Goal: Task Accomplishment & Management: Complete application form

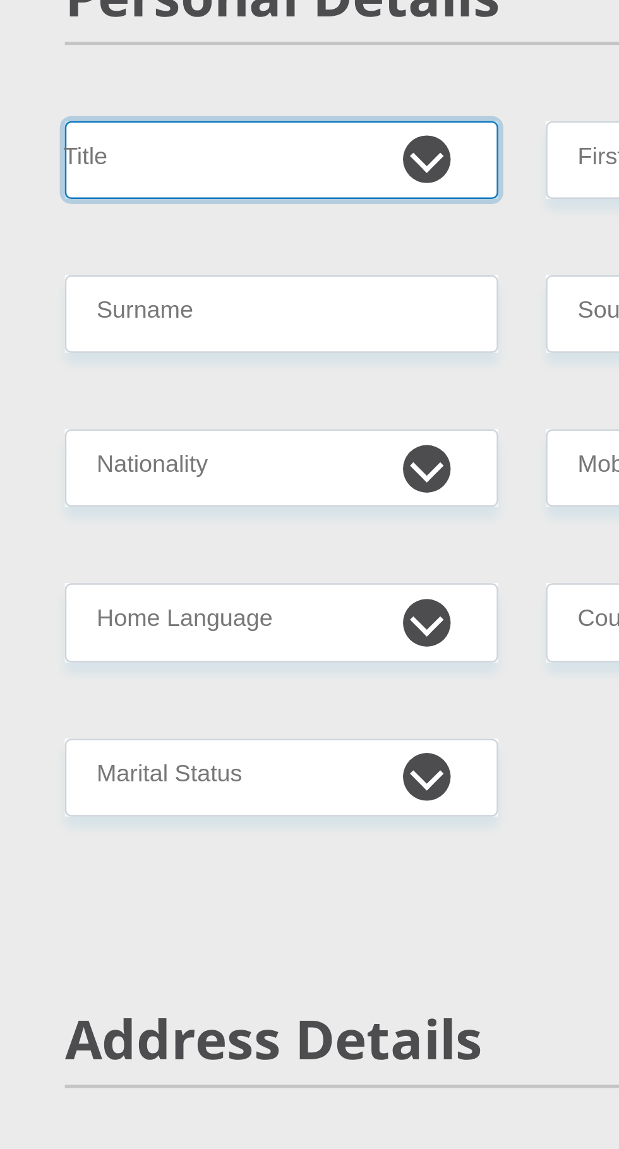
click at [280, 270] on select "Mr Ms Mrs Dr [PERSON_NAME]" at bounding box center [214, 266] width 172 height 31
click at [273, 267] on select "Mr Ms Mrs Dr [PERSON_NAME]" at bounding box center [214, 266] width 172 height 31
select select "Mrs"
click at [128, 251] on select "Mr Ms Mrs Dr [PERSON_NAME]" at bounding box center [214, 266] width 172 height 31
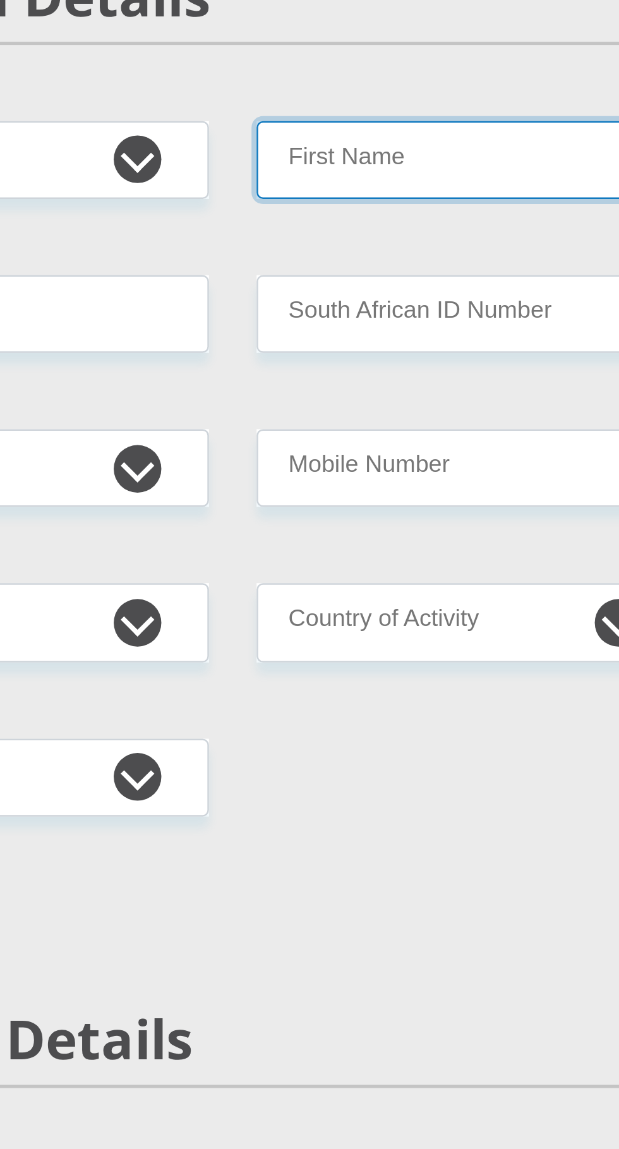
click at [426, 262] on input "First Name" at bounding box center [405, 266] width 172 height 31
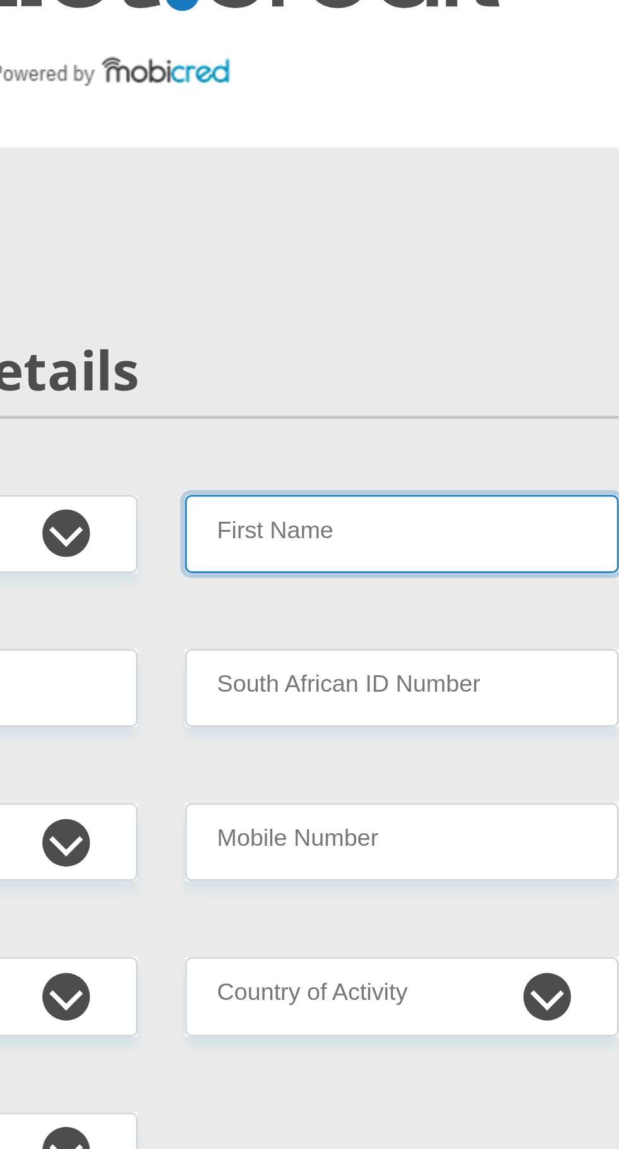
type input "Taikisha"
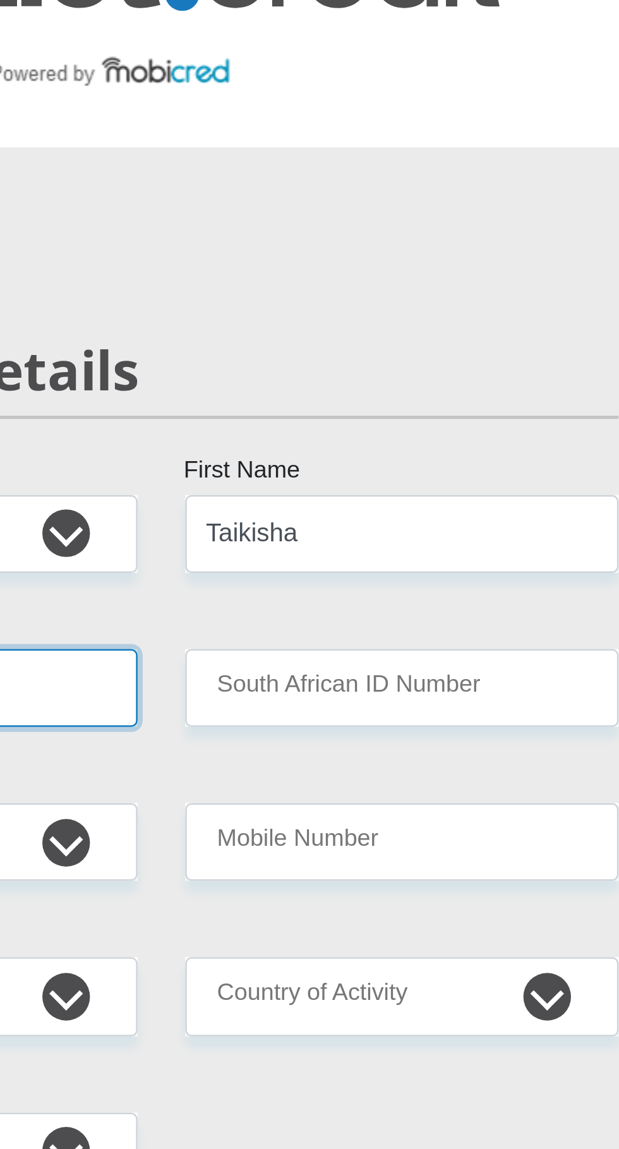
type input "Pillay"
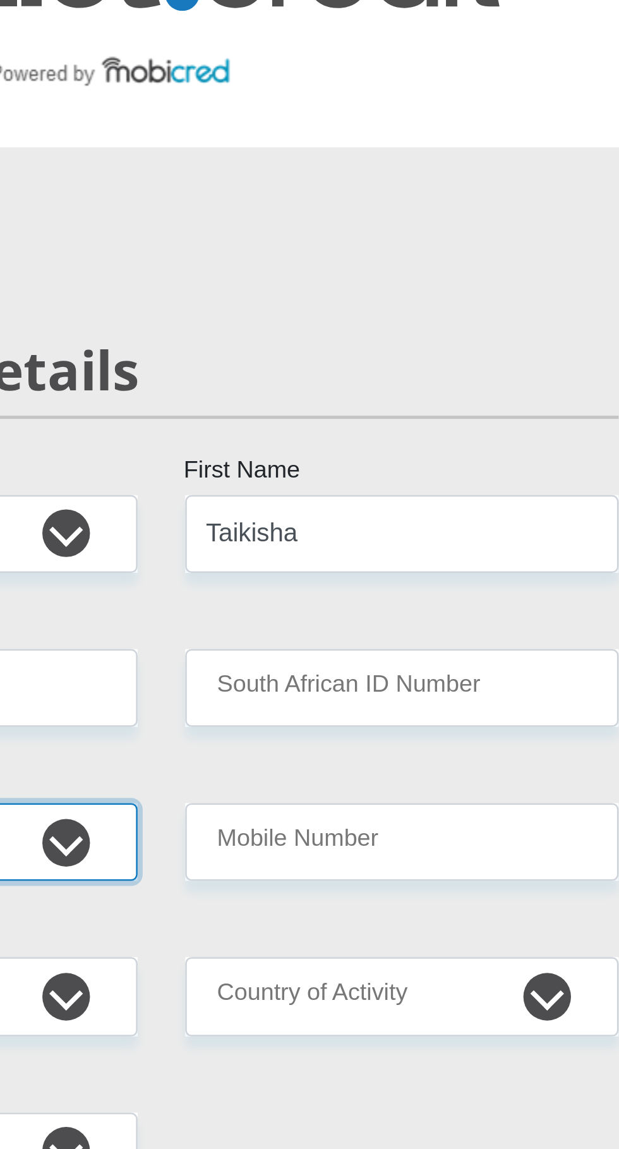
select select "ZAF"
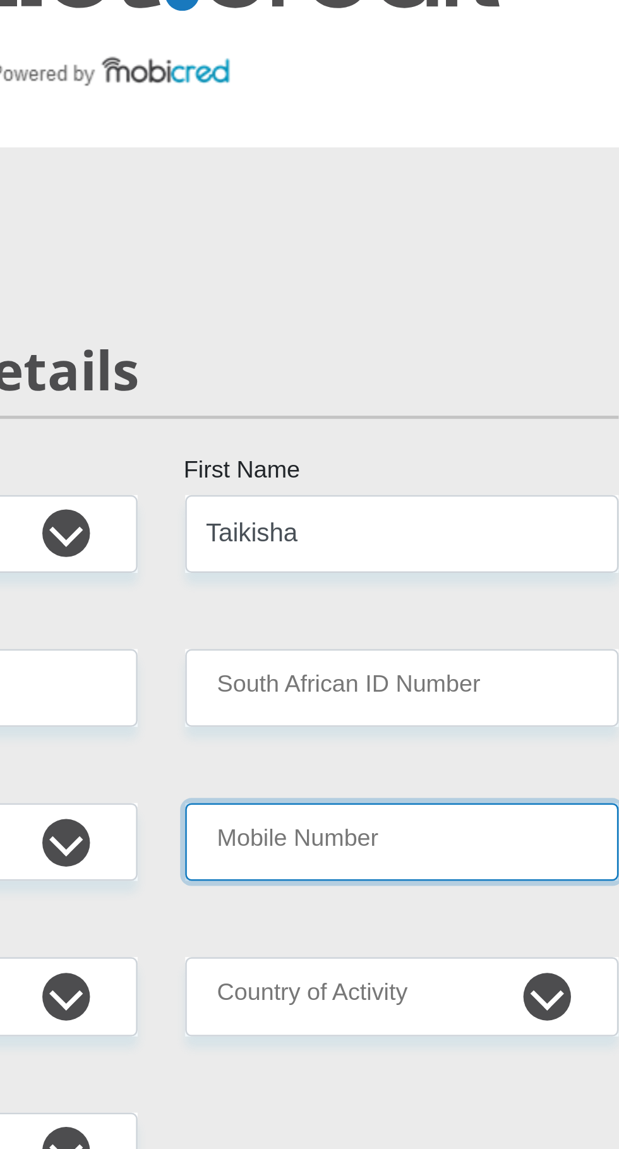
type input "0641845942"
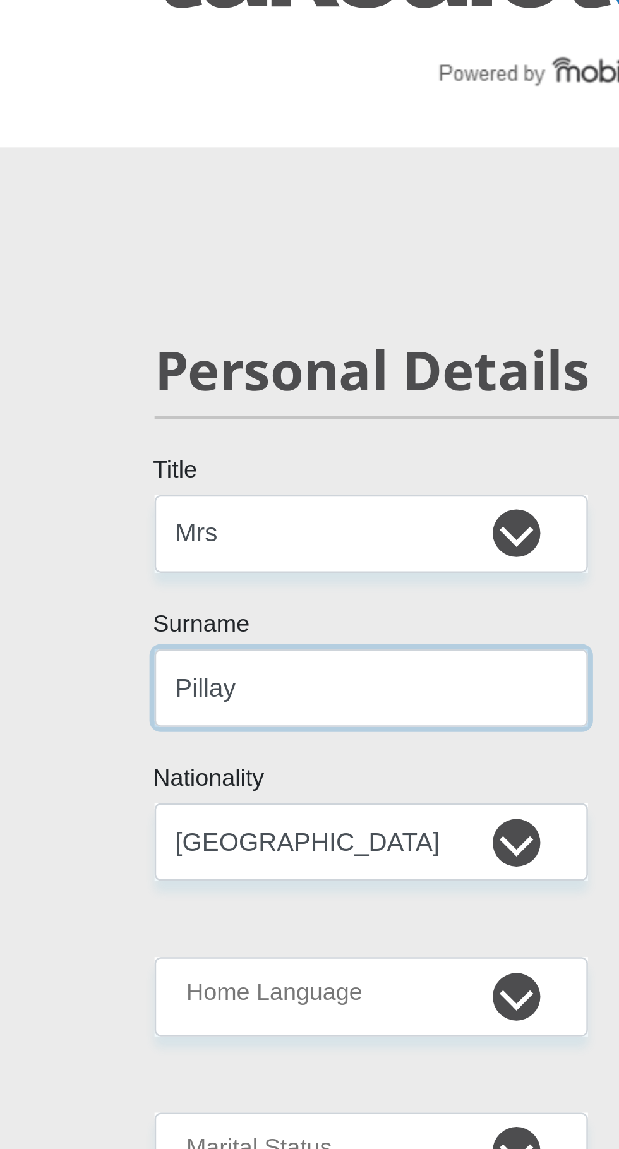
click at [233, 324] on input "Pillay" at bounding box center [214, 327] width 172 height 31
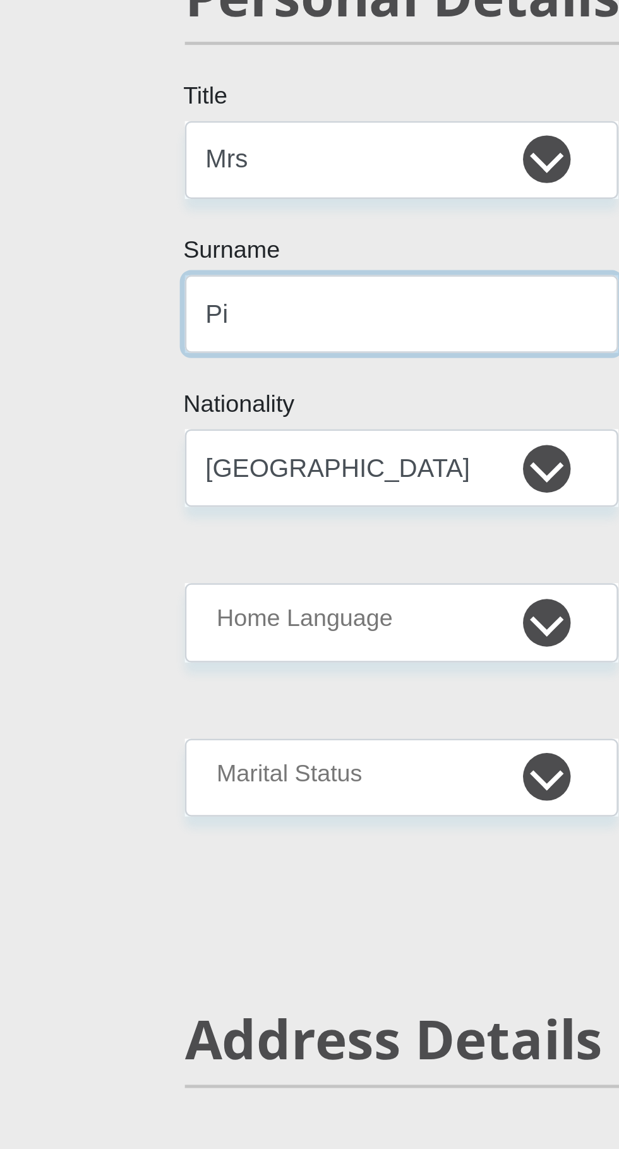
type input "P"
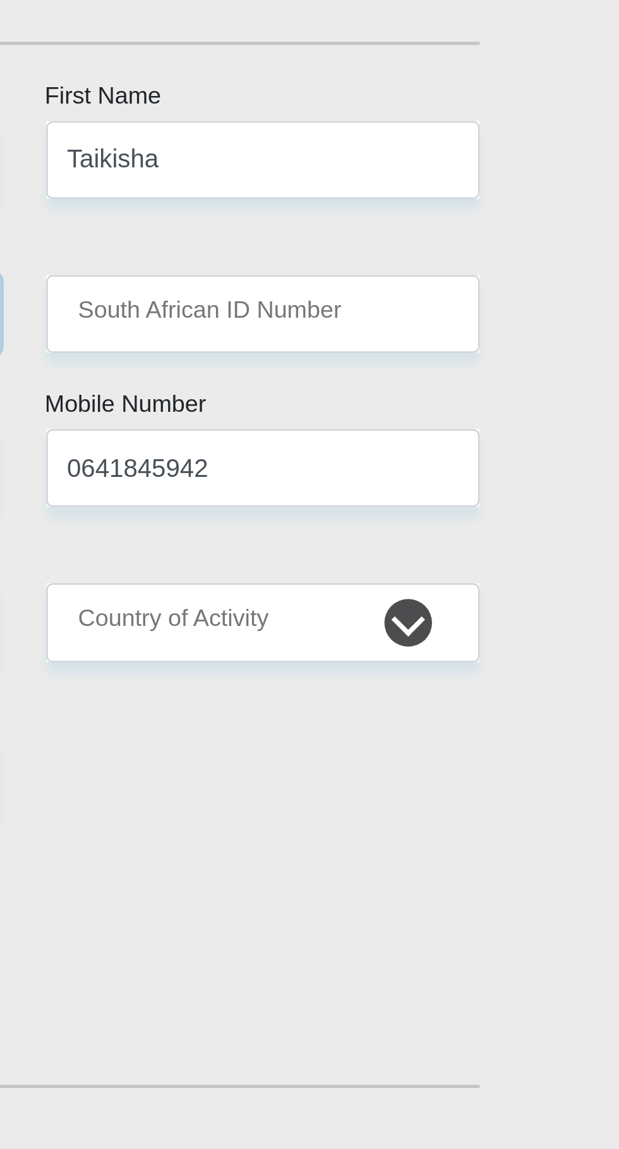
type input "Louw"
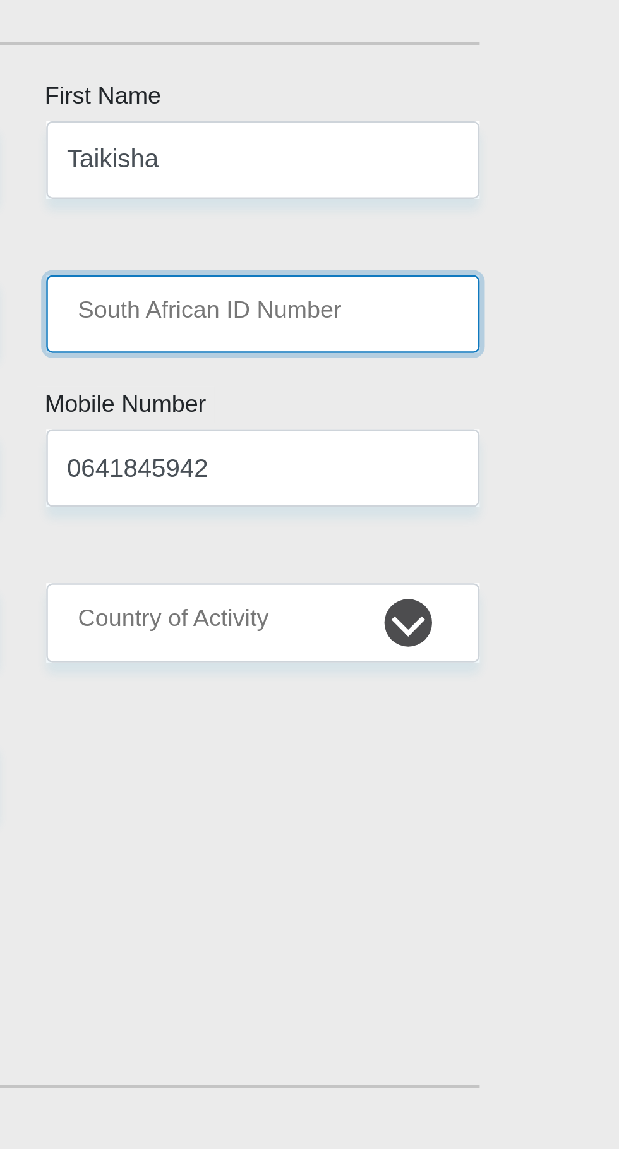
click at [467, 327] on input "South African ID Number" at bounding box center [405, 327] width 172 height 31
type input "9"
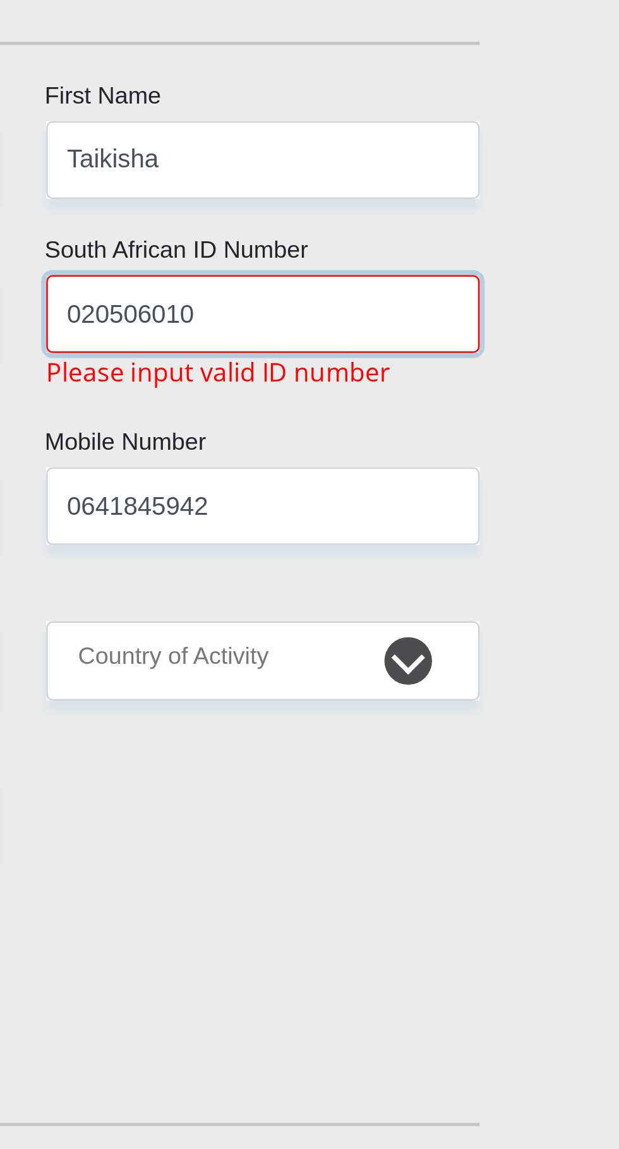
click at [427, 325] on input "020506010" at bounding box center [405, 327] width 172 height 31
type input "0"
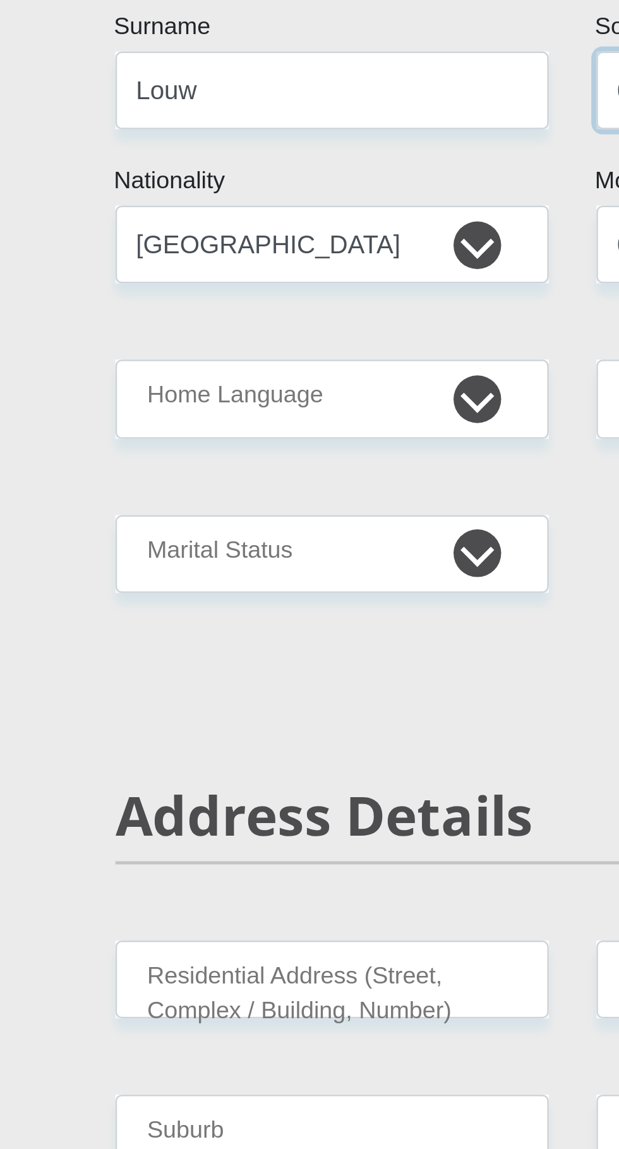
type input "0206050101081"
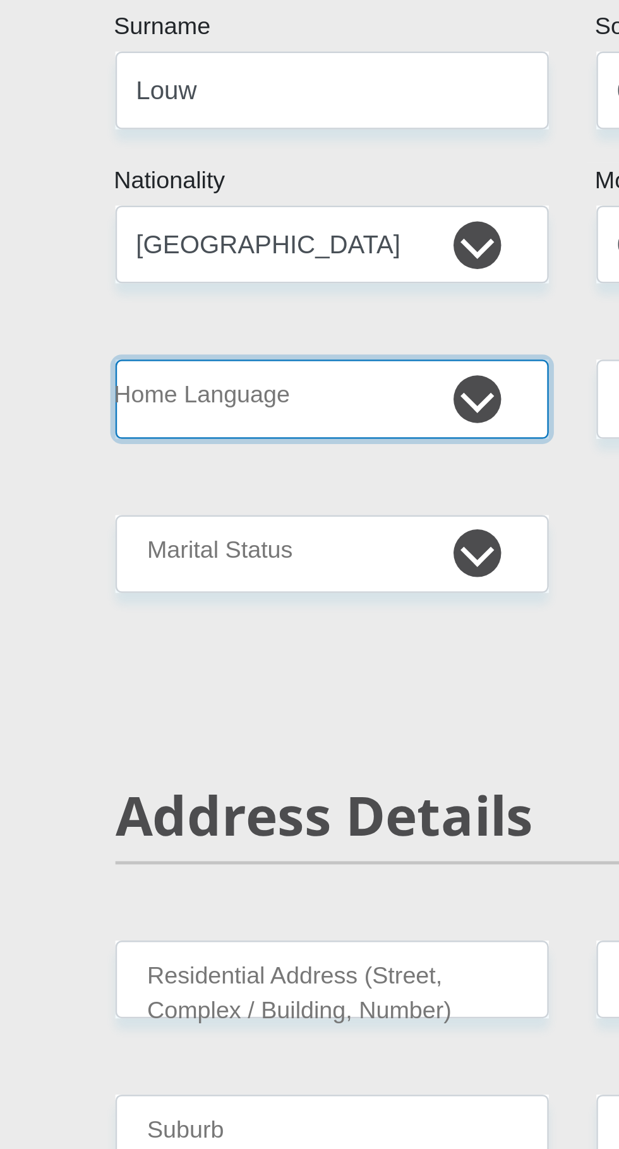
click at [278, 460] on select "Afrikaans English Sepedi South Ndebele Southern Sotho Swati Tsonga Tswana Venda…" at bounding box center [214, 450] width 172 height 31
select select "eng"
click at [128, 435] on select "Afrikaans English Sepedi South Ndebele Southern Sotho Swati Tsonga Tswana Venda…" at bounding box center [214, 450] width 172 height 31
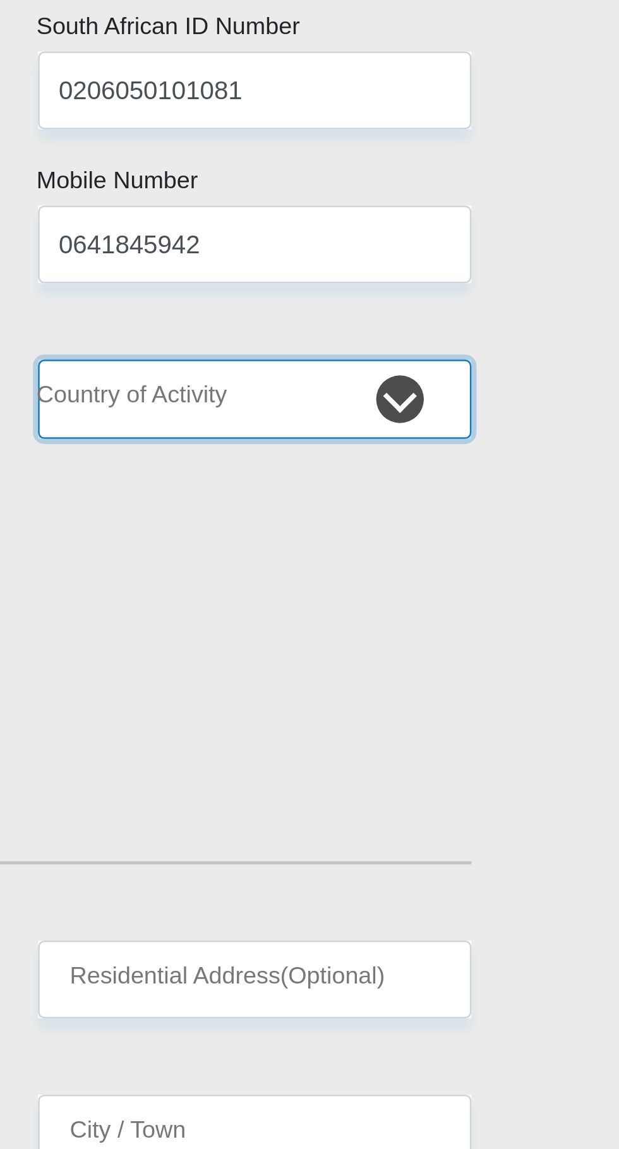
click at [469, 447] on select "[GEOGRAPHIC_DATA] [GEOGRAPHIC_DATA] [GEOGRAPHIC_DATA] [GEOGRAPHIC_DATA] [GEOGRA…" at bounding box center [405, 450] width 172 height 31
select select "ZAF"
click at [319, 435] on select "[GEOGRAPHIC_DATA] [GEOGRAPHIC_DATA] [GEOGRAPHIC_DATA] [GEOGRAPHIC_DATA] [GEOGRA…" at bounding box center [405, 450] width 172 height 31
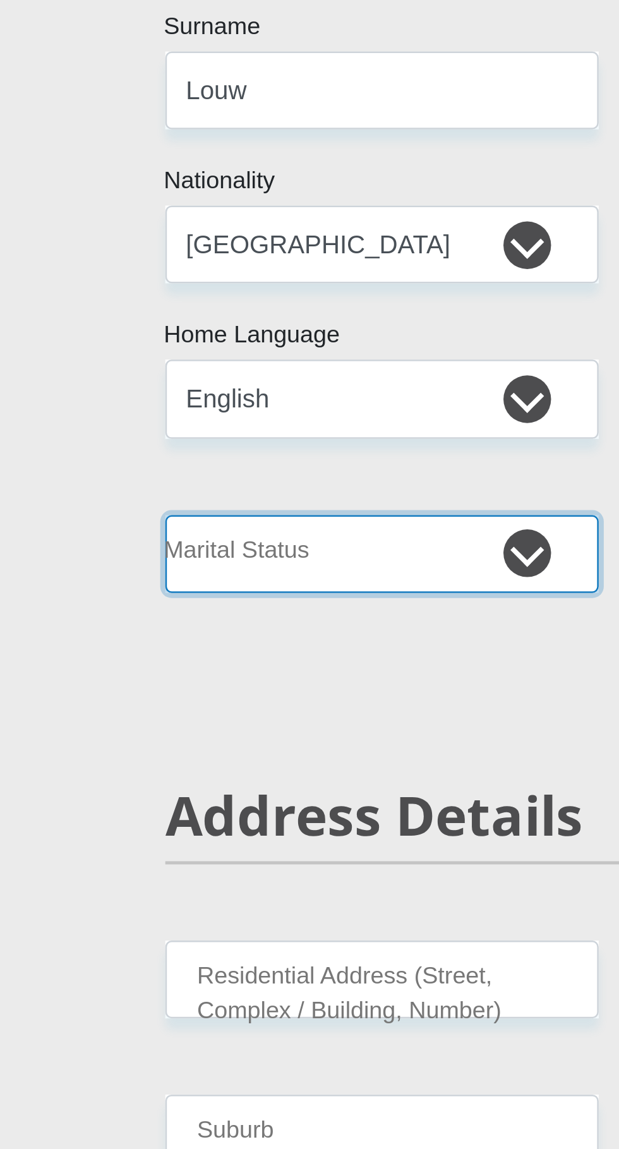
click at [264, 517] on select "Married ANC Single Divorced Widowed Married COP or Customary Law" at bounding box center [214, 511] width 172 height 31
select select "1"
click at [128, 496] on select "Married ANC Single Divorced Widowed Married COP or Customary Law" at bounding box center [214, 511] width 172 height 31
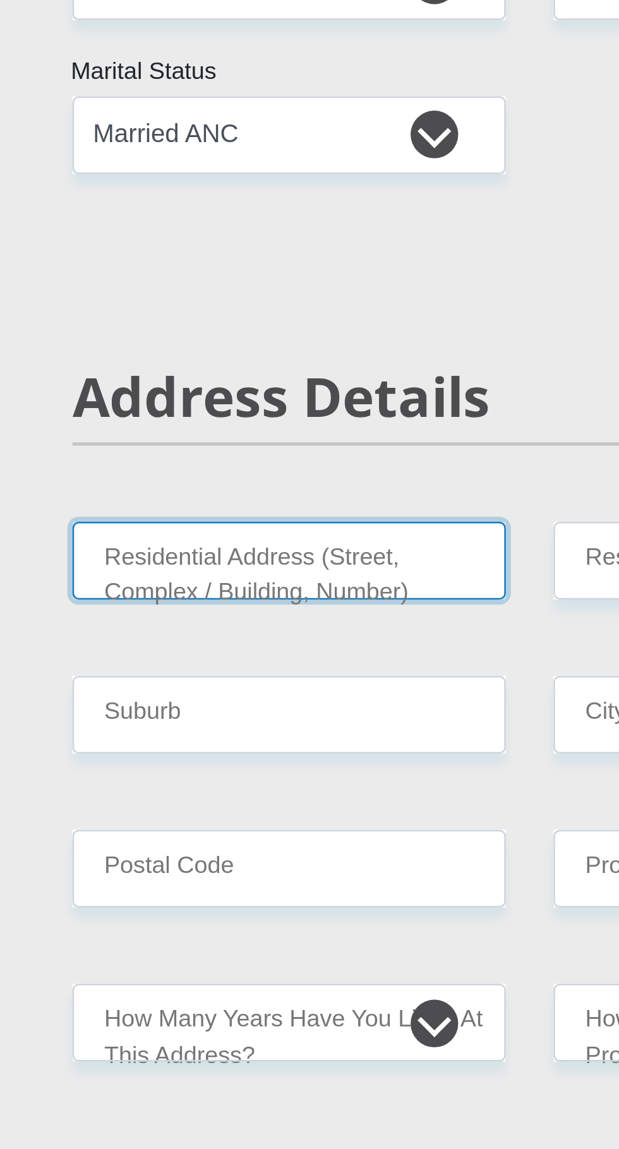
click at [268, 683] on input "Residential Address (Street, Complex / Building, Number)" at bounding box center [214, 681] width 172 height 31
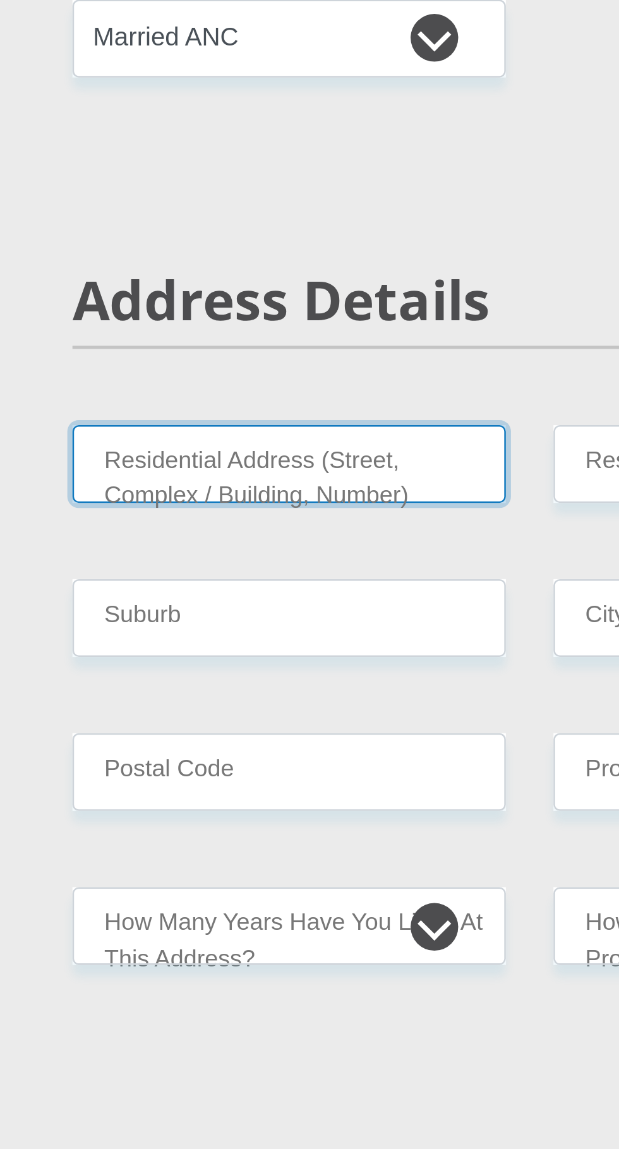
type input "[STREET_ADDRESS]"
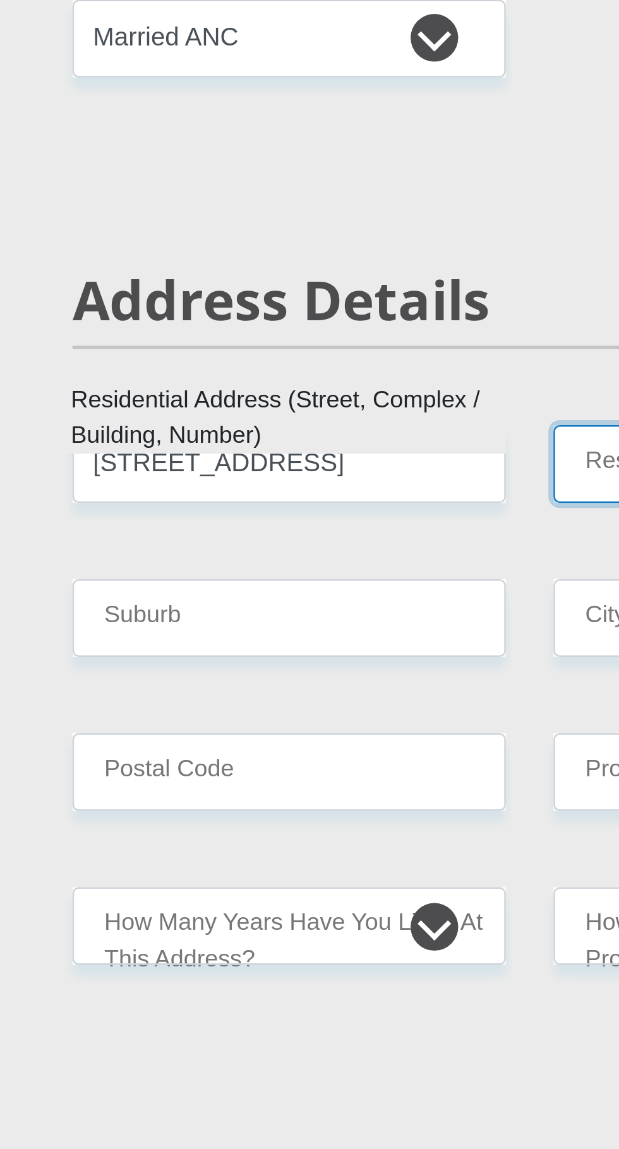
type input "Saxonsea"
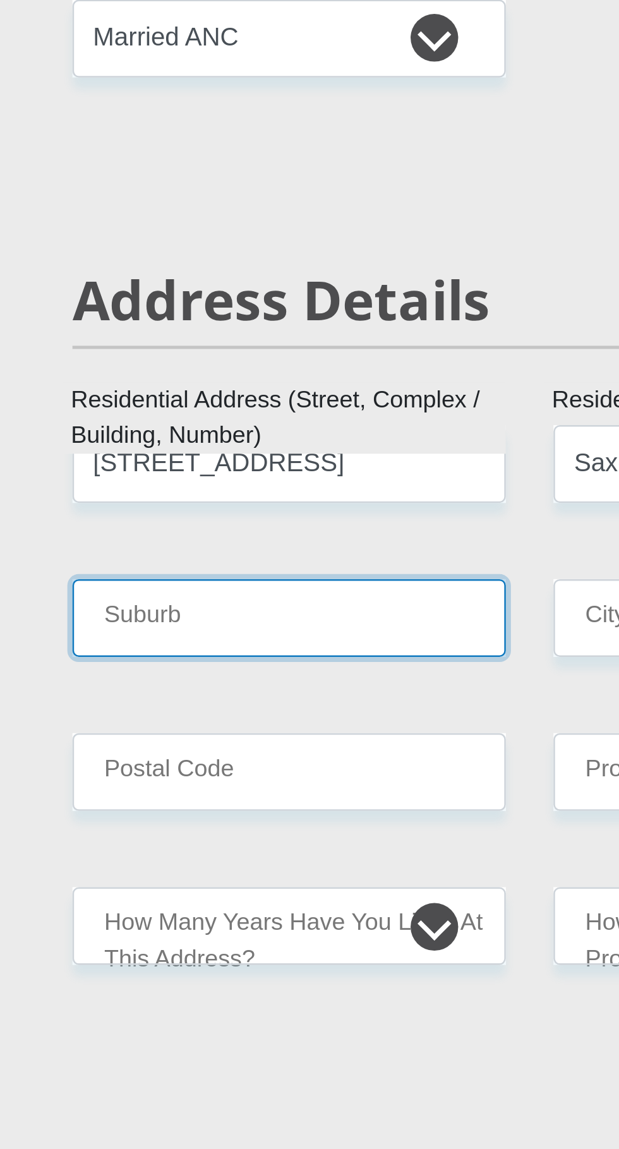
type input "Atlantis"
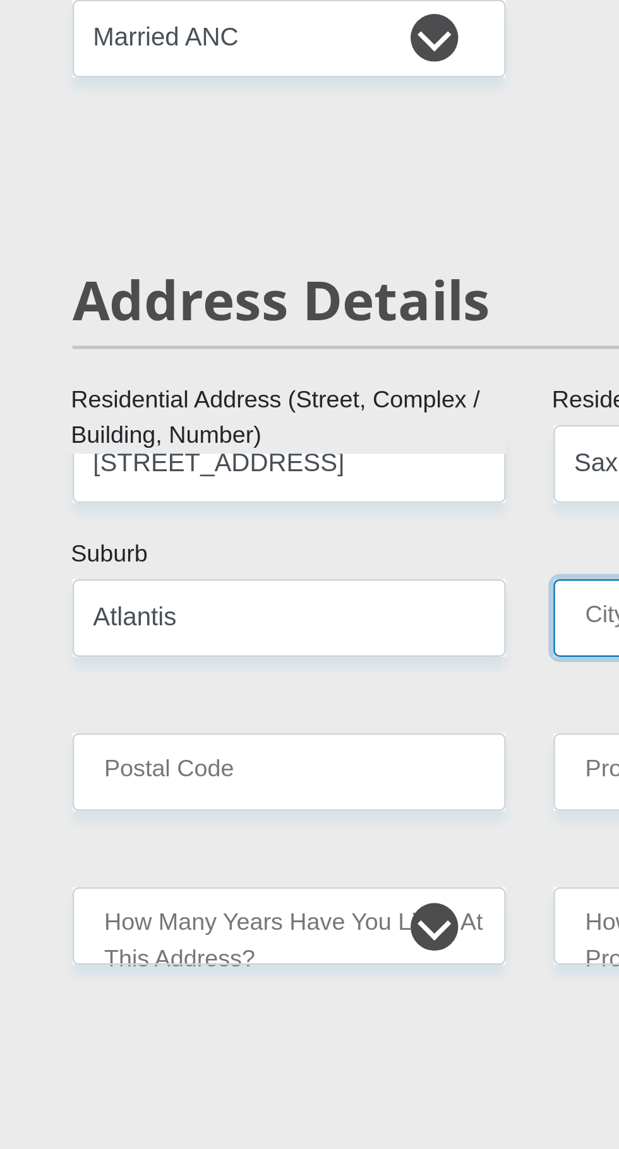
type input "Atlantis"
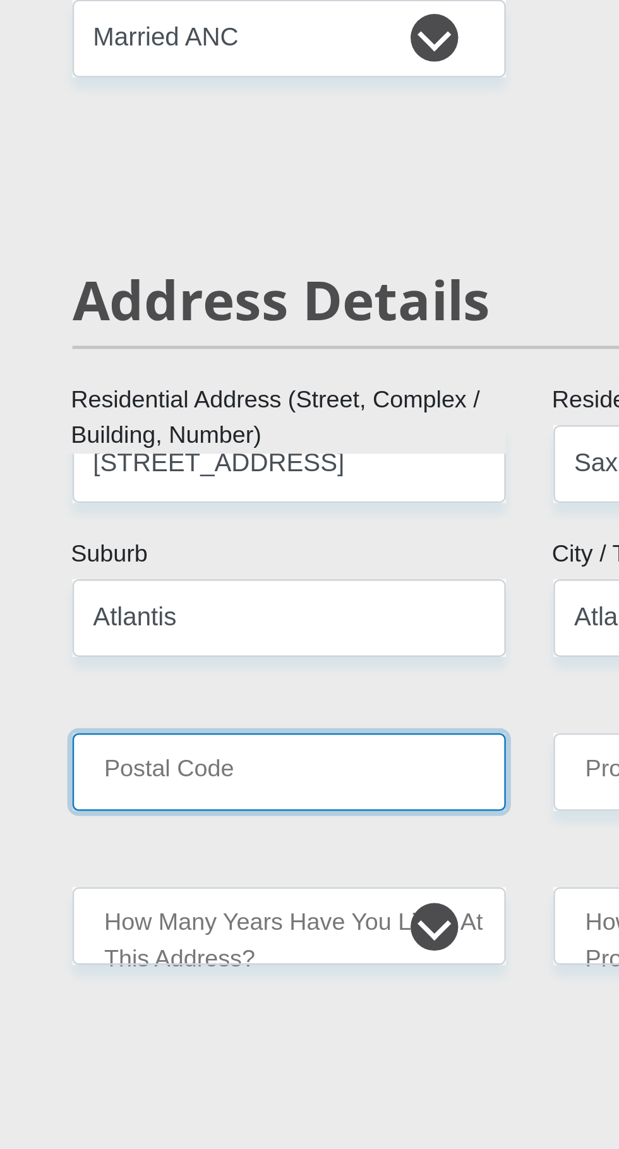
type input "7349"
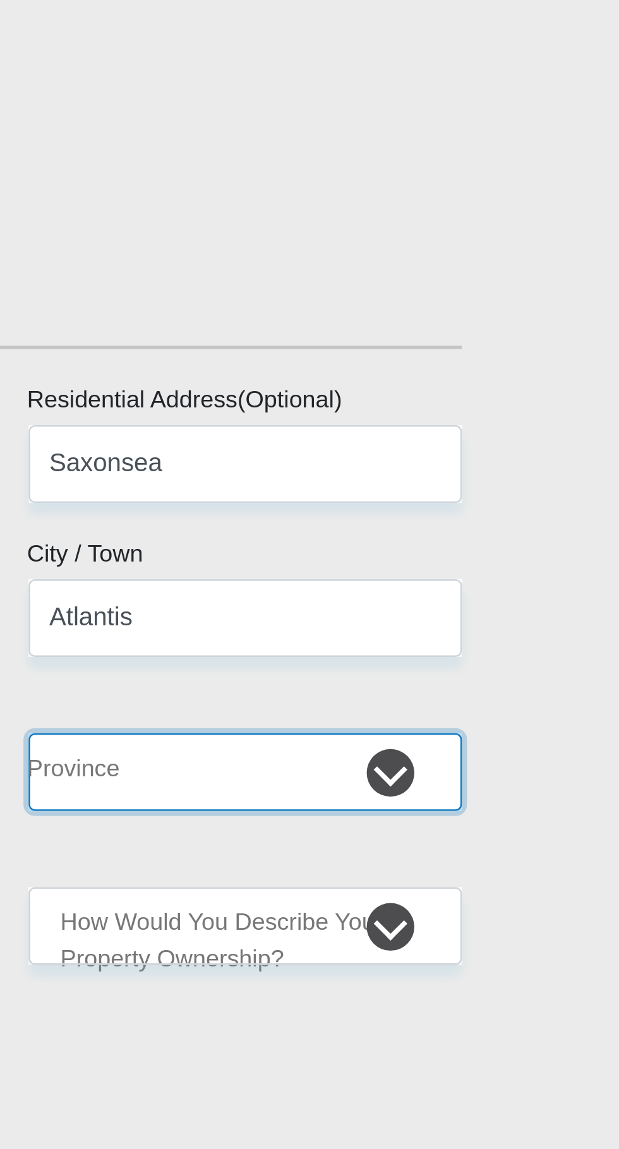
click at [460, 806] on select "Eastern Cape Free State [GEOGRAPHIC_DATA] [GEOGRAPHIC_DATA][DATE] [GEOGRAPHIC_D…" at bounding box center [405, 803] width 172 height 31
select select "Western Cape"
click at [319, 788] on select "Eastern Cape Free State [GEOGRAPHIC_DATA] [GEOGRAPHIC_DATA][DATE] [GEOGRAPHIC_D…" at bounding box center [405, 803] width 172 height 31
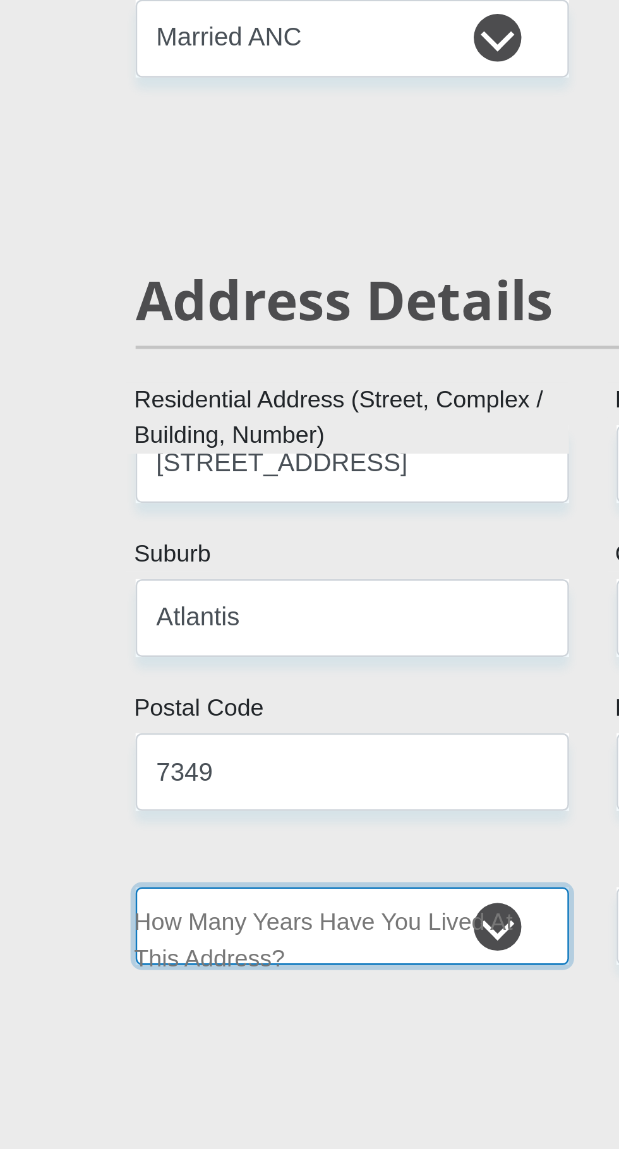
click at [261, 865] on select "less than 1 year 1-3 years 3-5 years 5+ years" at bounding box center [214, 864] width 172 height 31
select select "2"
click at [128, 849] on select "less than 1 year 1-3 years 3-5 years 5+ years" at bounding box center [214, 864] width 172 height 31
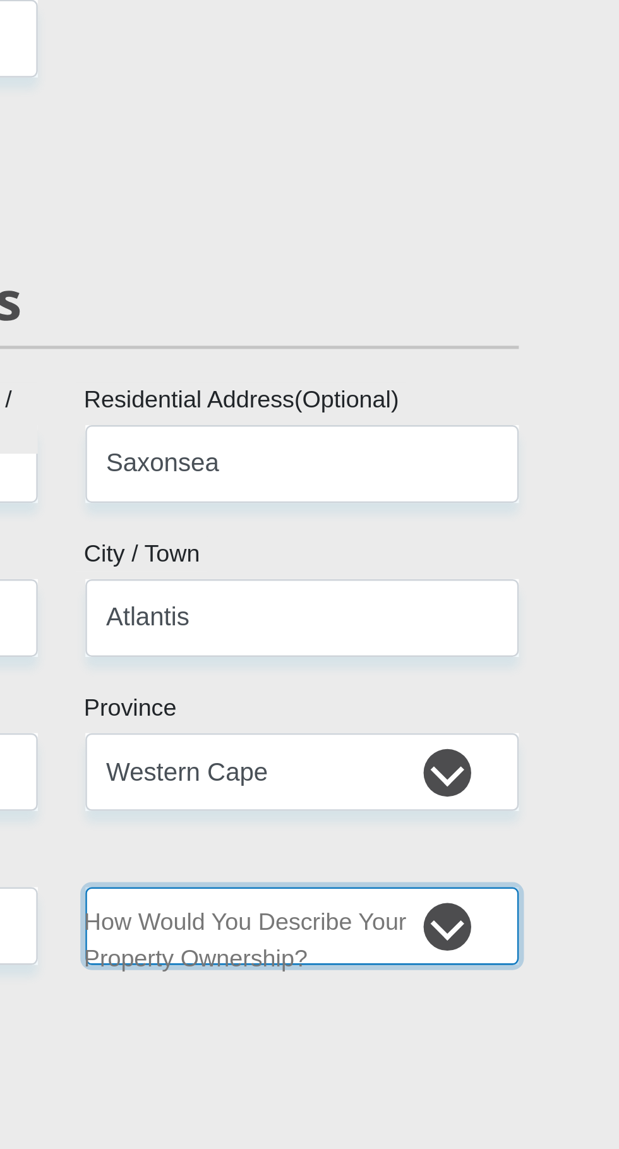
click at [444, 867] on select "Owned Rented Family Owned Company Dwelling" at bounding box center [405, 864] width 172 height 31
click at [319, 849] on select "Owned Rented Family Owned Company Dwelling" at bounding box center [405, 864] width 172 height 31
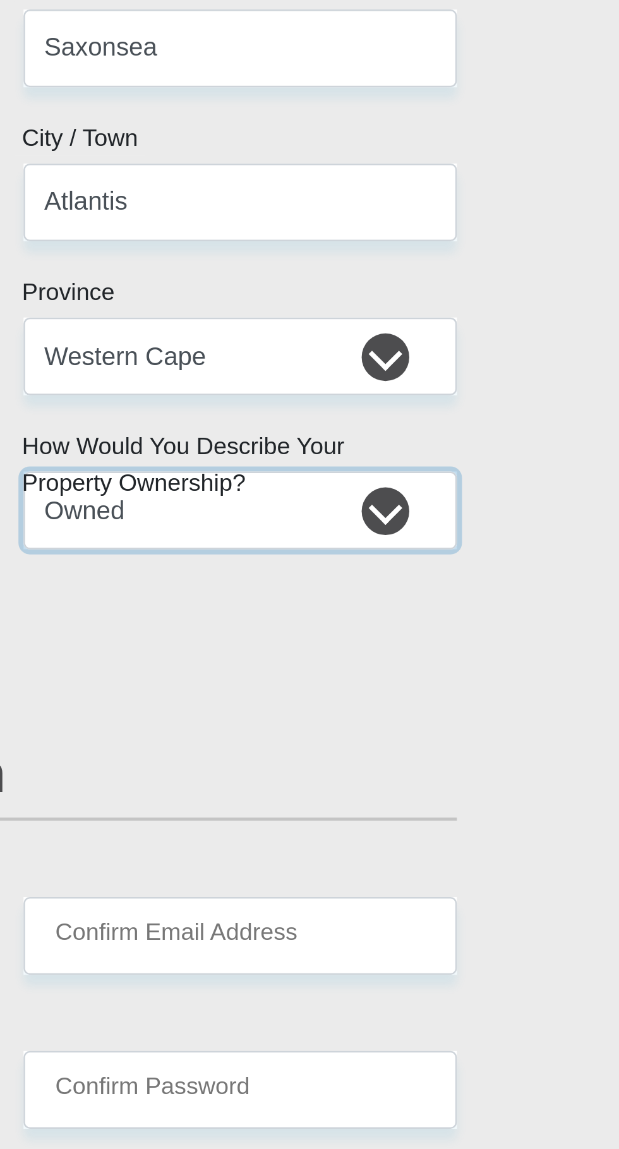
click at [450, 856] on select "Owned Rented Family Owned Company Dwelling" at bounding box center [405, 864] width 172 height 31
click at [319, 849] on select "Owned Rented Family Owned Company Dwelling" at bounding box center [405, 864] width 172 height 31
click at [487, 860] on select "Owned Rented Family Owned Company Dwelling" at bounding box center [405, 864] width 172 height 31
click at [319, 849] on select "Owned Rented Family Owned Company Dwelling" at bounding box center [405, 864] width 172 height 31
click at [478, 861] on select "Owned Rented Family Owned Company Dwelling" at bounding box center [405, 864] width 172 height 31
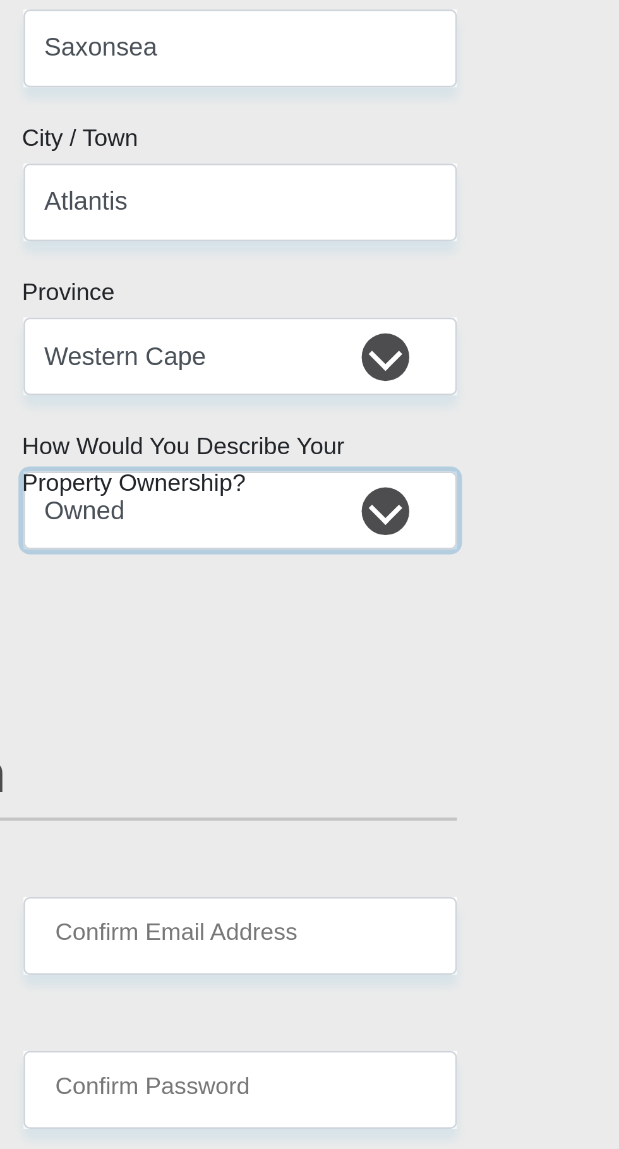
select select "parents"
click at [319, 849] on select "Owned Rented Family Owned Company Dwelling" at bounding box center [405, 864] width 172 height 31
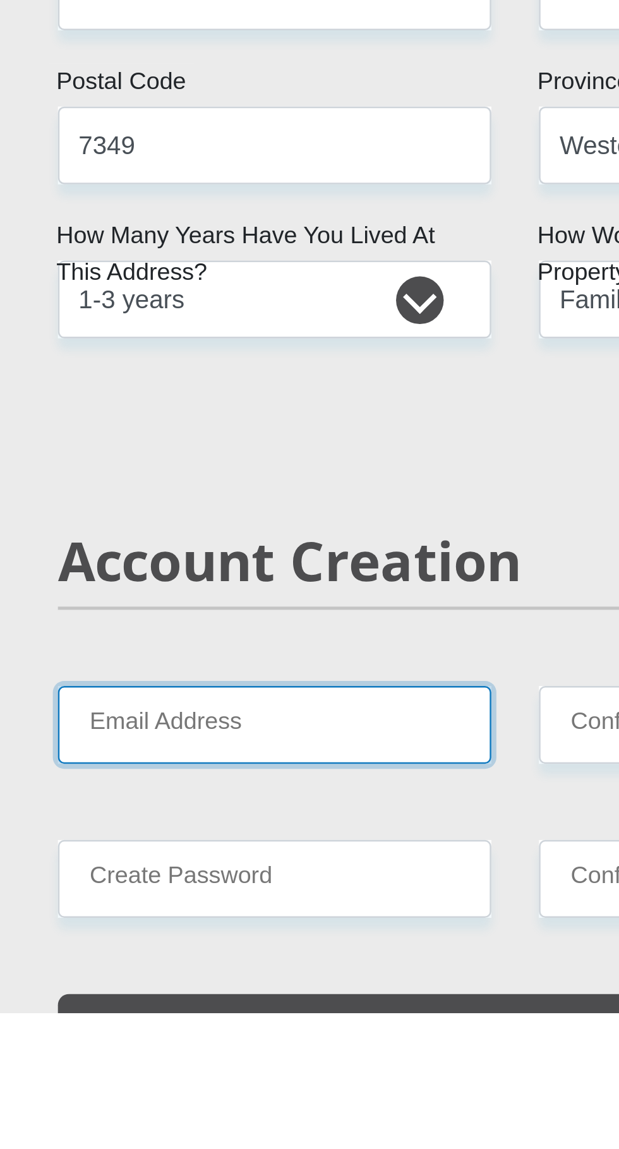
click at [251, 1030] on input "Email Address" at bounding box center [214, 1034] width 172 height 31
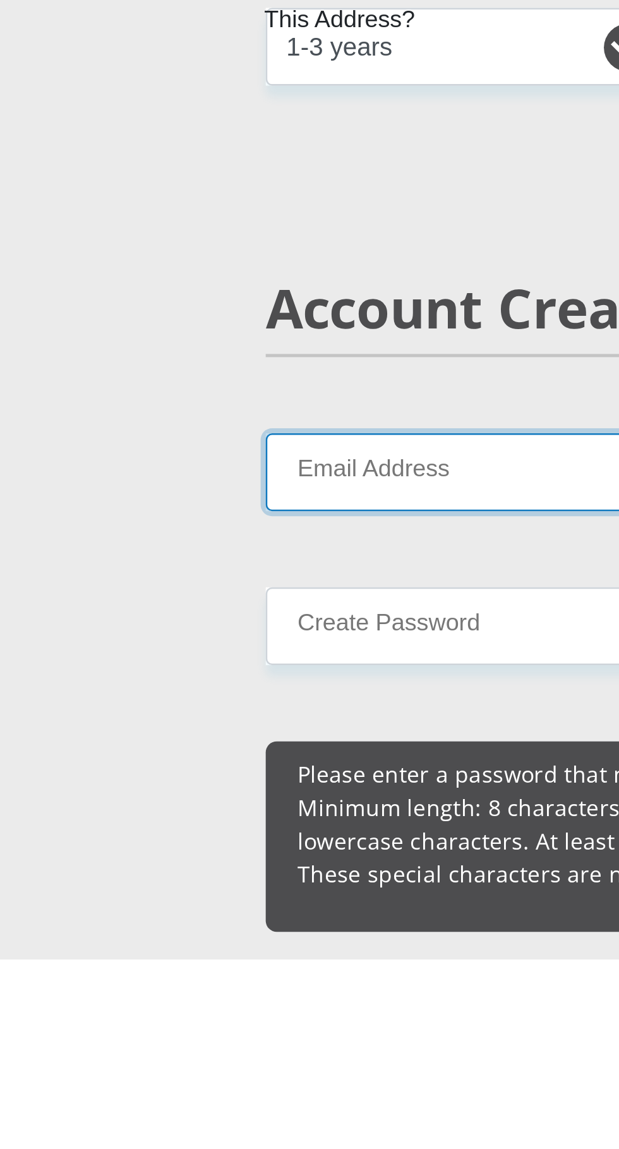
type input "[EMAIL_ADDRESS][DOMAIN_NAME]"
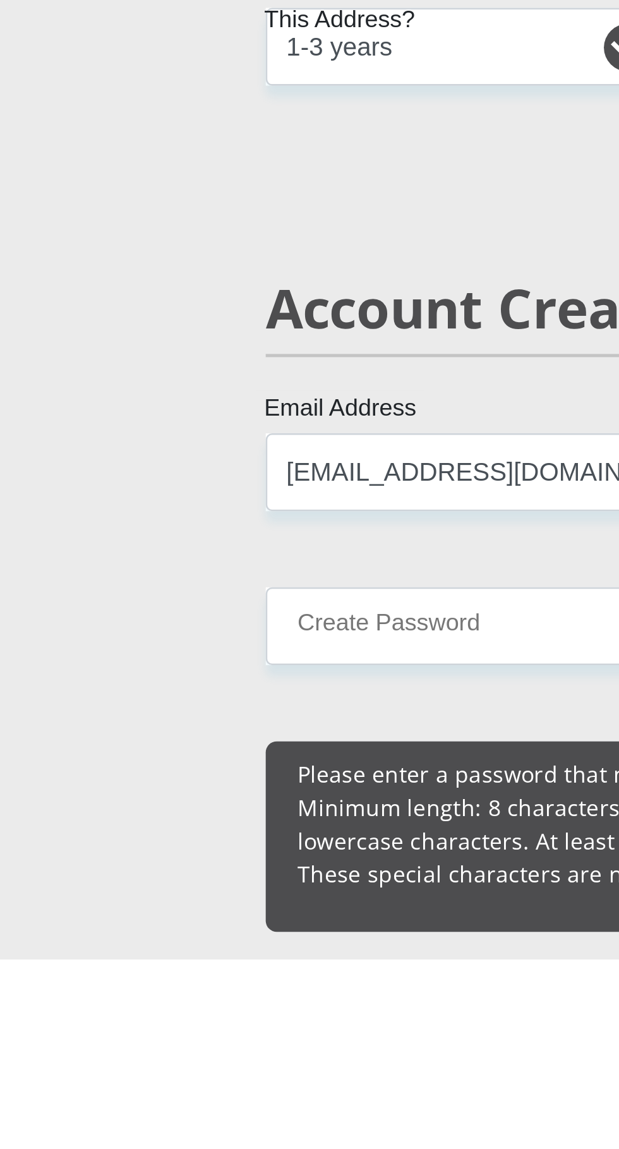
type input "[EMAIL_ADDRESS][DOMAIN_NAME]"
type input "0641845942"
type input "Taikisha"
type input "Pillay"
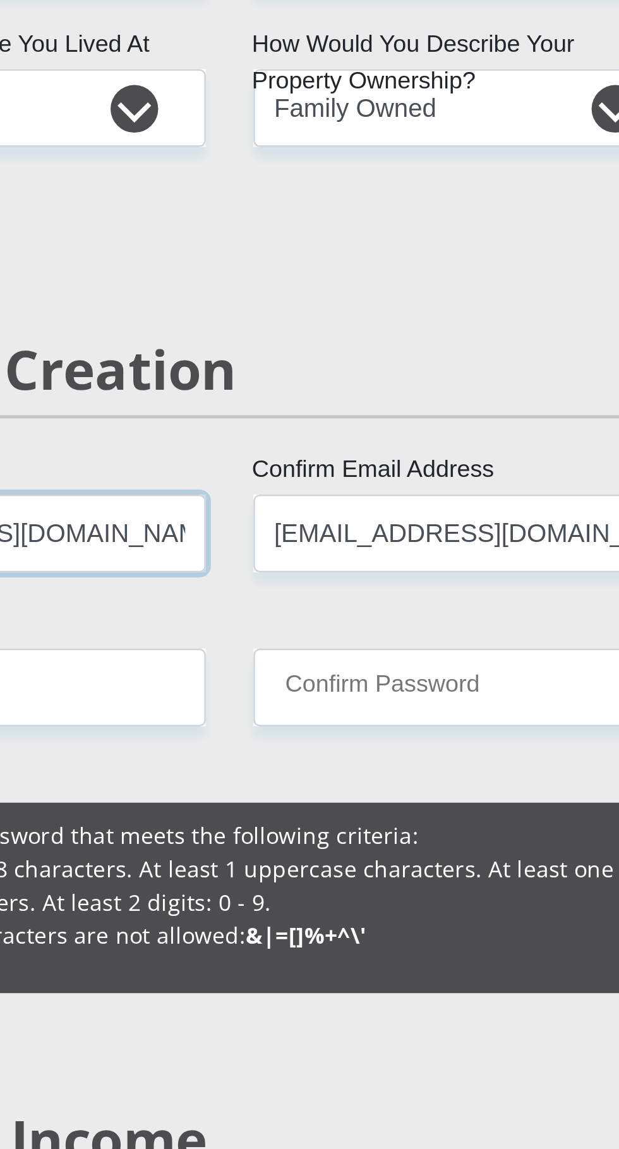
scroll to position [147, 0]
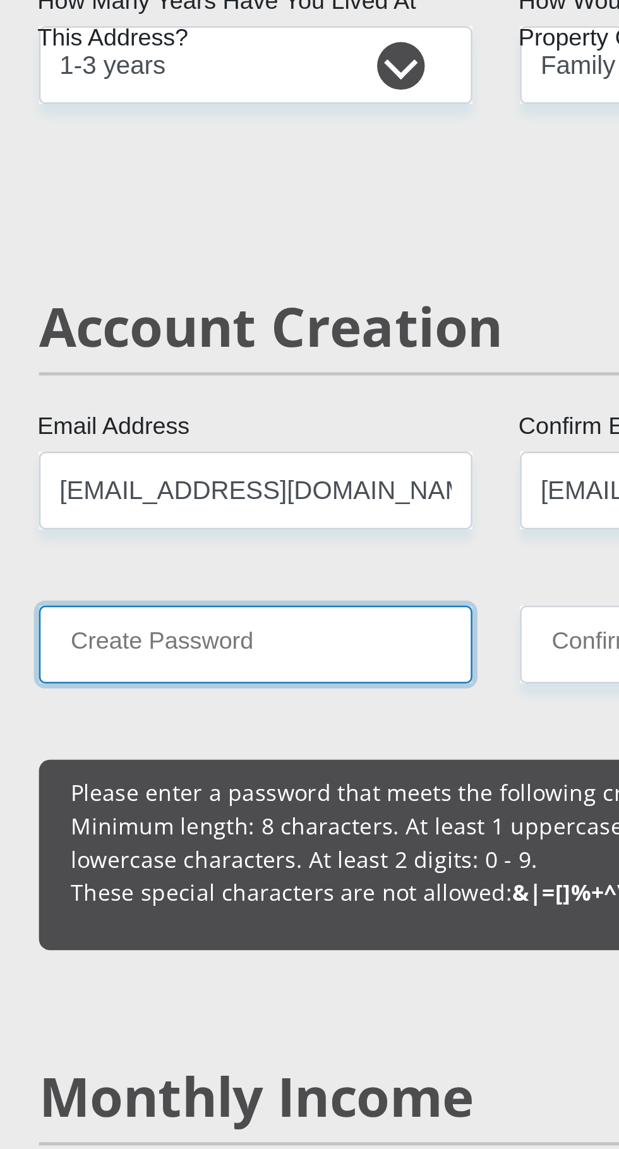
click at [246, 947] on input "Create Password" at bounding box center [214, 948] width 172 height 31
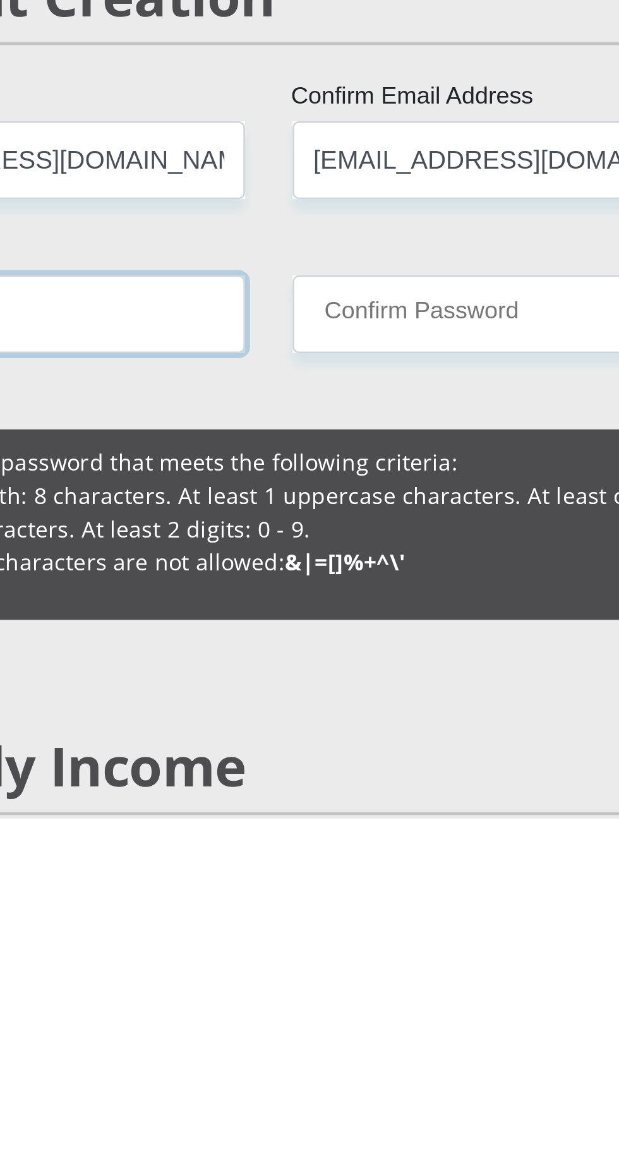
type input "Taikami123@"
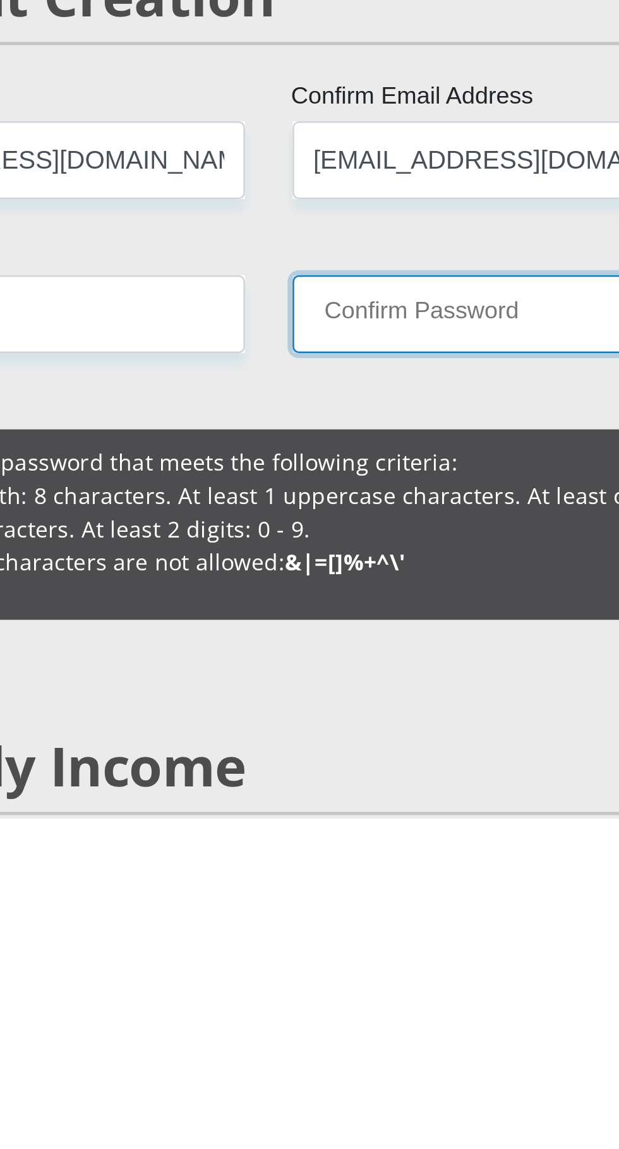
click at [369, 951] on input "Confirm Password" at bounding box center [405, 948] width 172 height 31
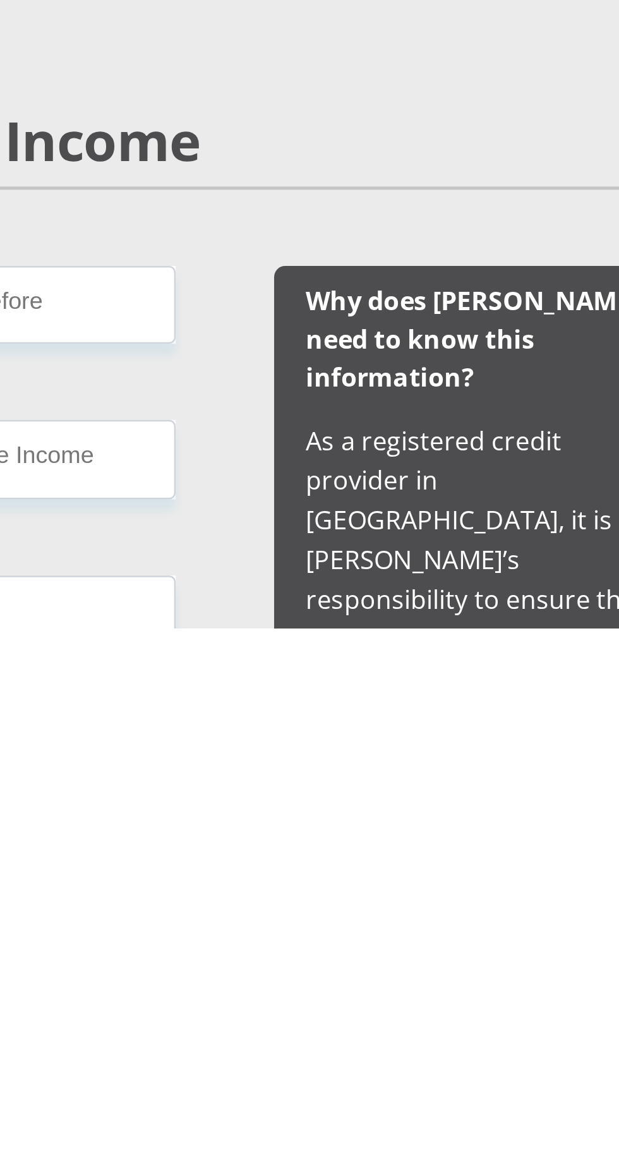
scroll to position [324, 0]
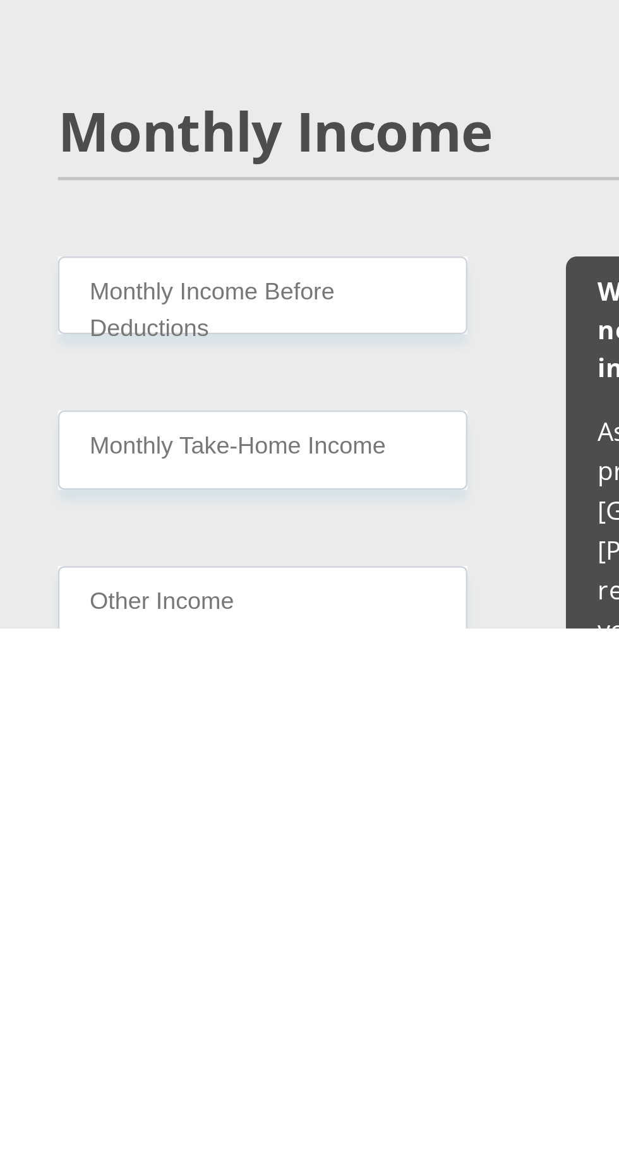
type input "Taikami123@"
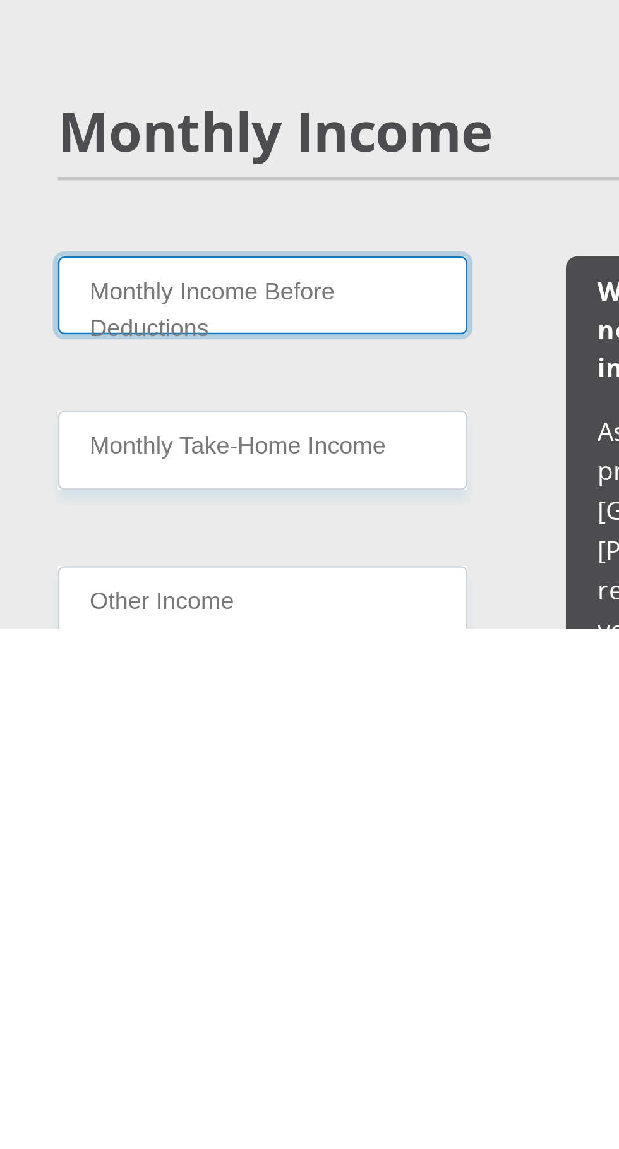
click at [249, 1014] on input "Monthly Income Before Deductions" at bounding box center [209, 1016] width 163 height 31
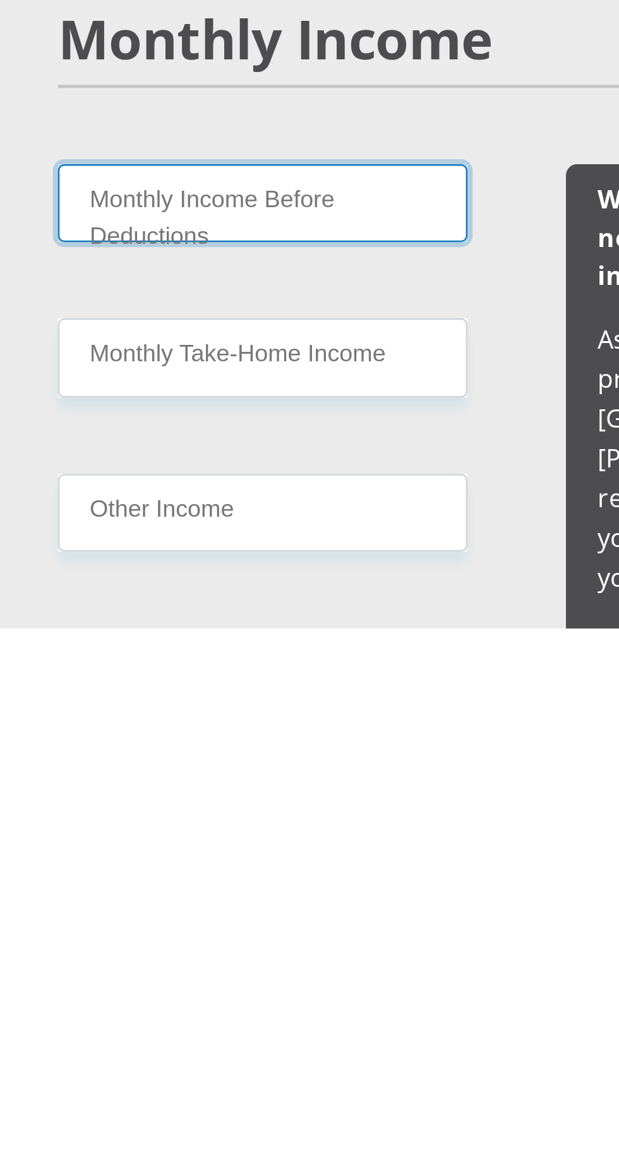
scroll to position [361, 0]
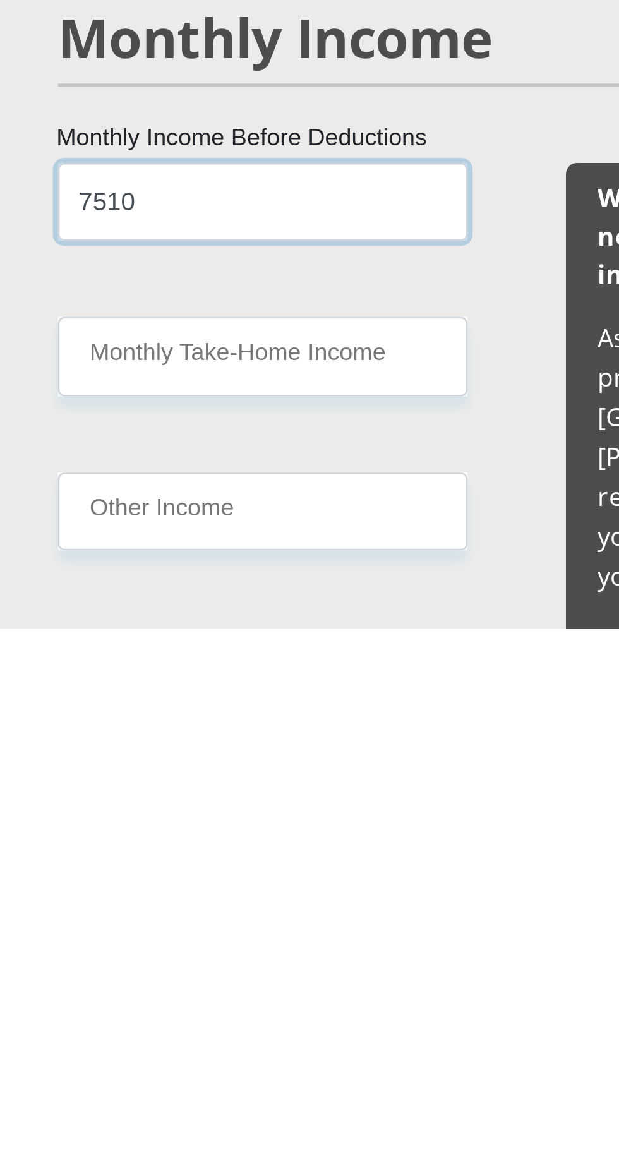
type input "7510"
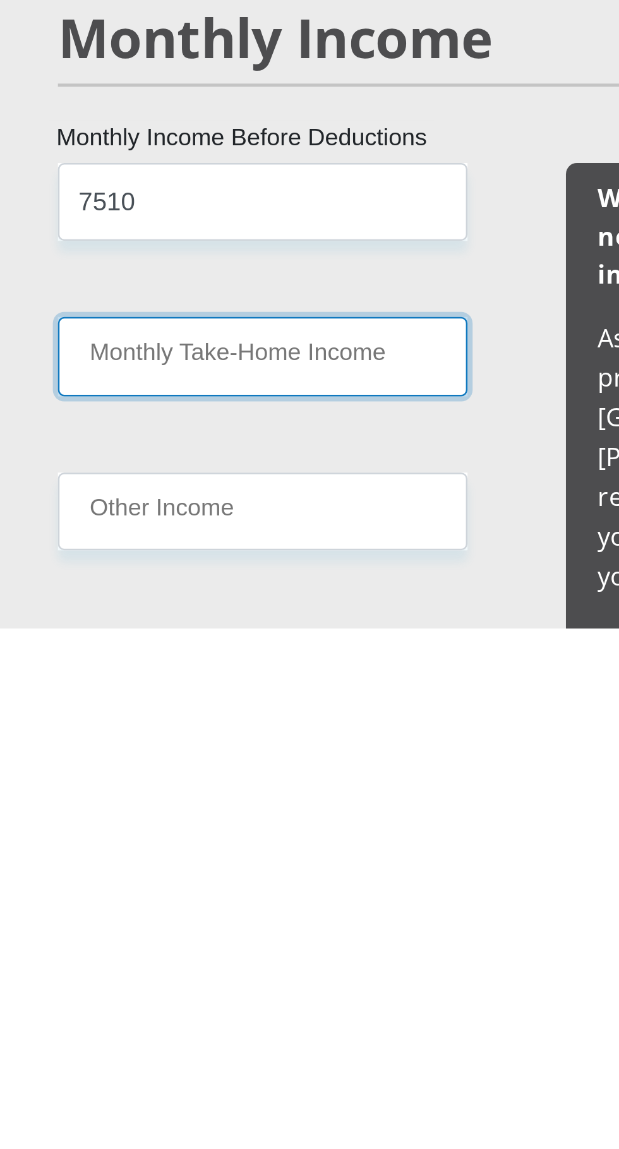
click at [261, 1043] on input "Monthly Take-Home Income" at bounding box center [209, 1040] width 163 height 31
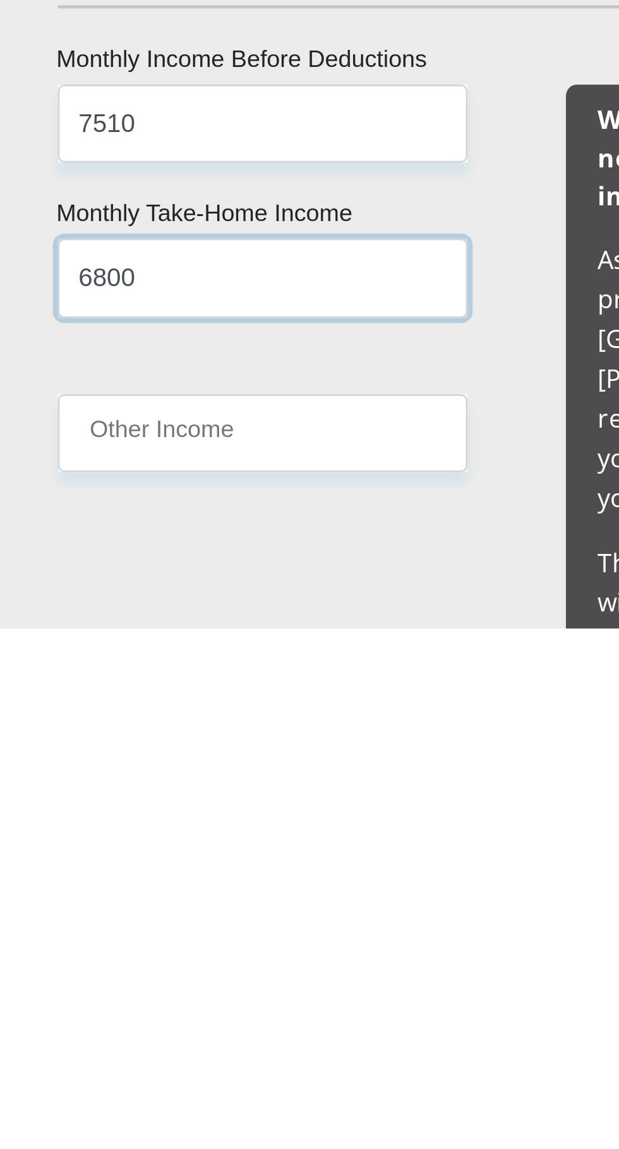
scroll to position [395, 0]
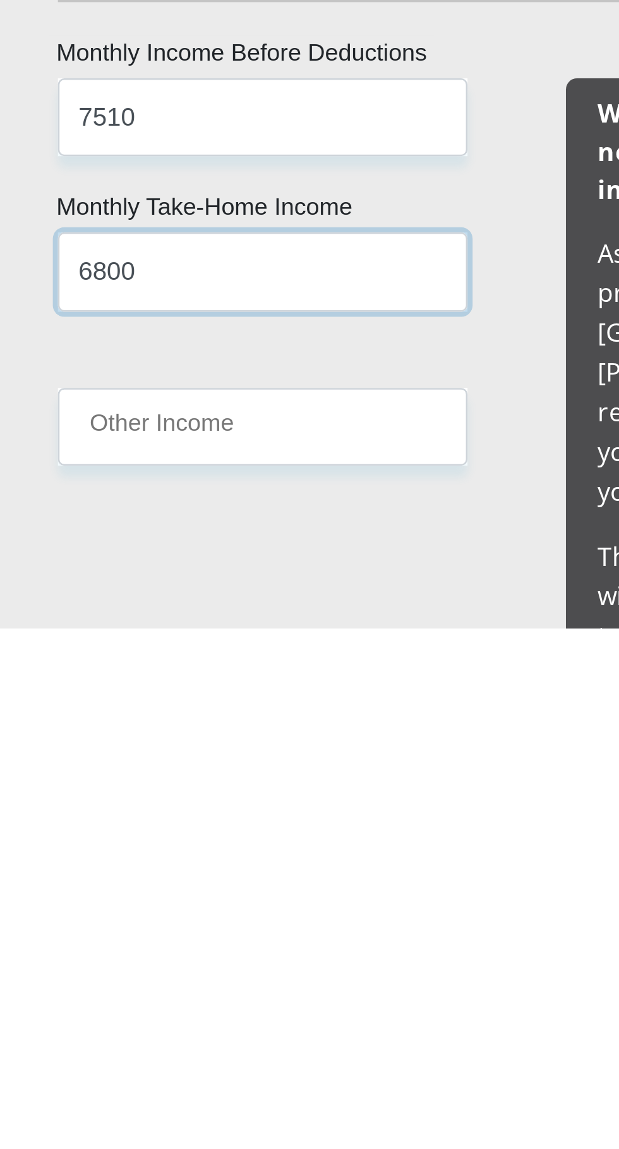
type input "6800"
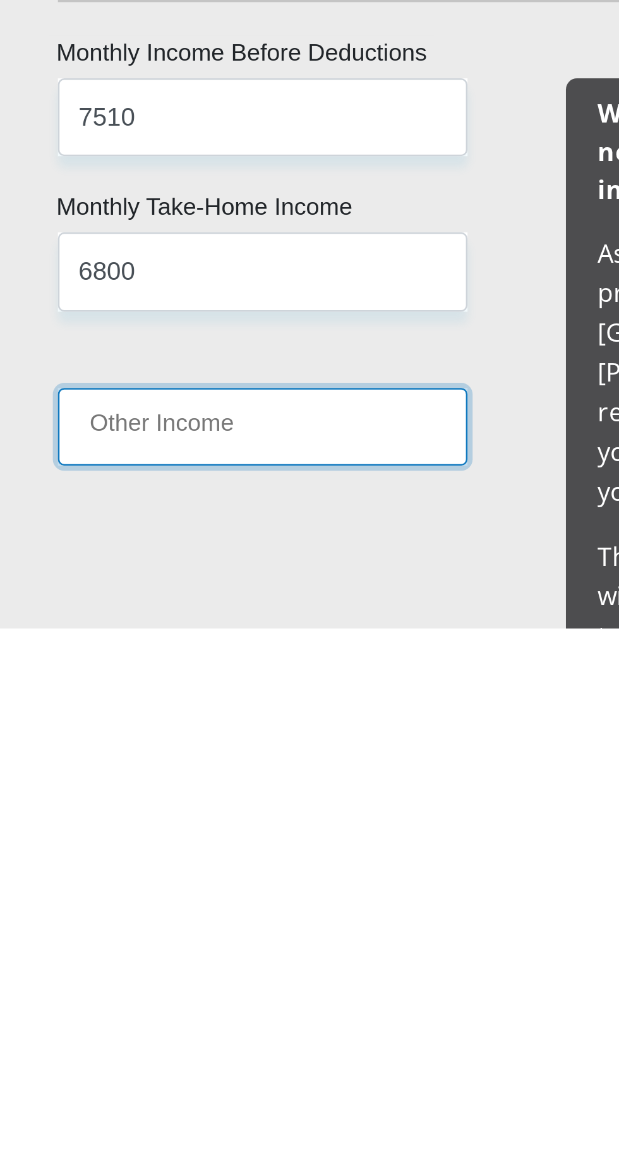
click at [267, 1070] on input "Other Income" at bounding box center [209, 1068] width 163 height 31
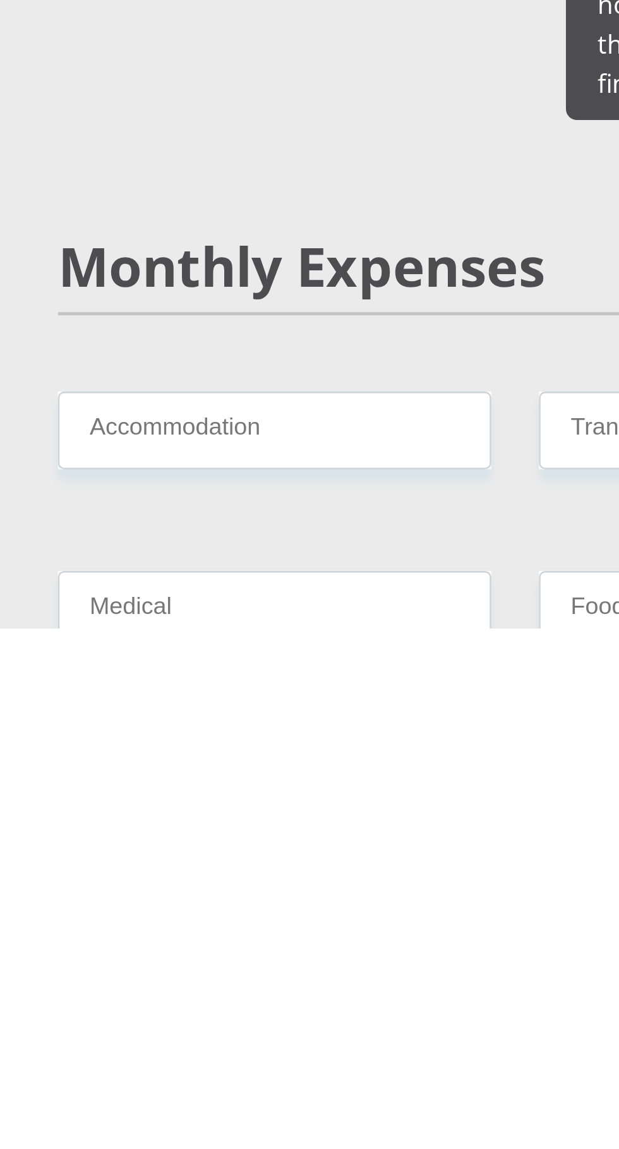
scroll to position [736, 0]
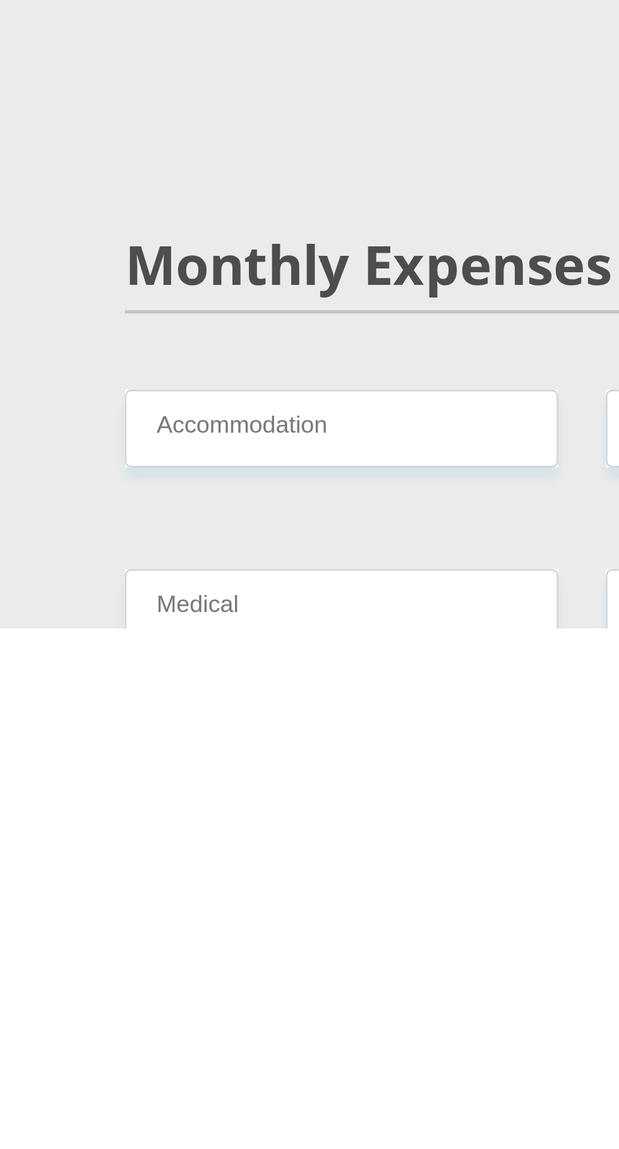
type input "0"
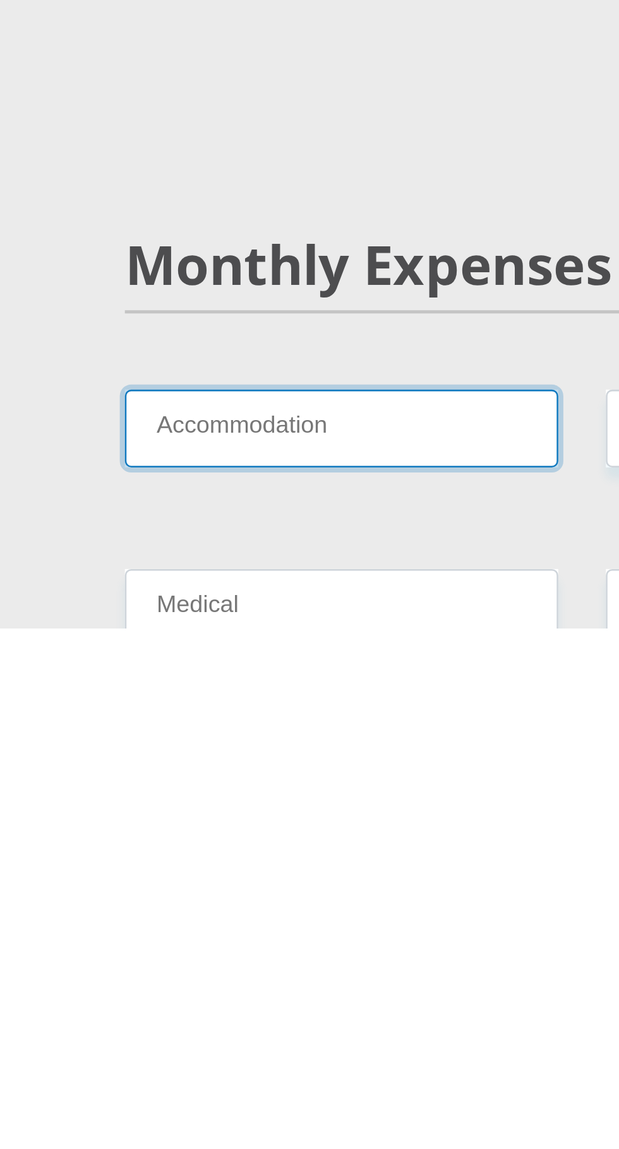
click at [261, 1054] on input "Accommodation" at bounding box center [214, 1069] width 172 height 31
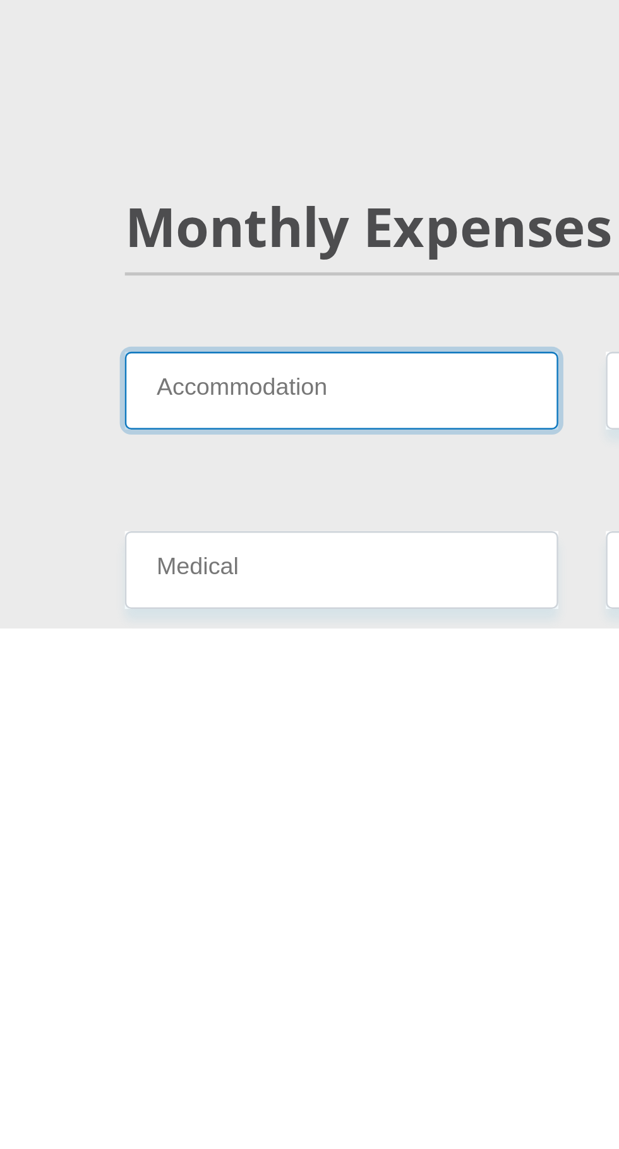
scroll to position [757, 0]
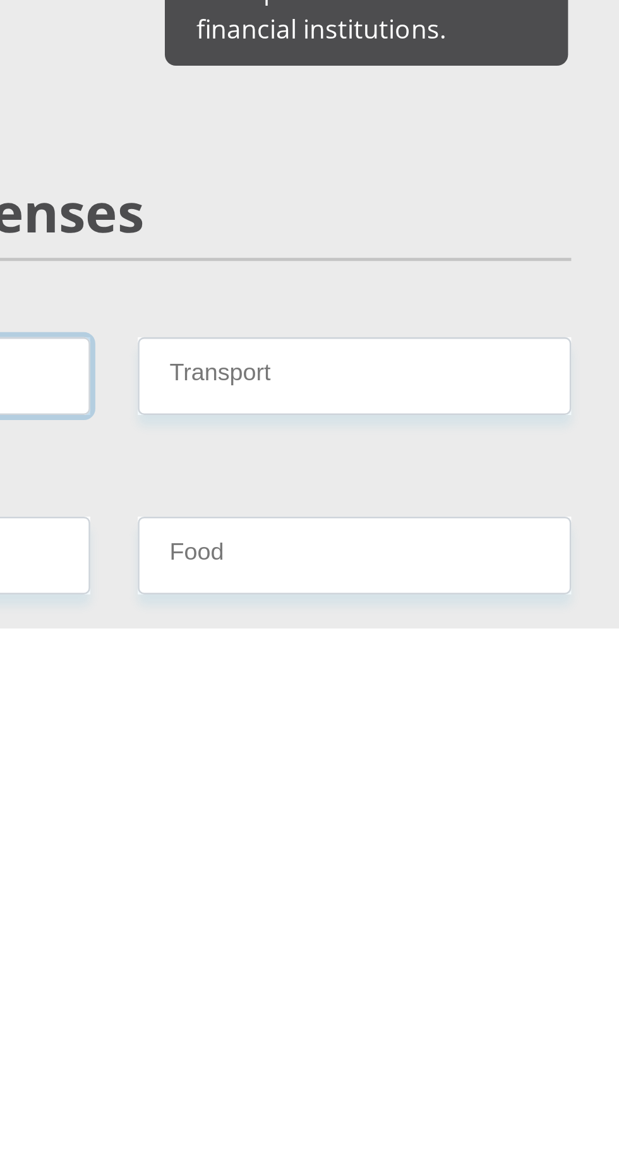
type input "0"
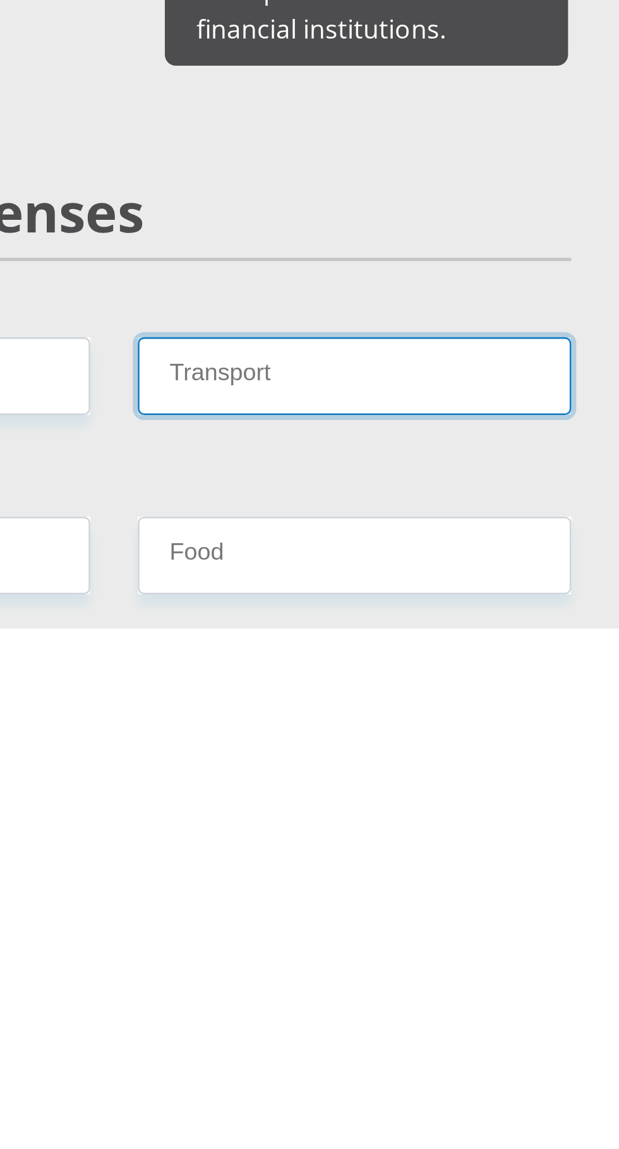
click at [447, 1033] on input "Transport" at bounding box center [405, 1048] width 172 height 31
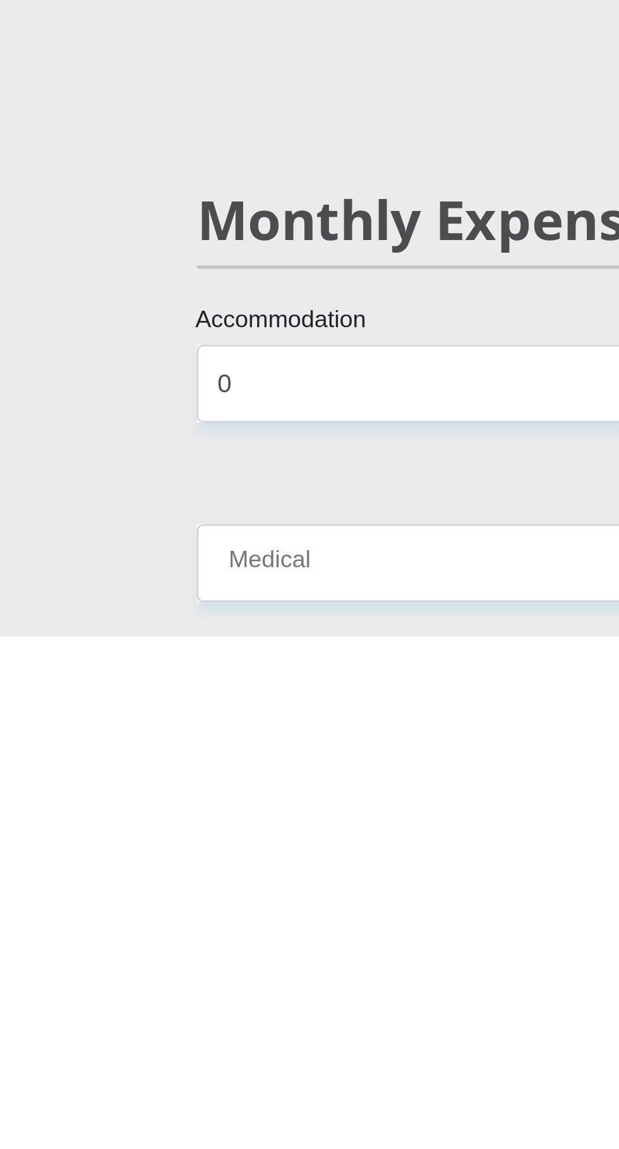
type input "500"
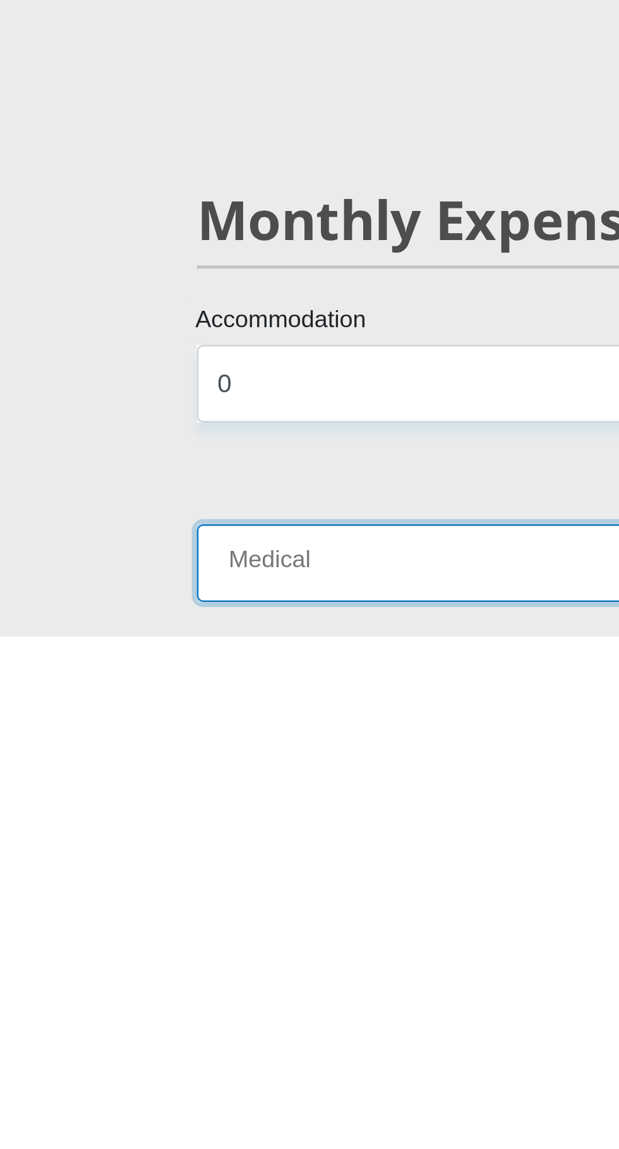
click at [240, 1104] on input "Medical" at bounding box center [214, 1119] width 172 height 31
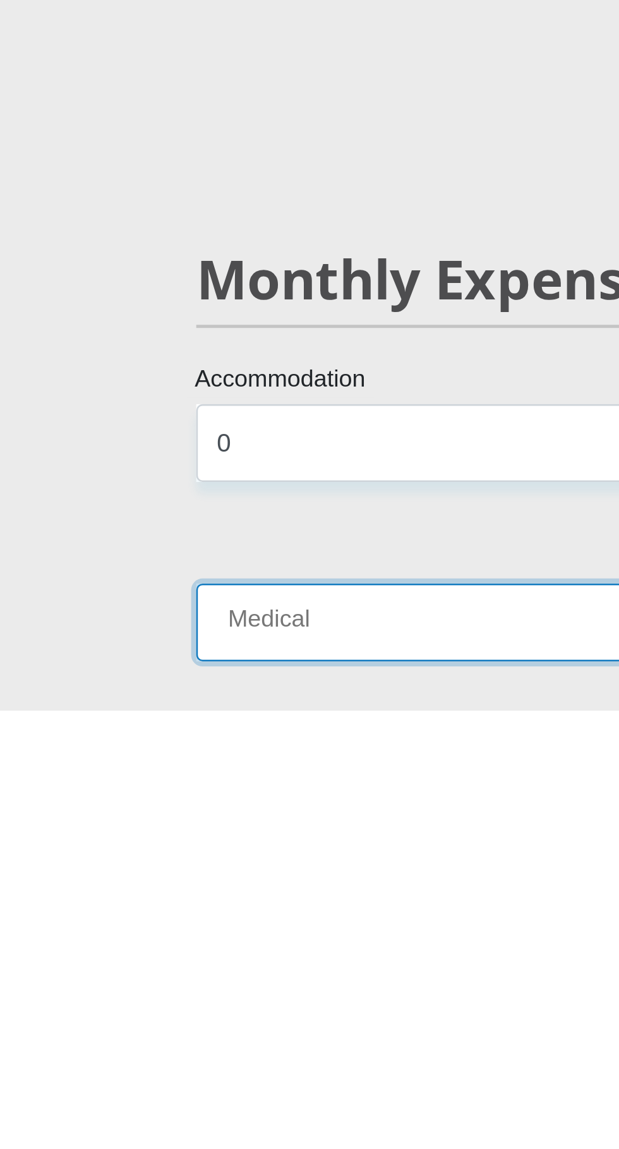
scroll to position [828, 0]
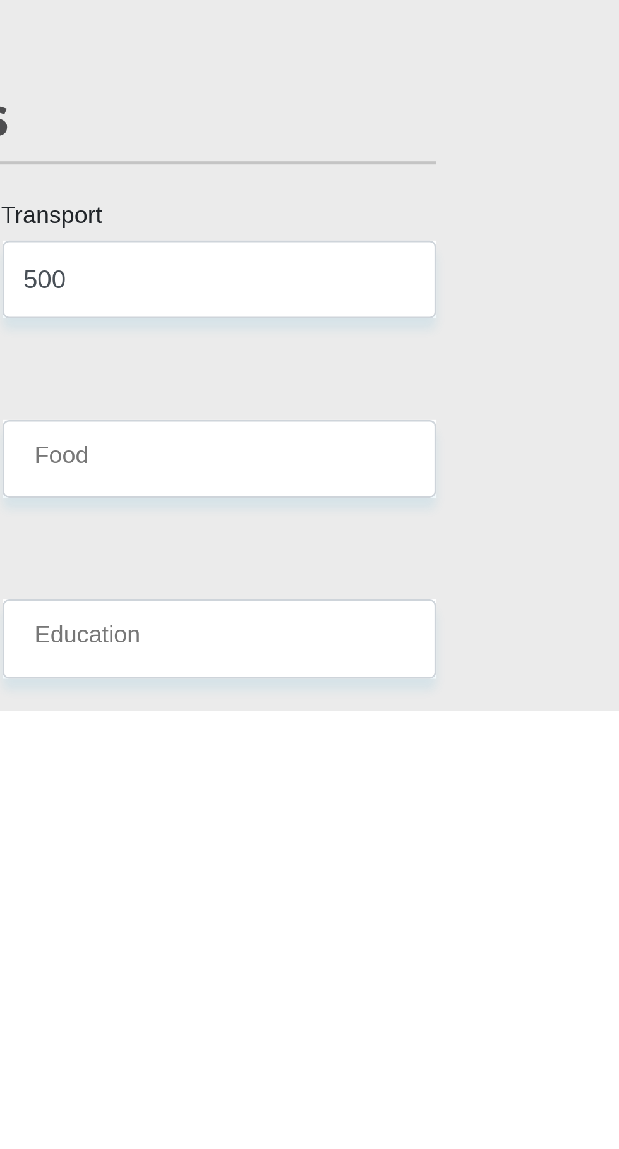
type input "0"
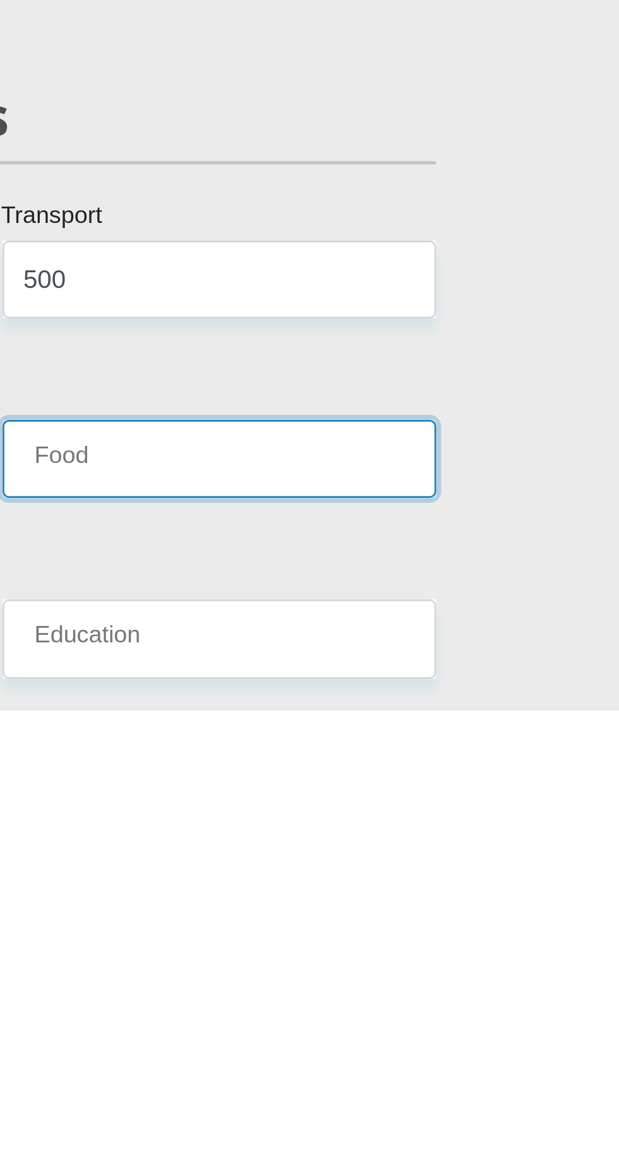
click at [472, 1033] on input "Food" at bounding box center [405, 1048] width 172 height 31
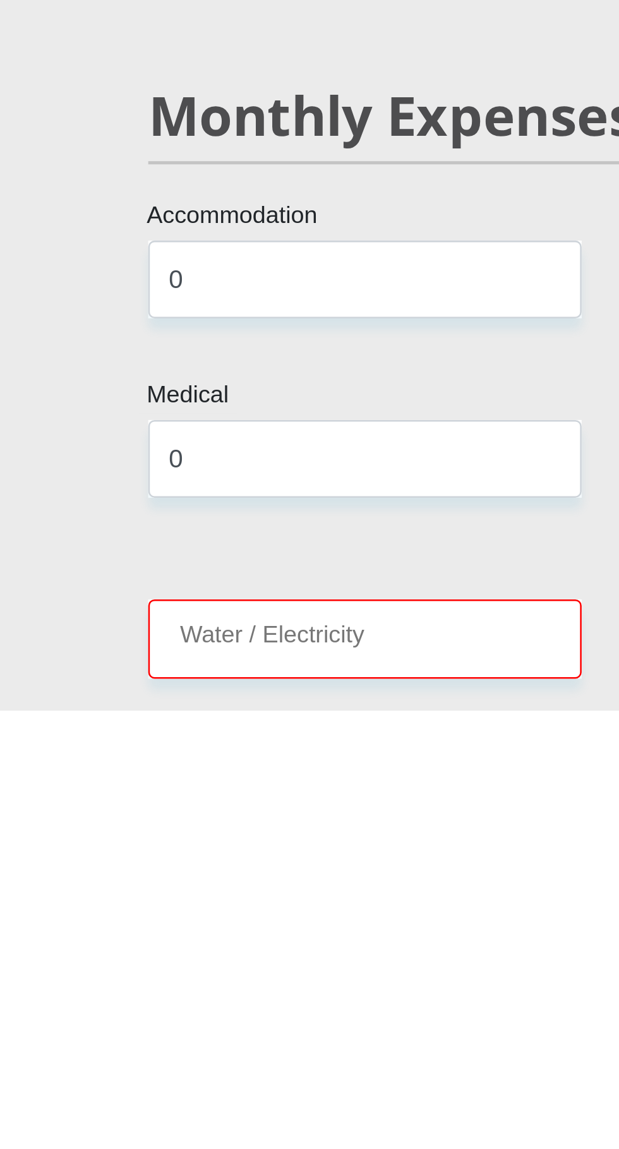
type input "2000"
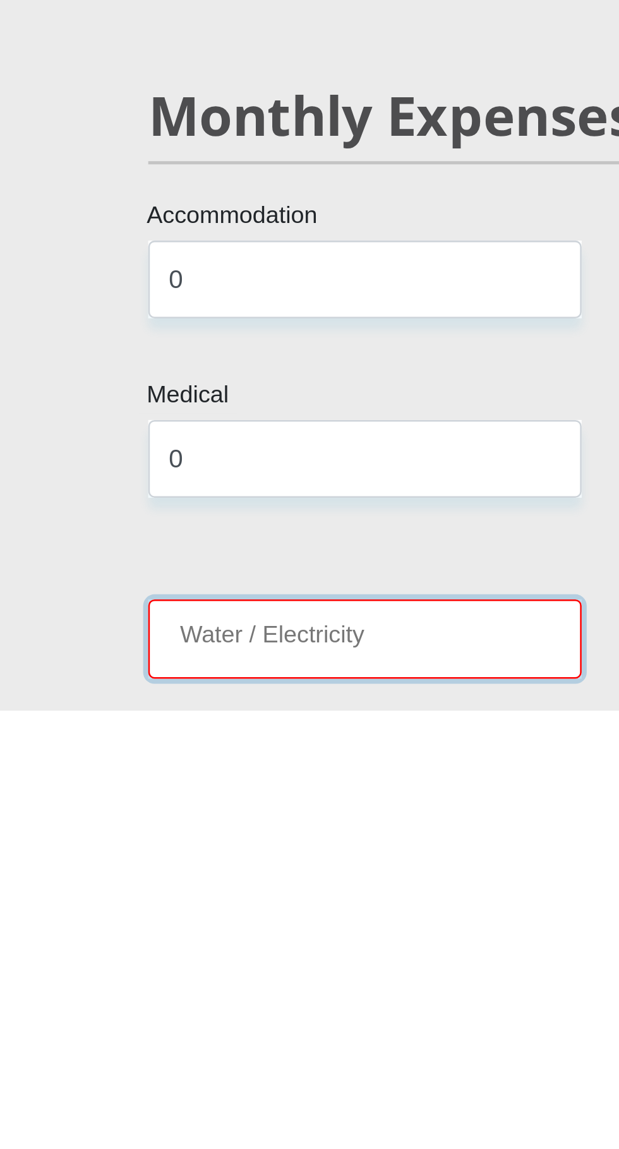
click at [251, 1105] on input "Water / Electricity" at bounding box center [214, 1120] width 172 height 31
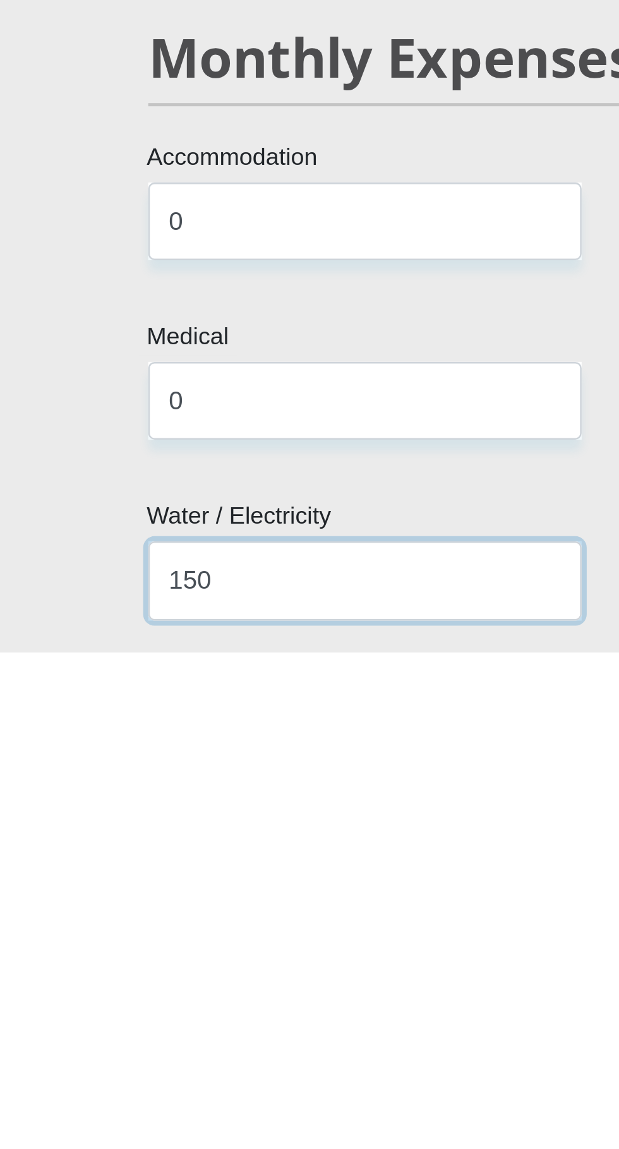
scroll to position [829, 0]
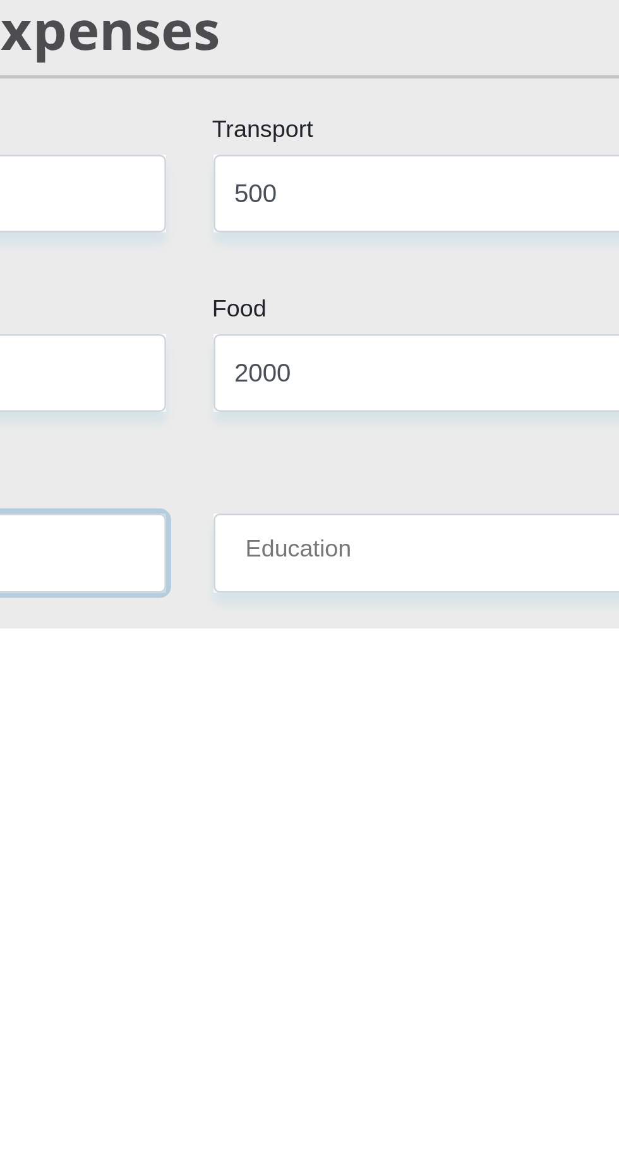
type input "150"
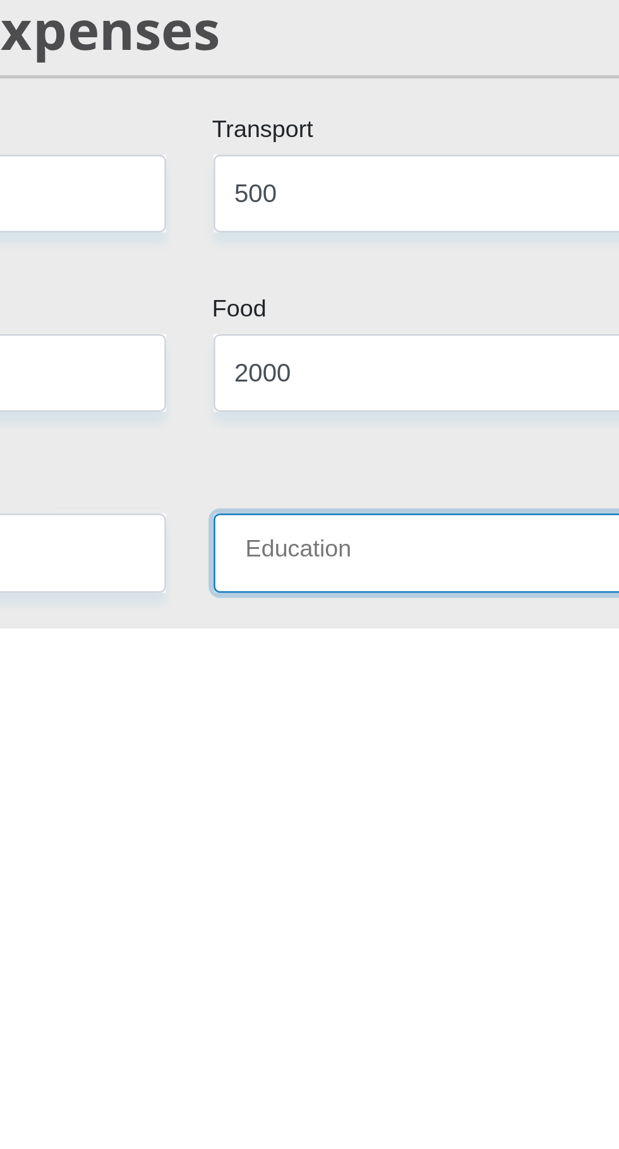
click at [428, 1103] on input "Education" at bounding box center [405, 1118] width 172 height 31
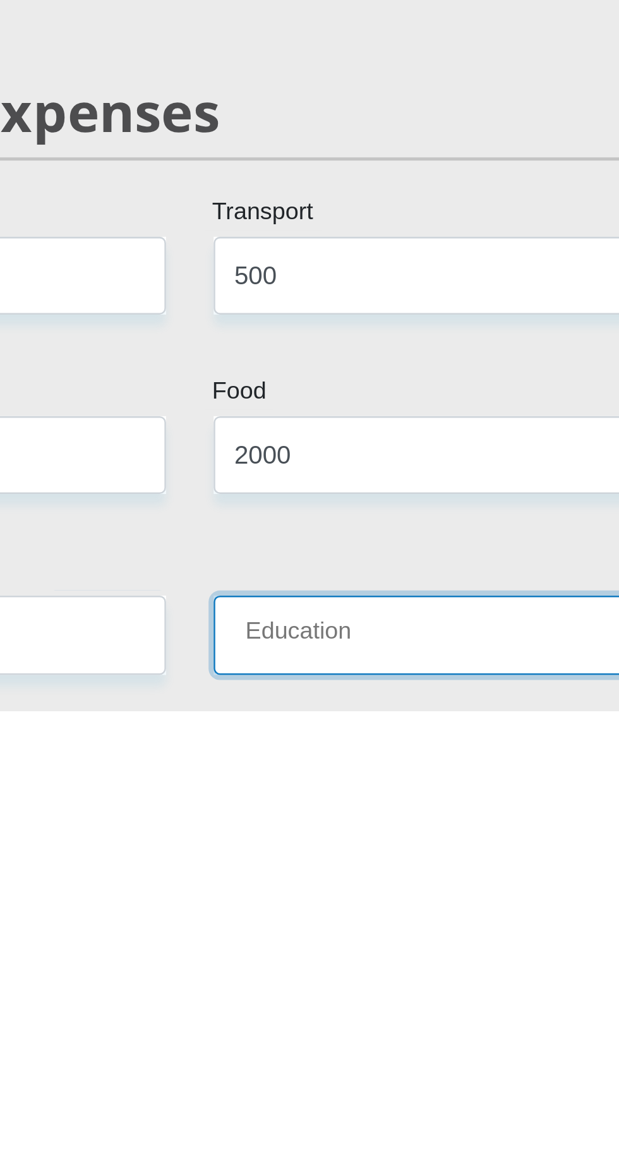
scroll to position [899, 0]
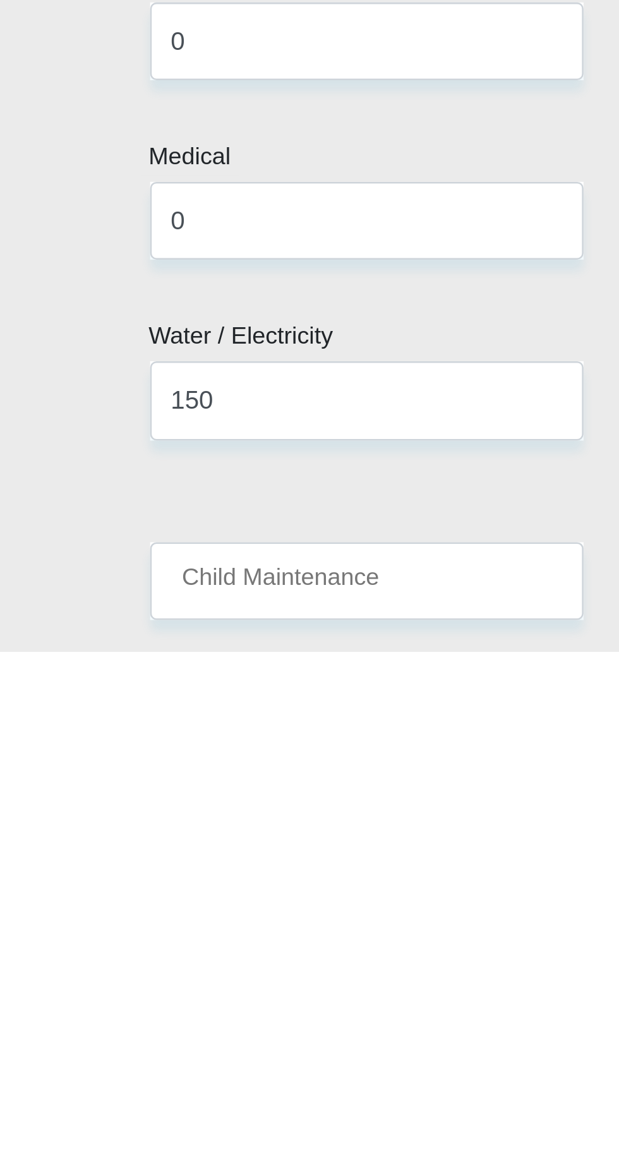
type input "0"
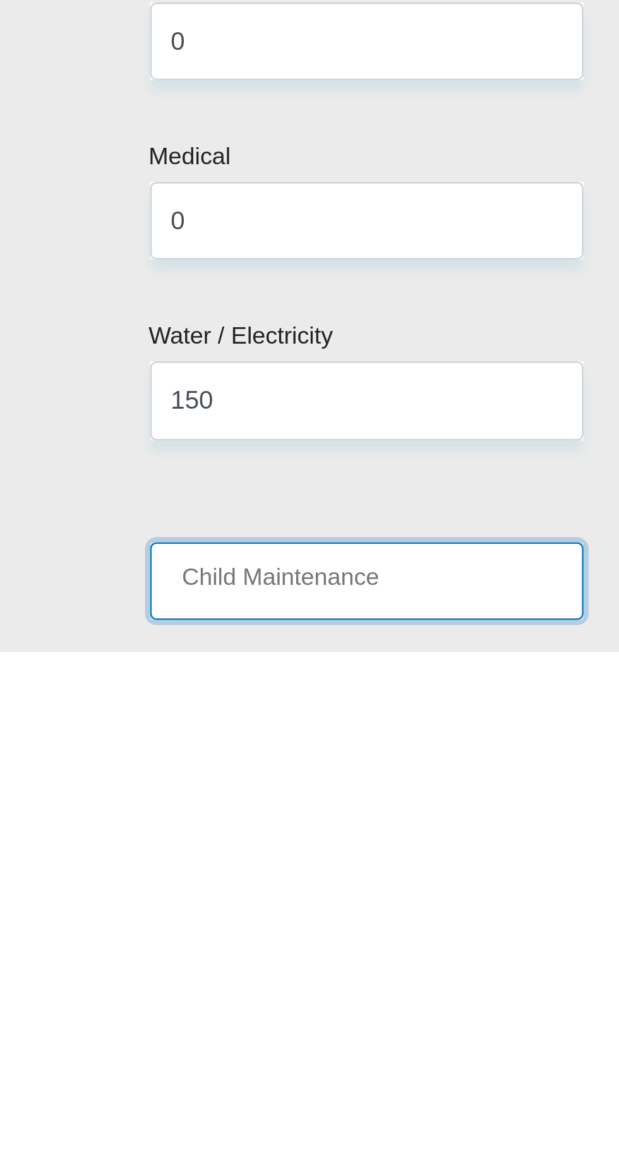
click at [265, 1105] on input "Child Maintenance" at bounding box center [214, 1120] width 172 height 31
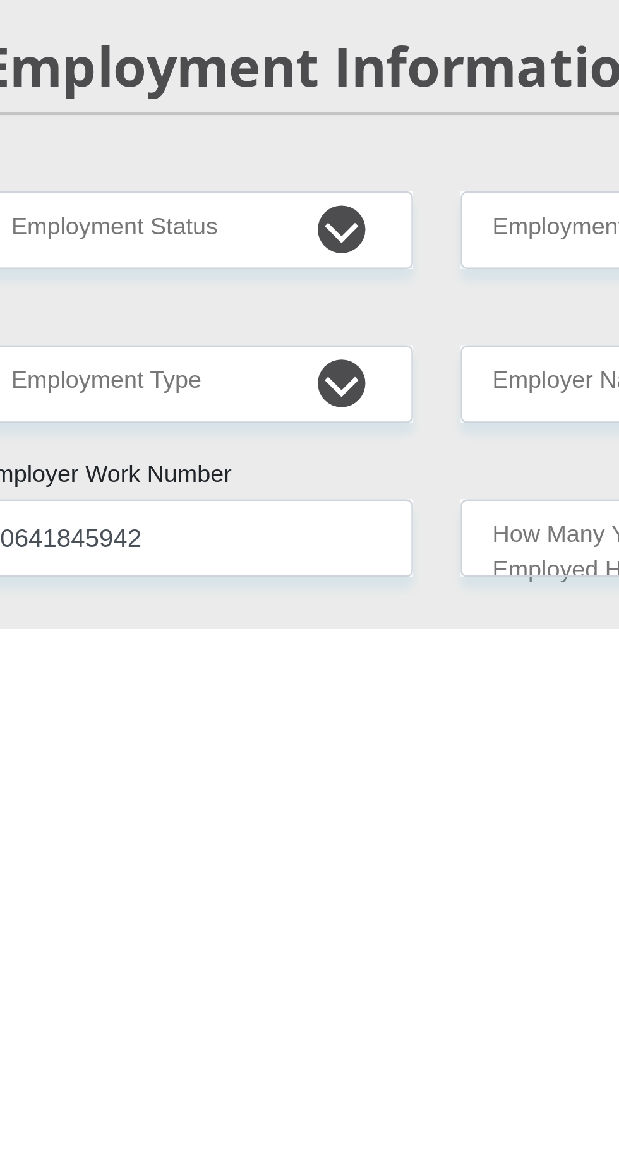
scroll to position [1239, 0]
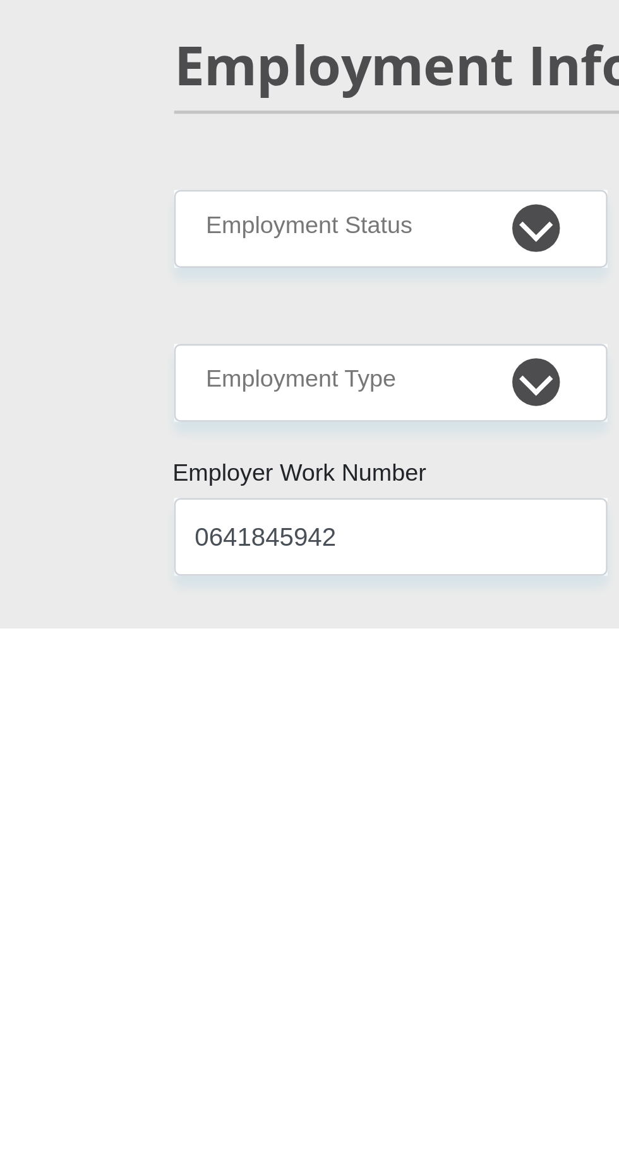
type input "0"
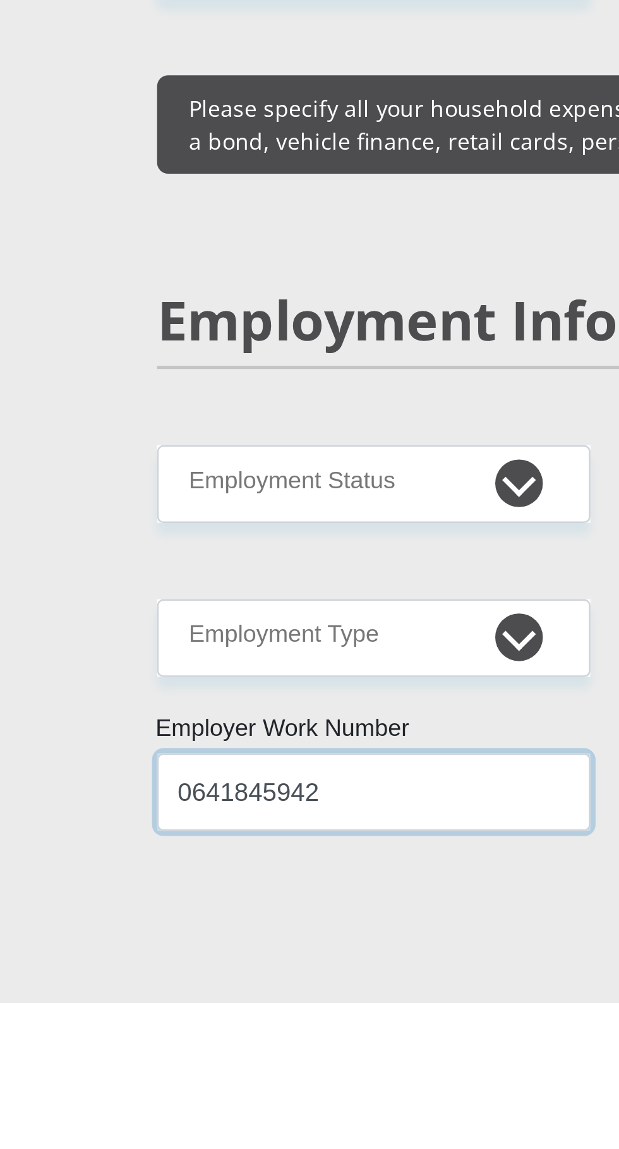
click at [244, 1050] on input "0641845942" at bounding box center [214, 1065] width 172 height 31
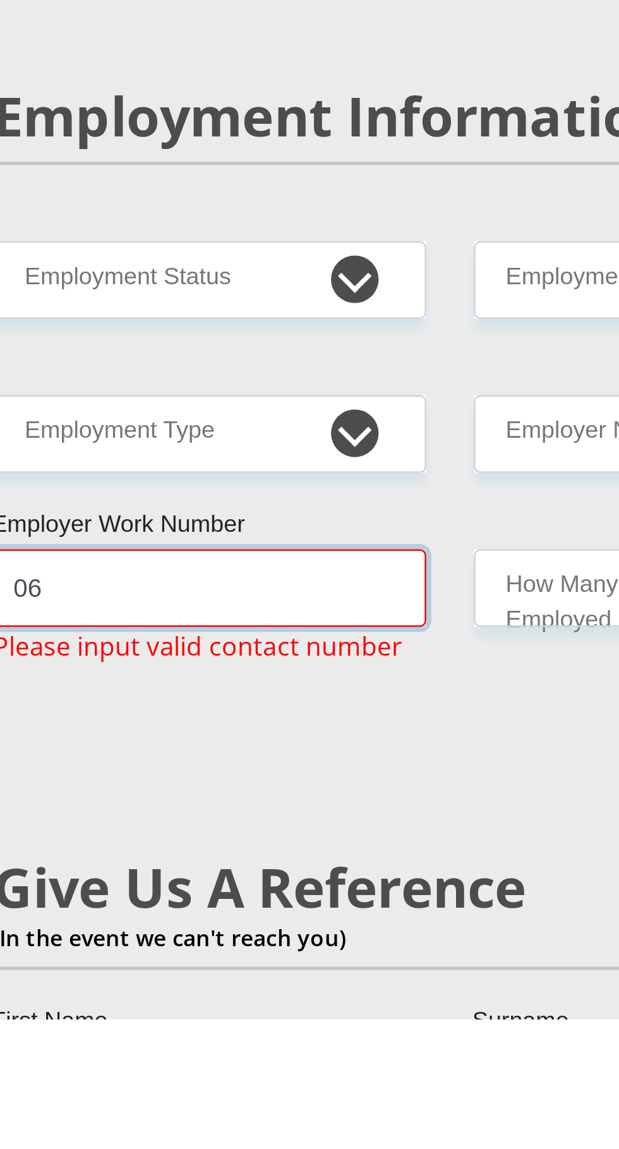
type input "0"
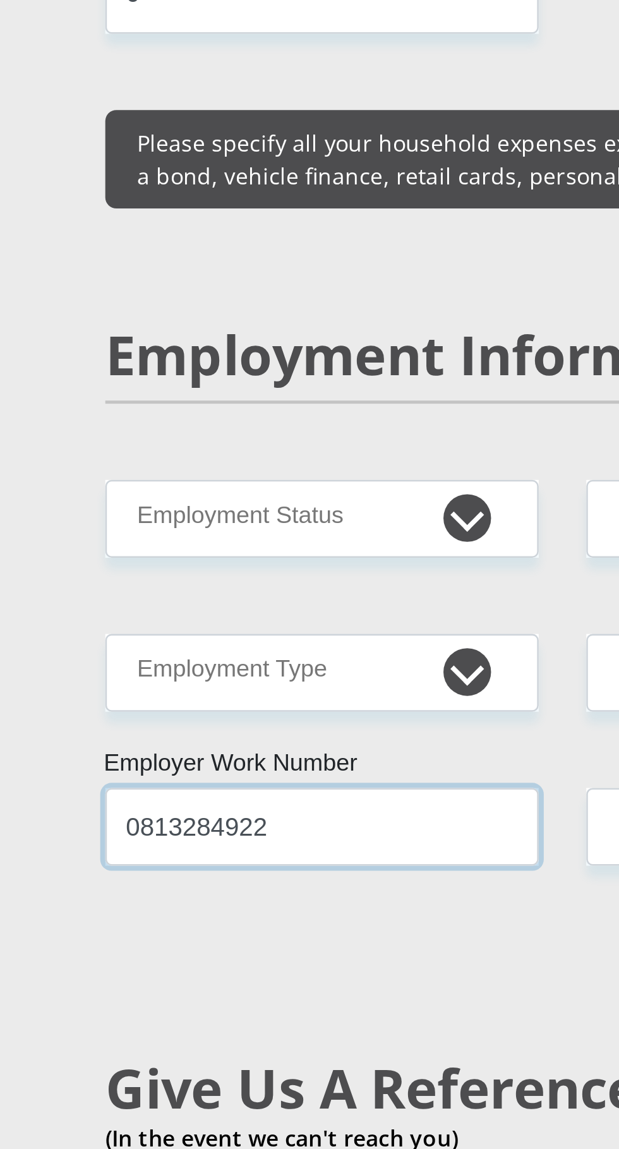
type input "0813284922"
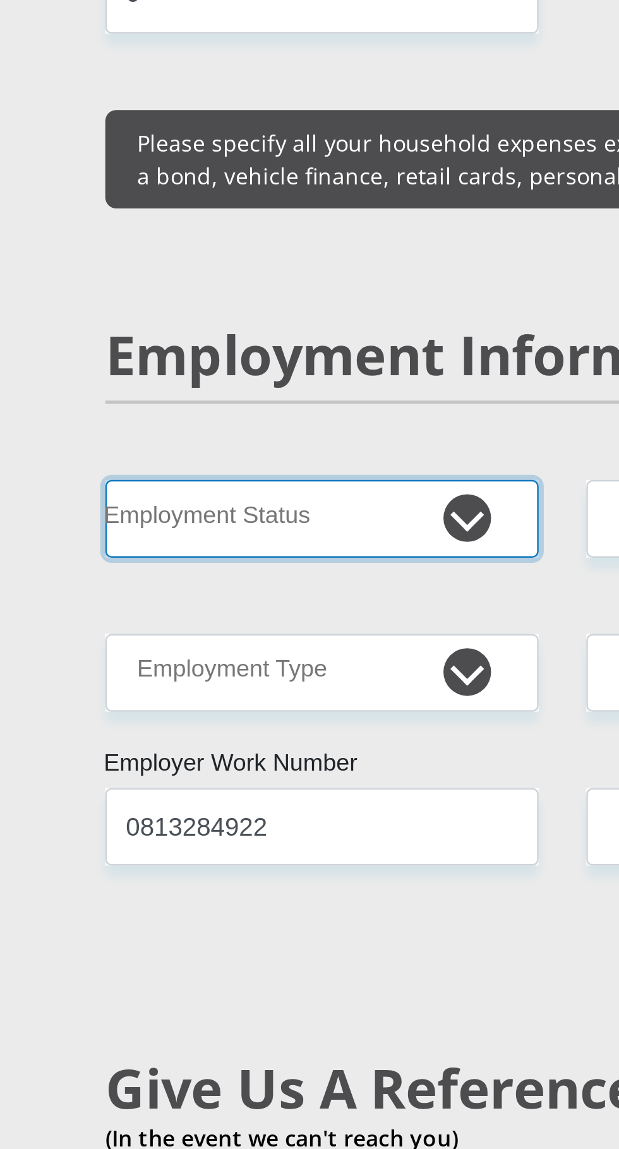
click at [275, 839] on select "Permanent/Full-time Part-time/Casual [DEMOGRAPHIC_DATA] Worker Self-Employed Ho…" at bounding box center [214, 854] width 172 height 31
click at [128, 839] on select "Permanent/Full-time Part-time/Casual [DEMOGRAPHIC_DATA] Worker Self-Employed Ho…" at bounding box center [214, 854] width 172 height 31
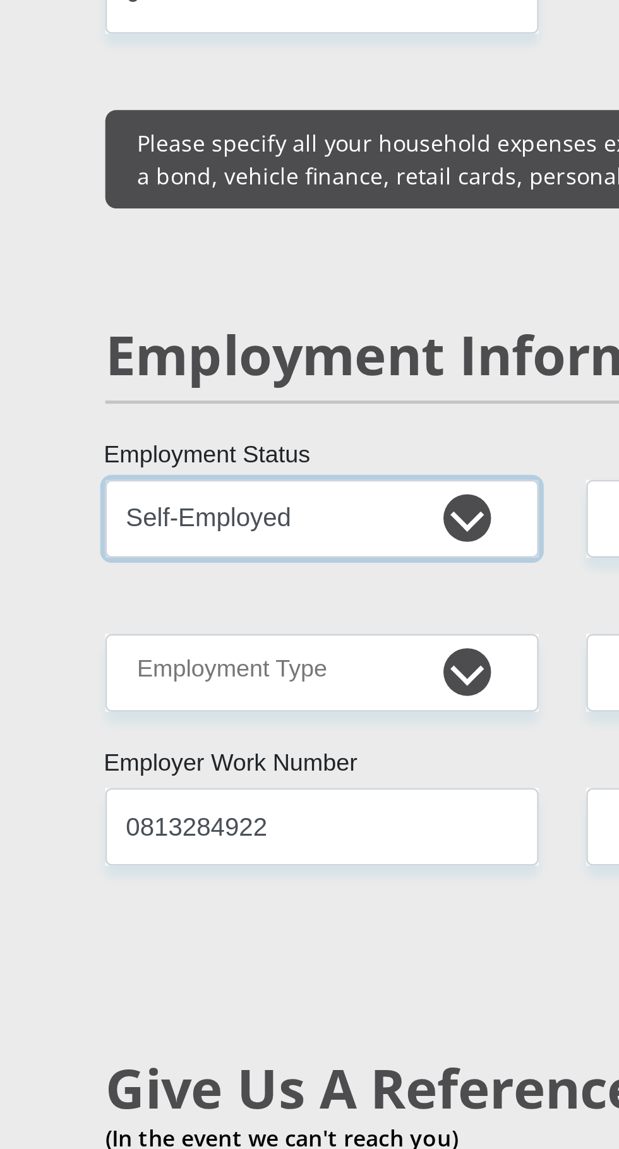
click at [273, 839] on select "Permanent/Full-time Part-time/Casual [DEMOGRAPHIC_DATA] Worker Self-Employed Ho…" at bounding box center [214, 854] width 172 height 31
select select "5"
click at [128, 839] on select "Permanent/Full-time Part-time/Casual [DEMOGRAPHIC_DATA] Worker Self-Employed Ho…" at bounding box center [214, 854] width 172 height 31
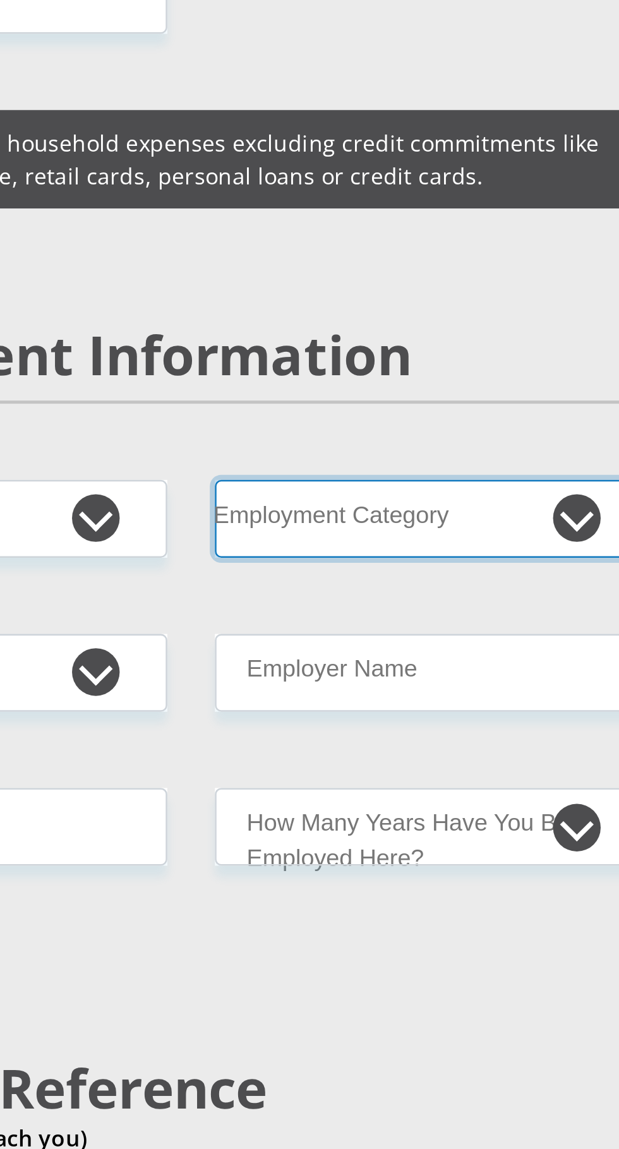
click at [464, 839] on select "AGRICULTURE ALCOHOL & TOBACCO CONSTRUCTION MATERIALS METALLURGY EQUIPMENT FOR R…" at bounding box center [405, 854] width 172 height 31
click at [319, 839] on select "AGRICULTURE ALCOHOL & TOBACCO CONSTRUCTION MATERIALS METALLURGY EQUIPMENT FOR R…" at bounding box center [405, 854] width 172 height 31
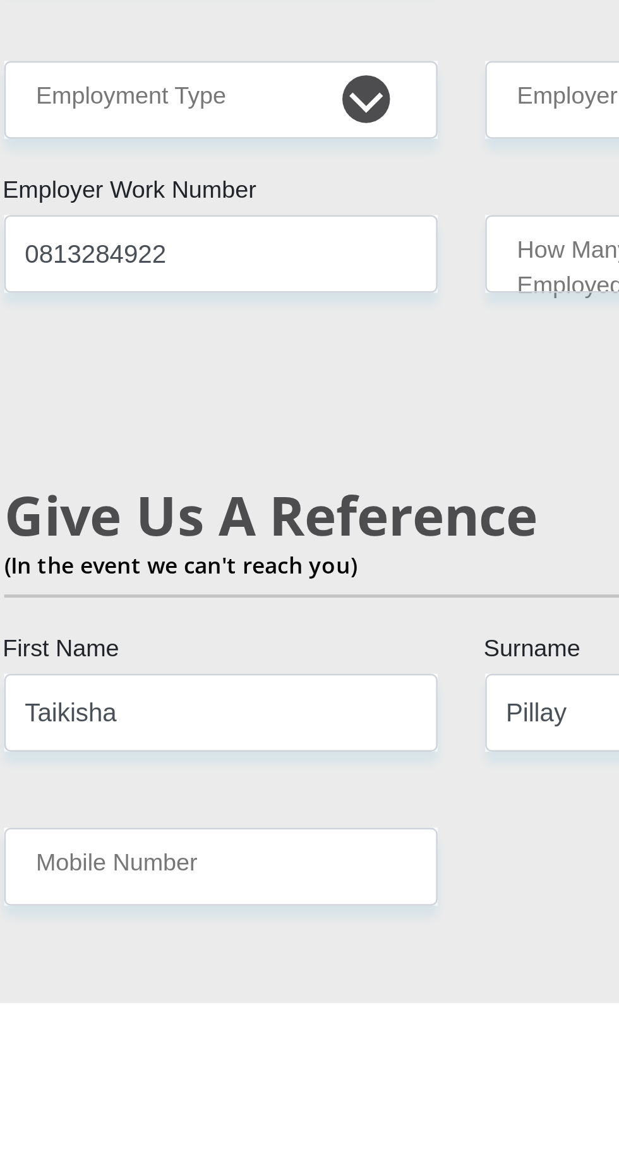
scroll to position [1616, 0]
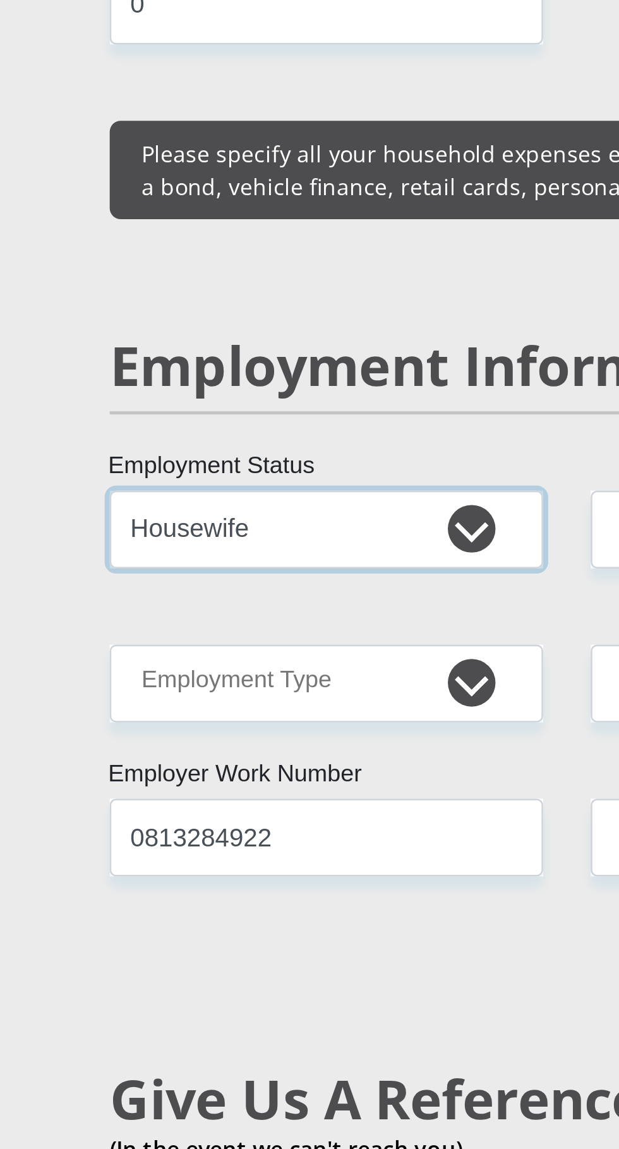
click at [274, 597] on select "Permanent/Full-time Part-time/Casual [DEMOGRAPHIC_DATA] Worker Self-Employed Ho…" at bounding box center [214, 612] width 172 height 31
click at [128, 597] on select "Permanent/Full-time Part-time/Casual [DEMOGRAPHIC_DATA] Worker Self-Employed Ho…" at bounding box center [214, 612] width 172 height 31
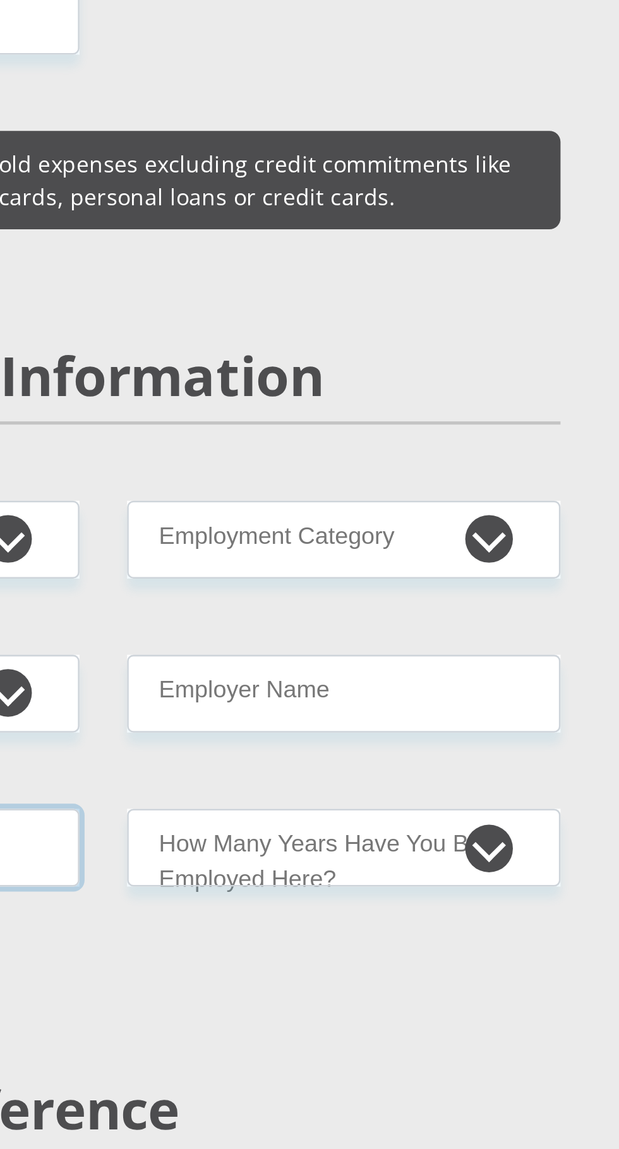
click at [268, 719] on input "0813284922" at bounding box center [214, 734] width 172 height 31
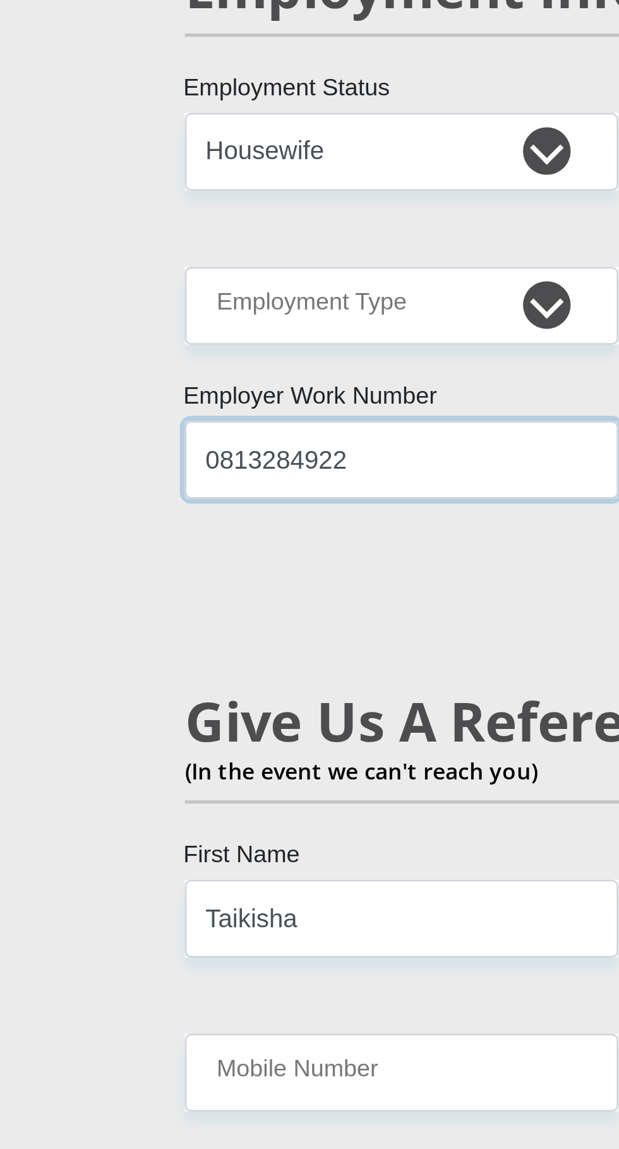
click at [260, 719] on input "0813284922" at bounding box center [214, 734] width 172 height 31
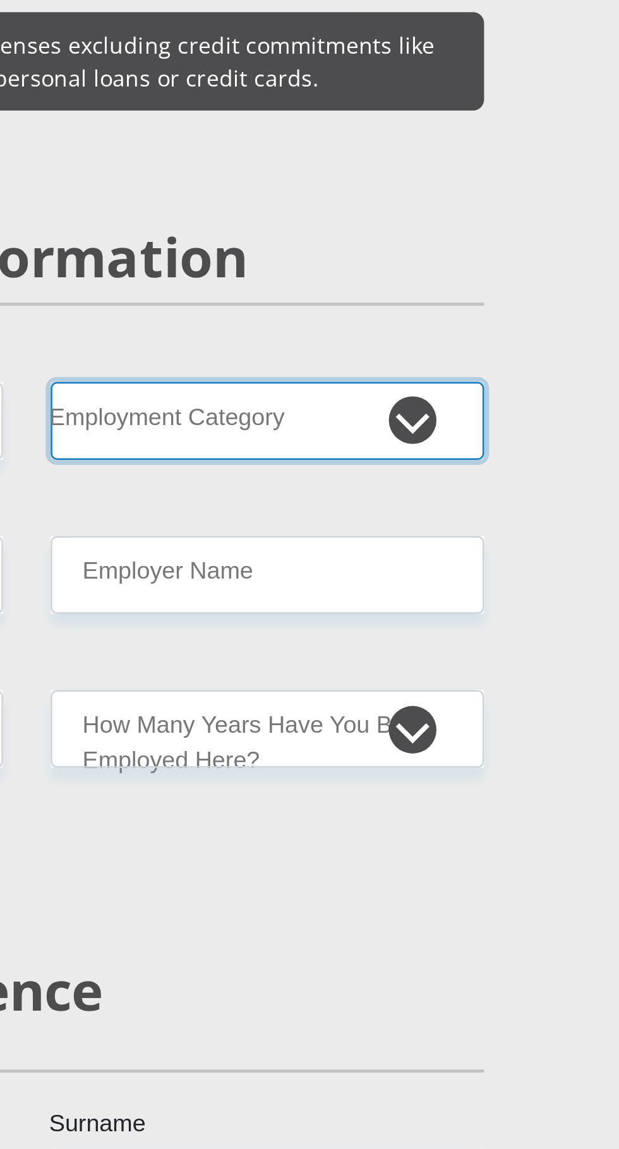
click at [468, 597] on select "AGRICULTURE ALCOHOL & TOBACCO CONSTRUCTION MATERIALS METALLURGY EQUIPMENT FOR R…" at bounding box center [405, 612] width 172 height 31
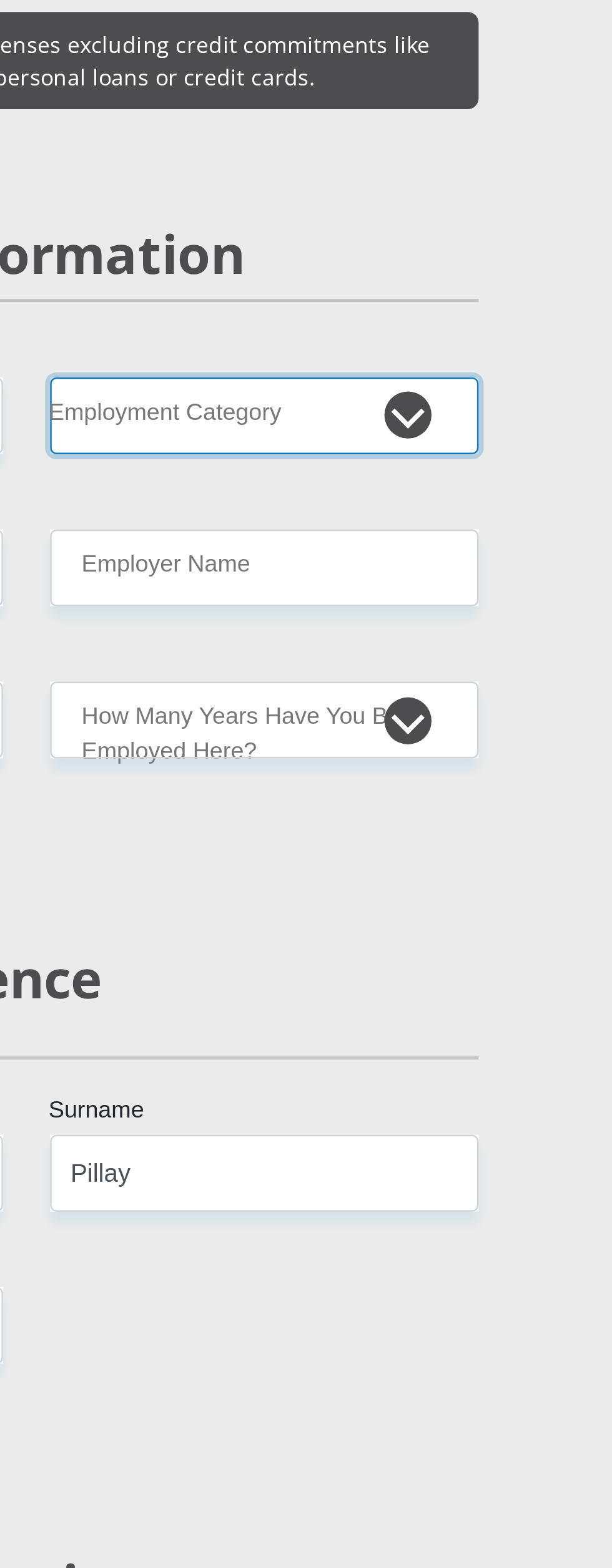
click at [315, 590] on select "AGRICULTURE ALCOHOL & TOBACCO CONSTRUCTION MATERIALS METALLURGY EQUIPMENT FOR R…" at bounding box center [400, 605] width 170 height 31
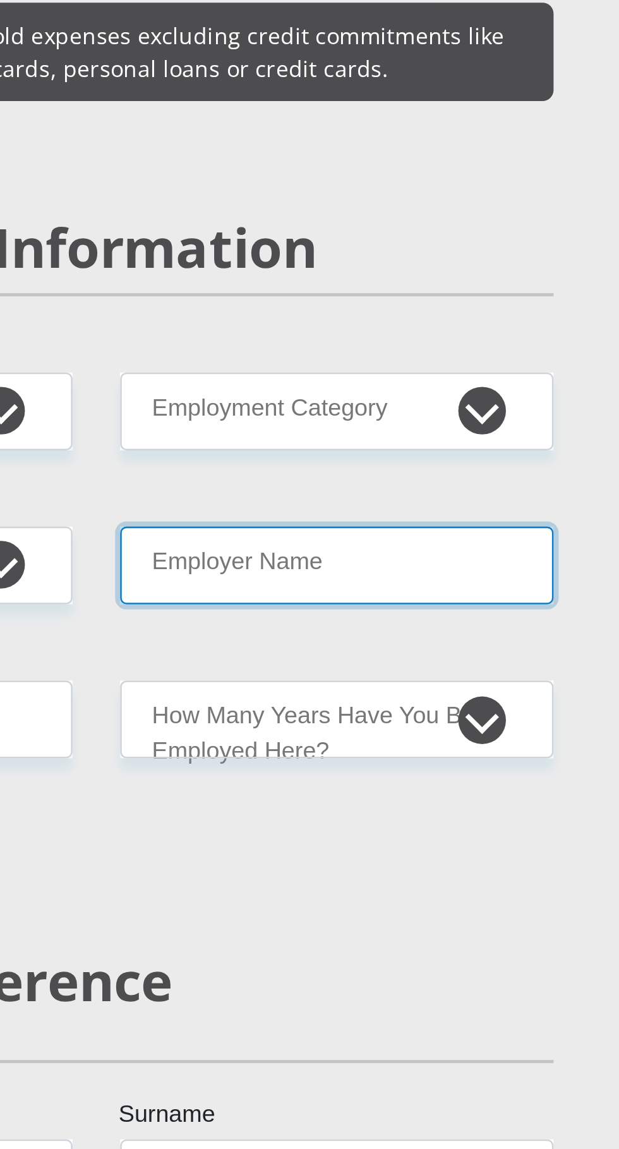
click at [442, 658] on input "Employer Name" at bounding box center [405, 673] width 172 height 31
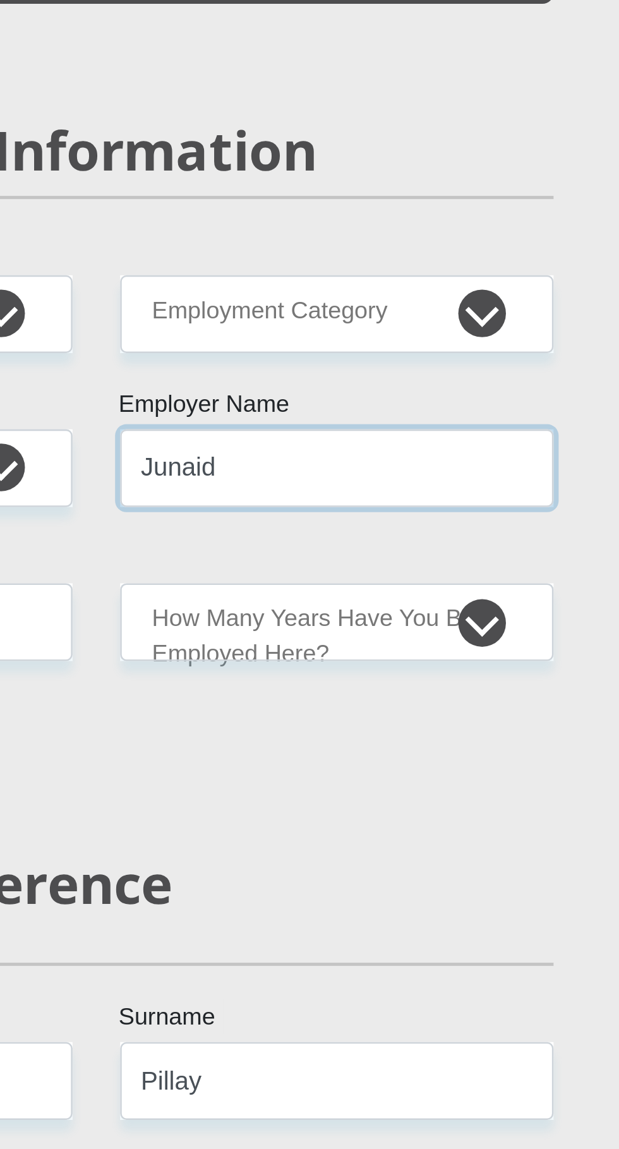
click at [450, 658] on input "Junaid" at bounding box center [405, 673] width 172 height 31
type input "J"
click at [340, 658] on input "MrLouw" at bounding box center [405, 673] width 172 height 31
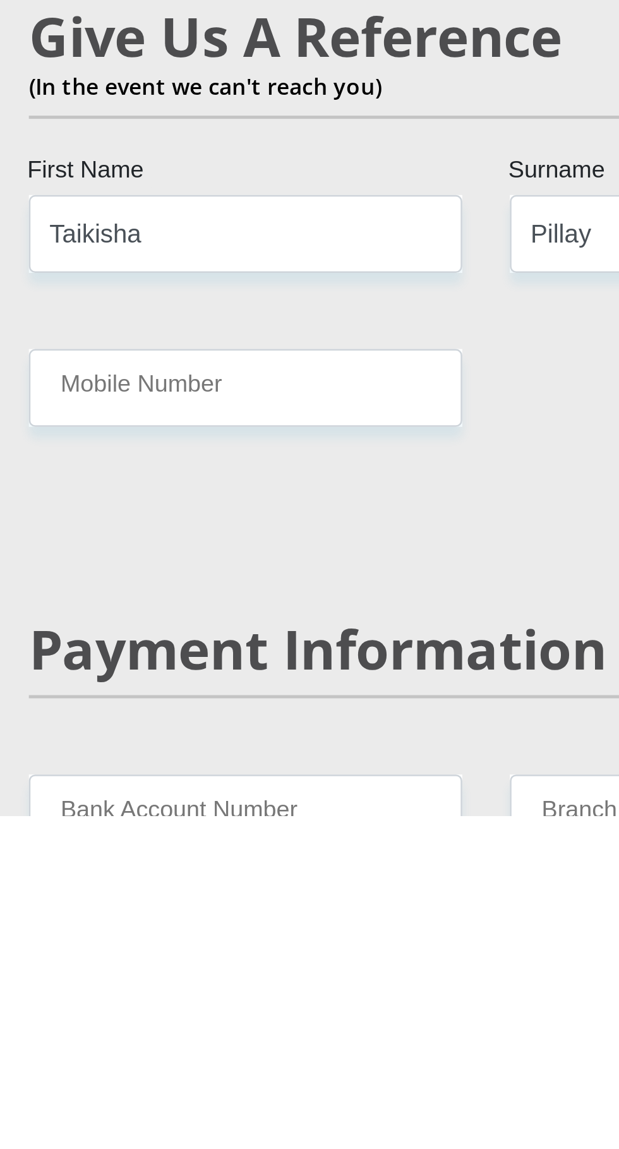
type input "MrLouw"
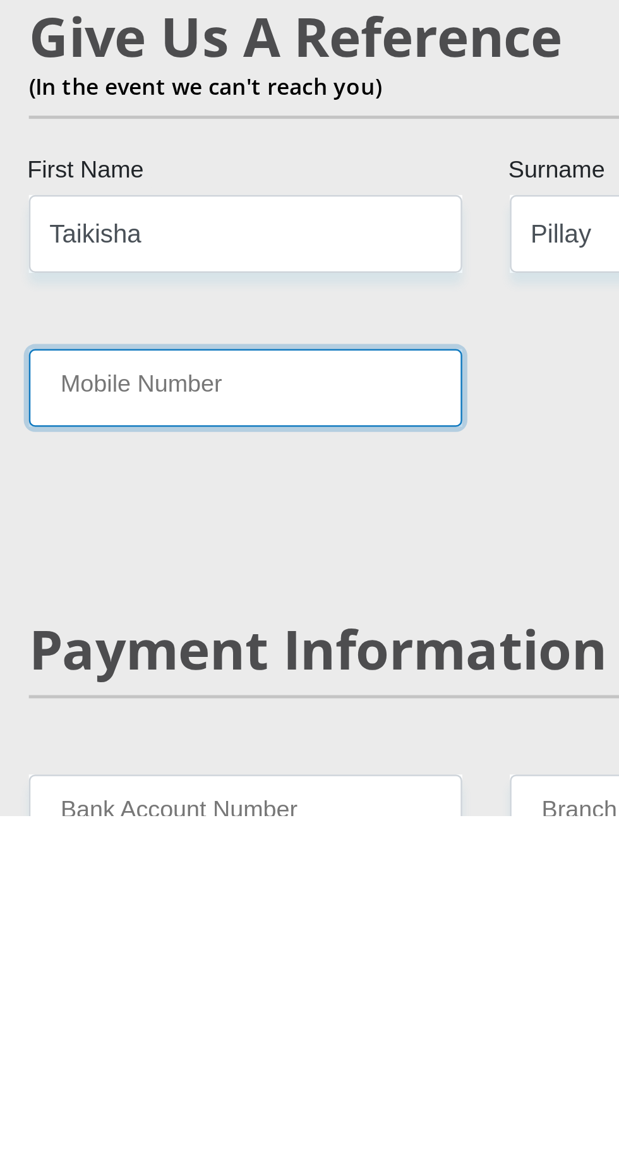
click at [258, 963] on input "Mobile Number" at bounding box center [214, 978] width 172 height 31
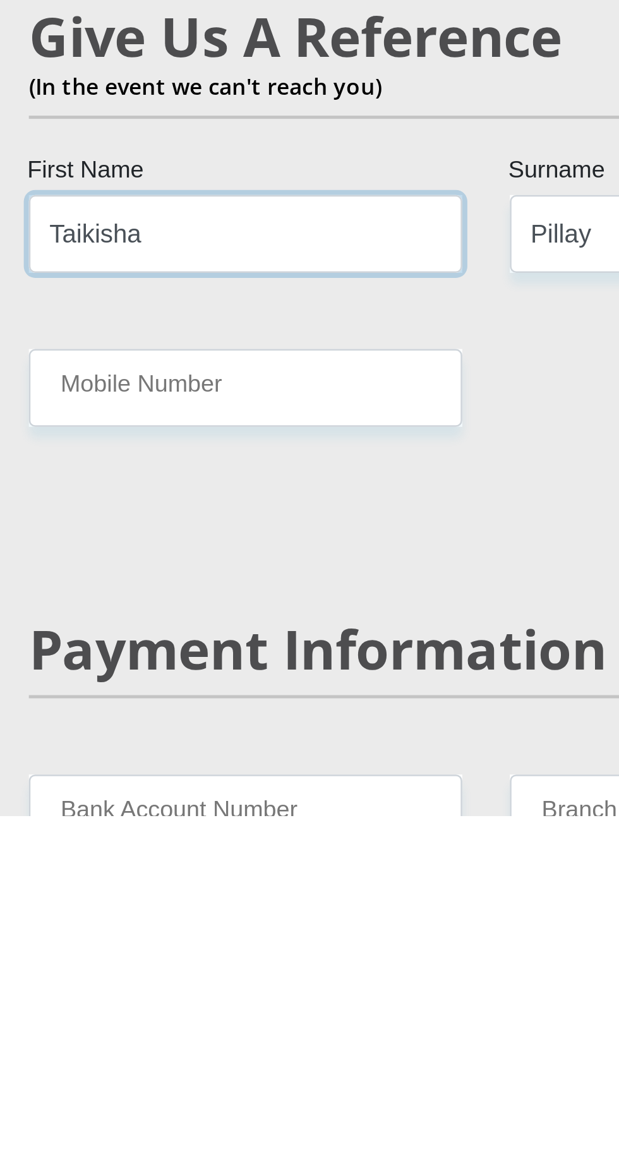
click at [241, 902] on input "Taikisha" at bounding box center [214, 917] width 172 height 31
type input "T"
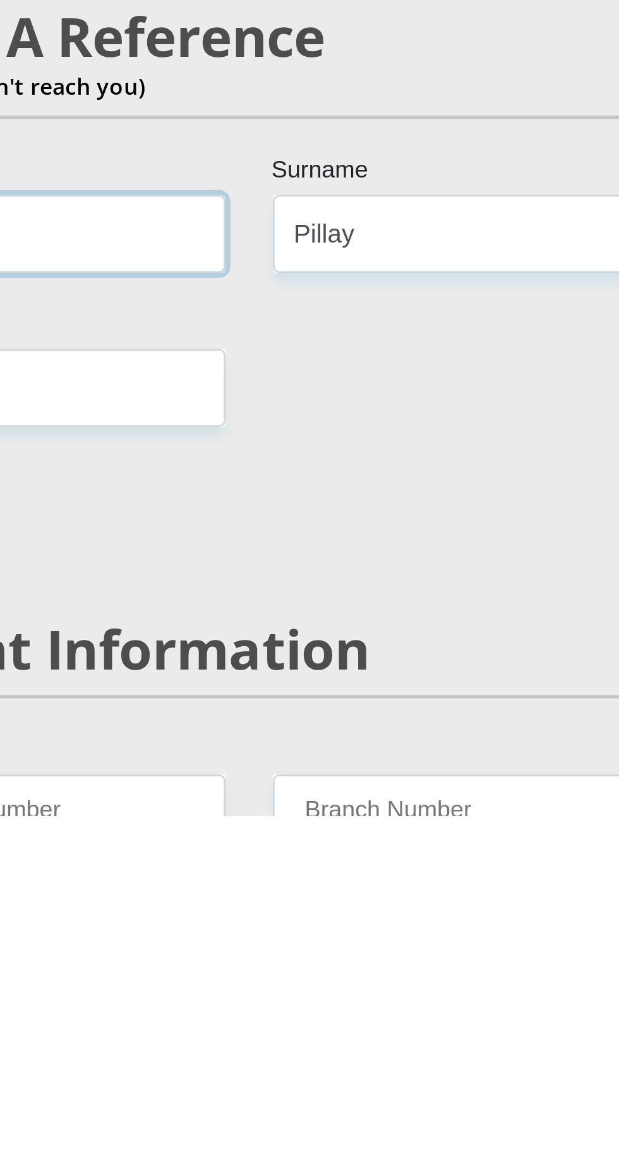
type input "Junaid"
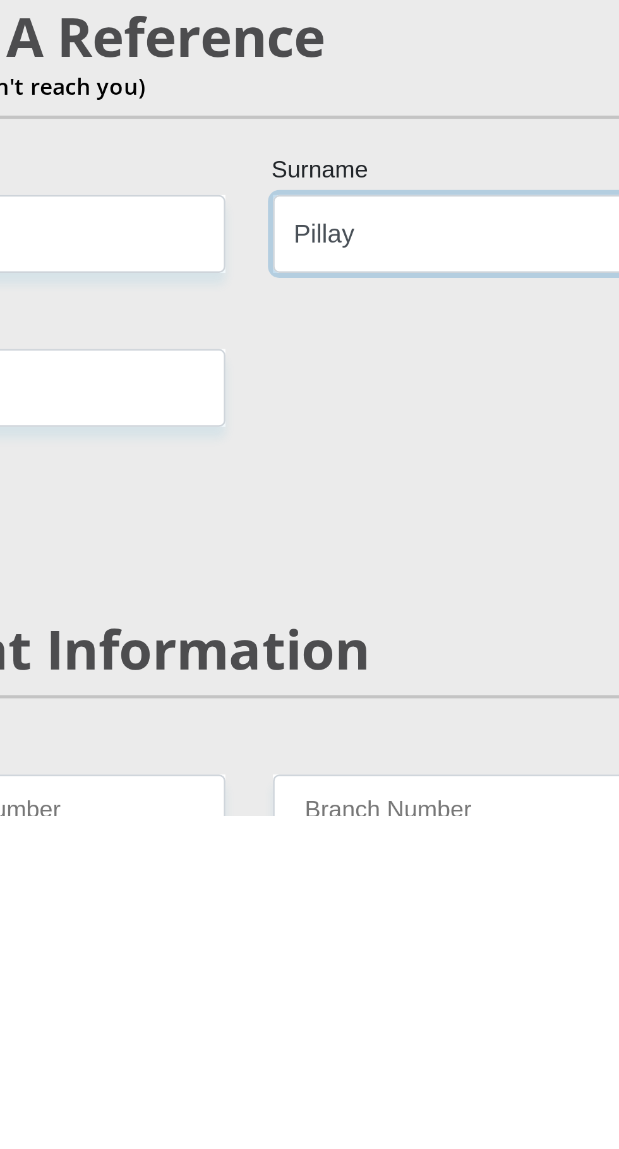
click at [395, 902] on input "Pillay" at bounding box center [405, 917] width 172 height 31
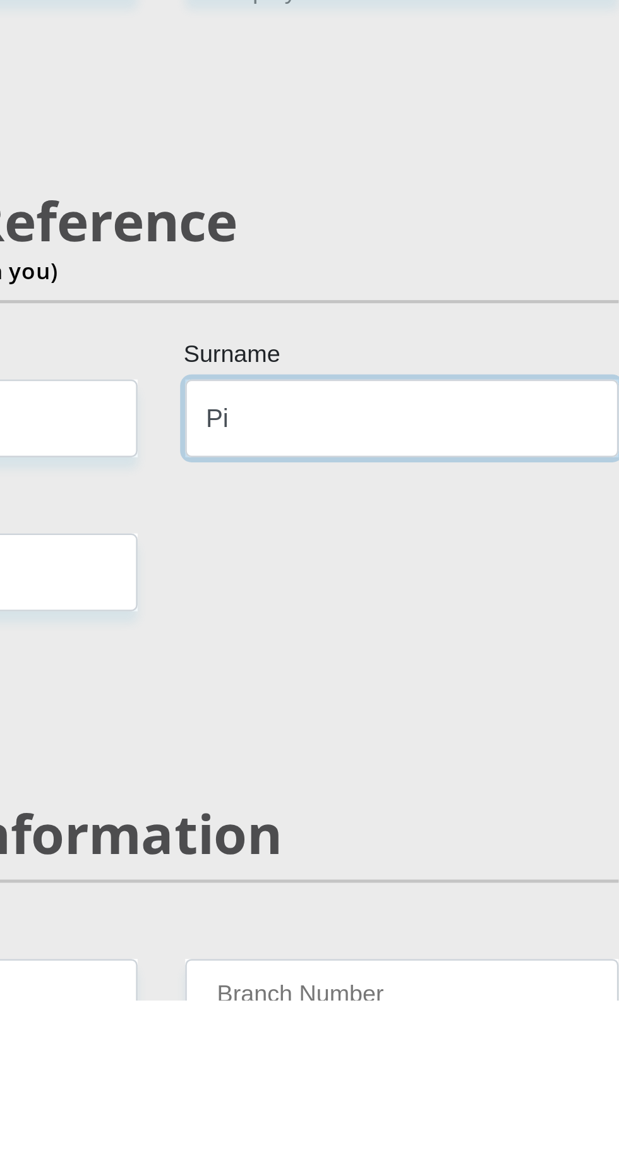
type input "P"
click at [374, 963] on div "Mr Ms Mrs Dr [PERSON_NAME] Title Taikisha First Name Louw Surname 0206050101081…" at bounding box center [309, 658] width 383 height 4048
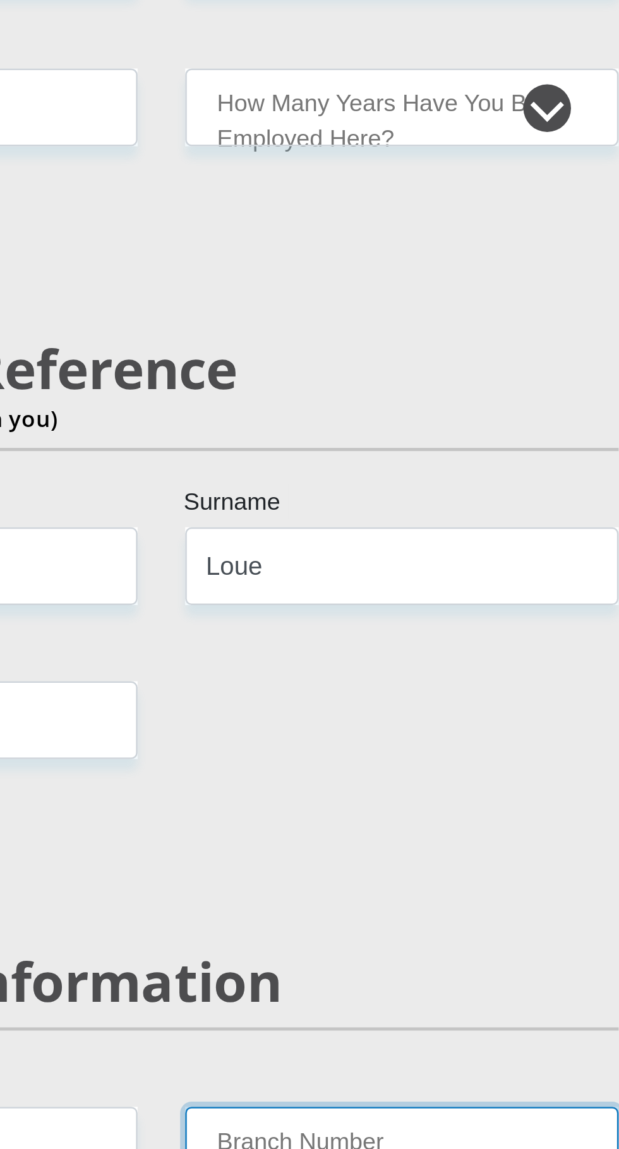
click at [467, 1132] on input "Branch Number" at bounding box center [405, 1147] width 172 height 31
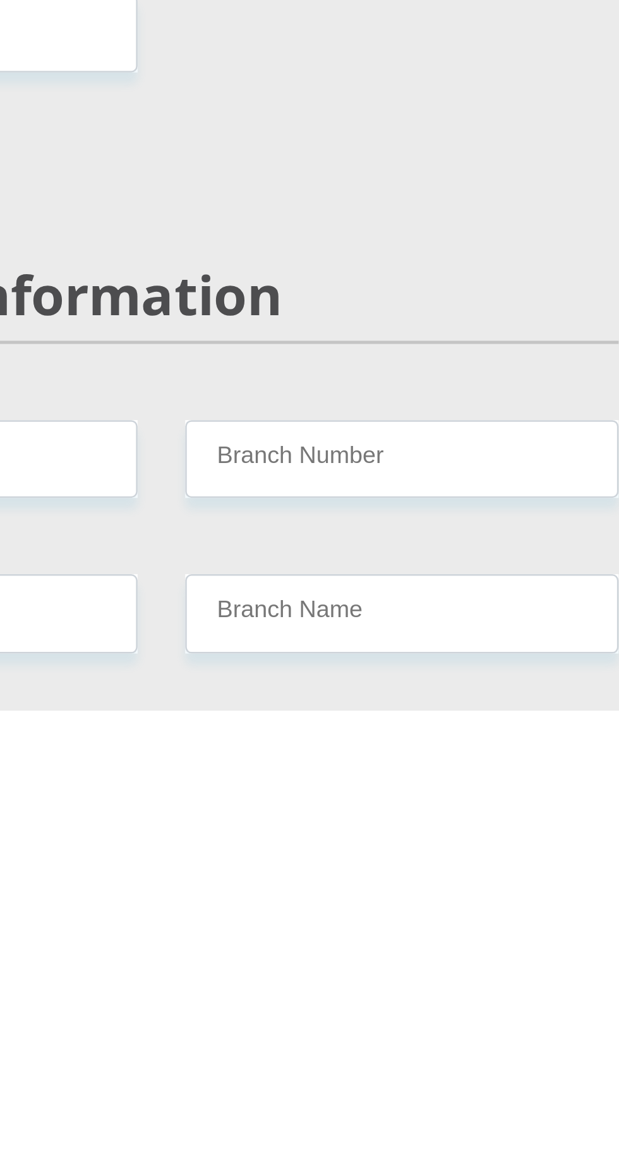
click at [426, 1035] on div "Mr Ms Mrs Dr [PERSON_NAME] Title Taikisha First Name Louw Surname 0206050101081…" at bounding box center [309, 559] width 383 height 4048
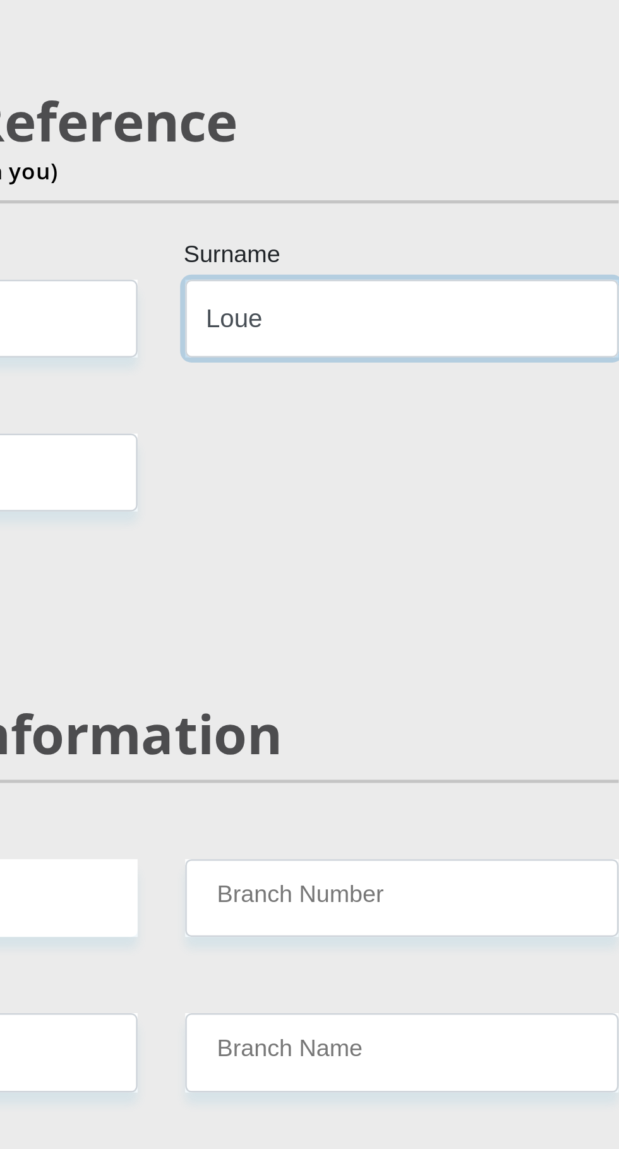
click at [445, 803] on input "Loue" at bounding box center [405, 818] width 172 height 31
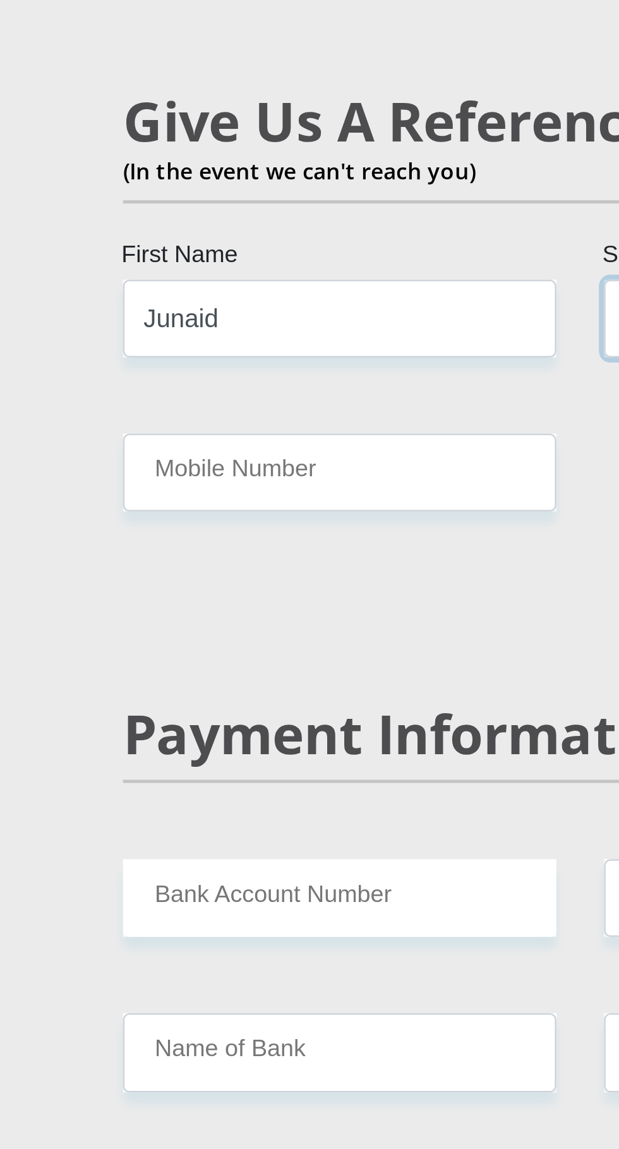
type input "Louw"
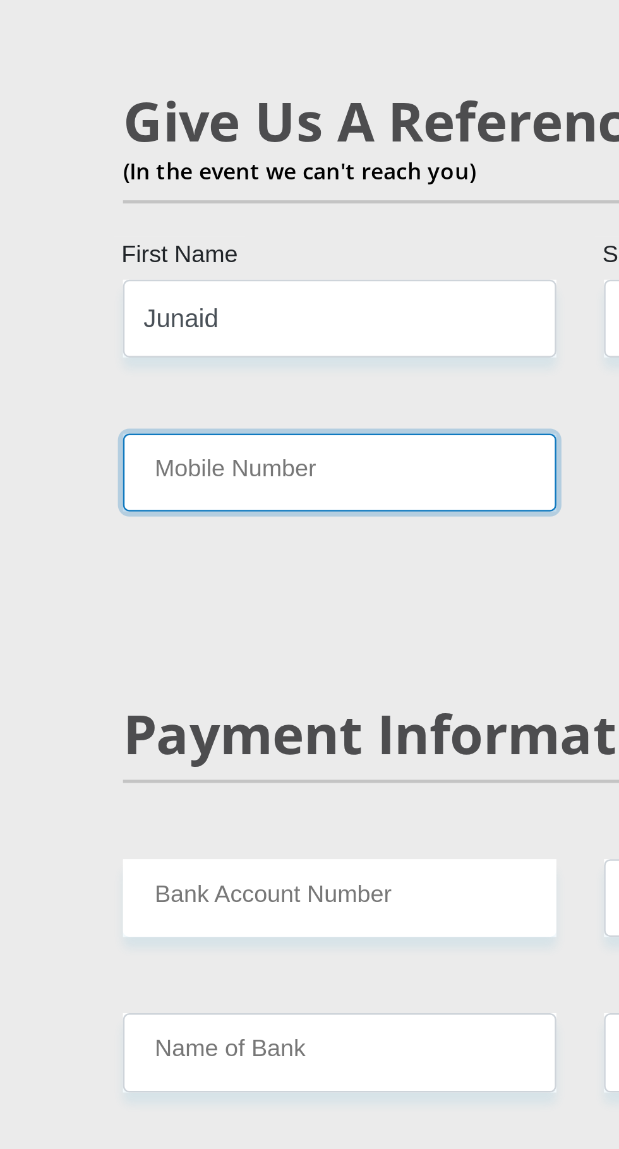
click at [244, 864] on input "Mobile Number" at bounding box center [214, 879] width 172 height 31
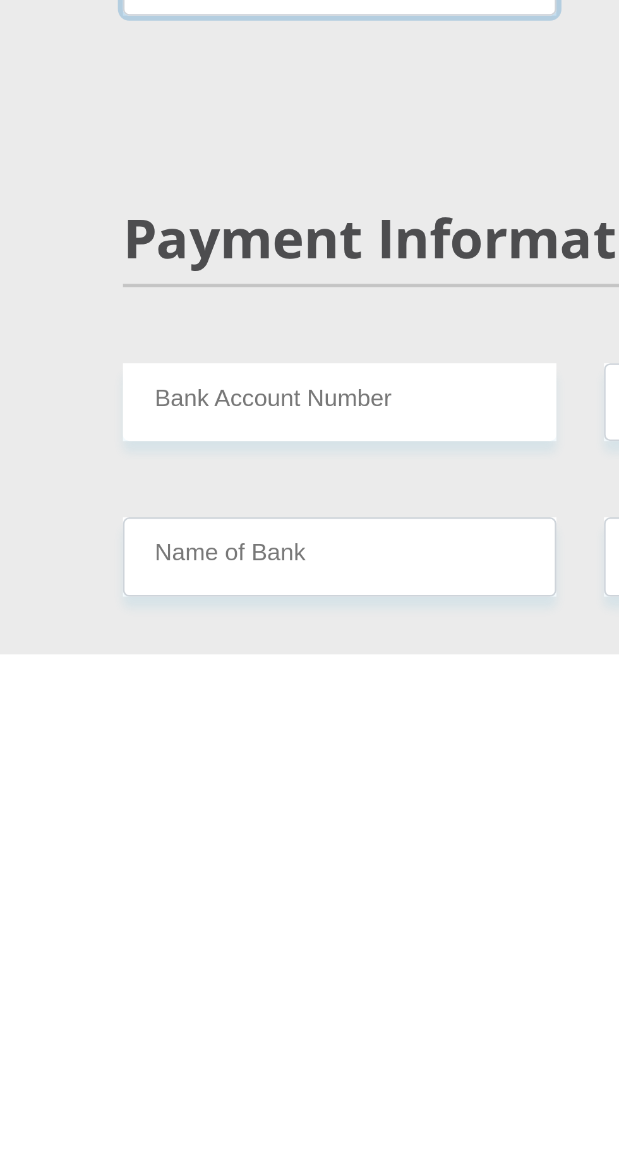
type input "0813284922"
click at [267, 1033] on input "Bank Account Number" at bounding box center [214, 1048] width 172 height 31
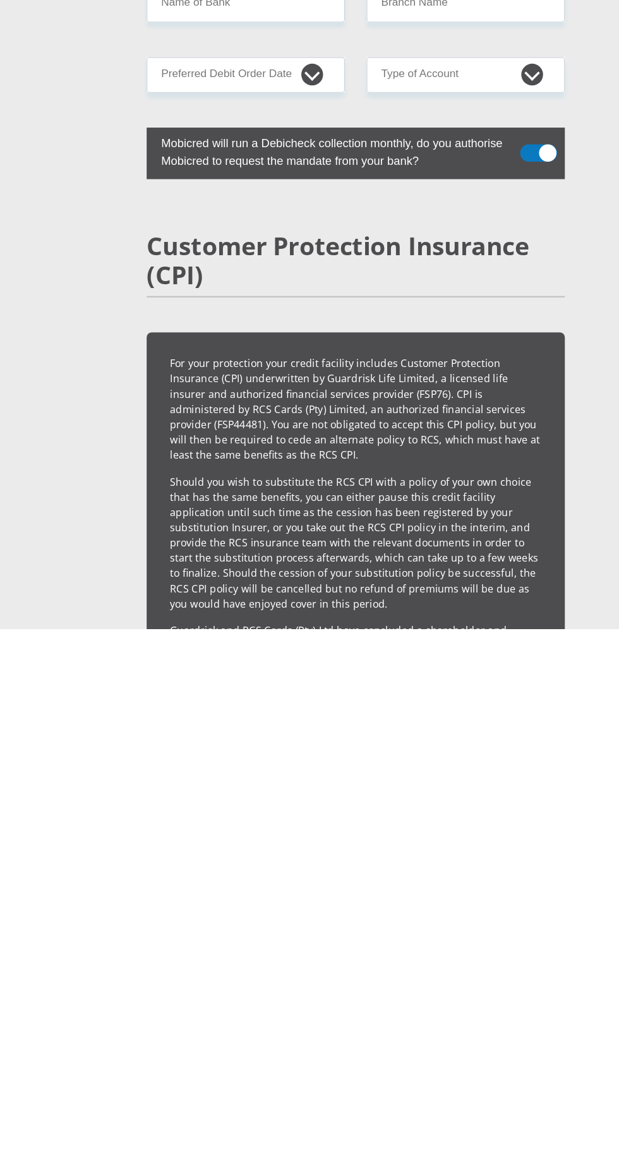
scroll to position [2226, 0]
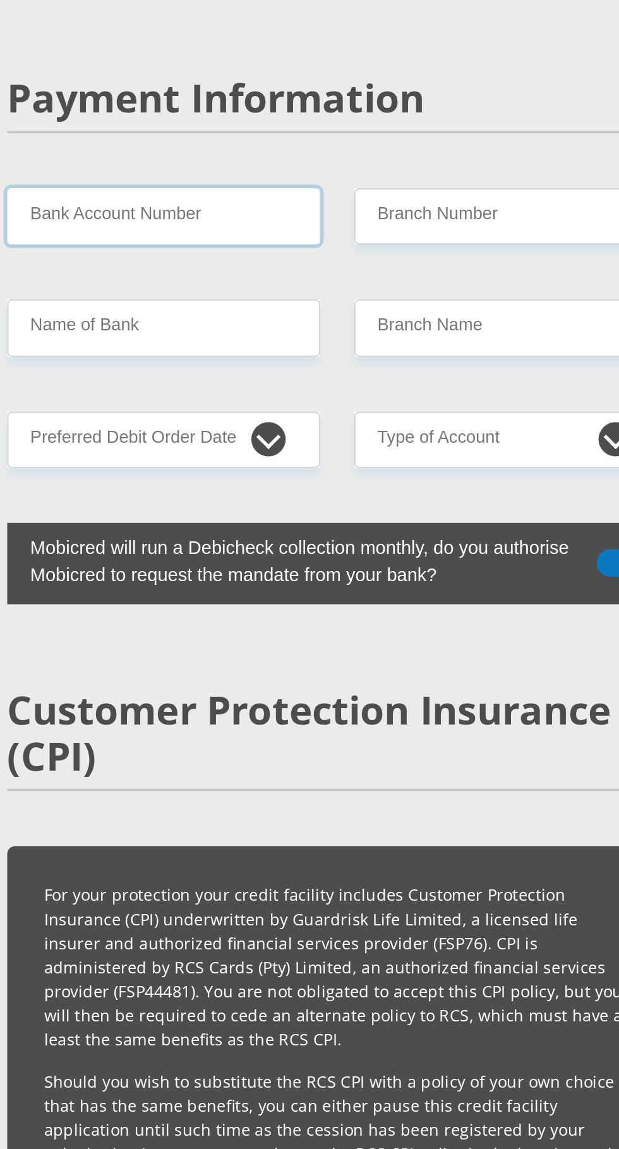
type input "[CREDIT_CARD_NUMBER]"
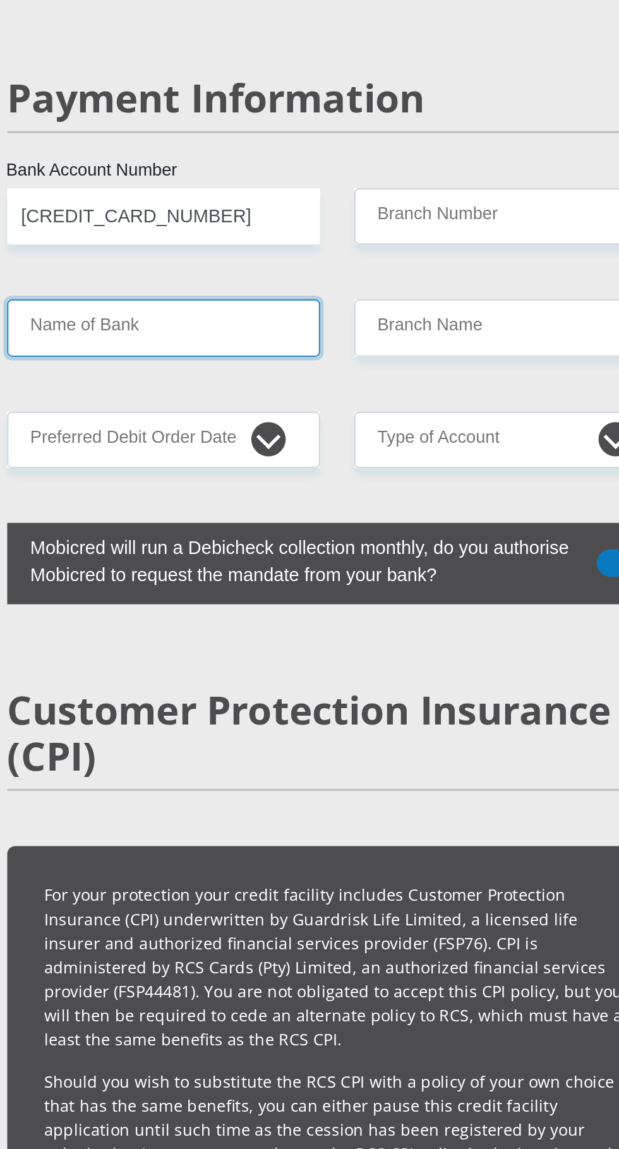
click at [249, 584] on input "Name of Bank" at bounding box center [214, 599] width 172 height 31
click at [248, 584] on input "Name of Bank" at bounding box center [214, 599] width 172 height 31
click at [249, 584] on input "Name of Bank" at bounding box center [214, 599] width 172 height 31
click at [234, 584] on input "Name of Bank" at bounding box center [214, 599] width 172 height 31
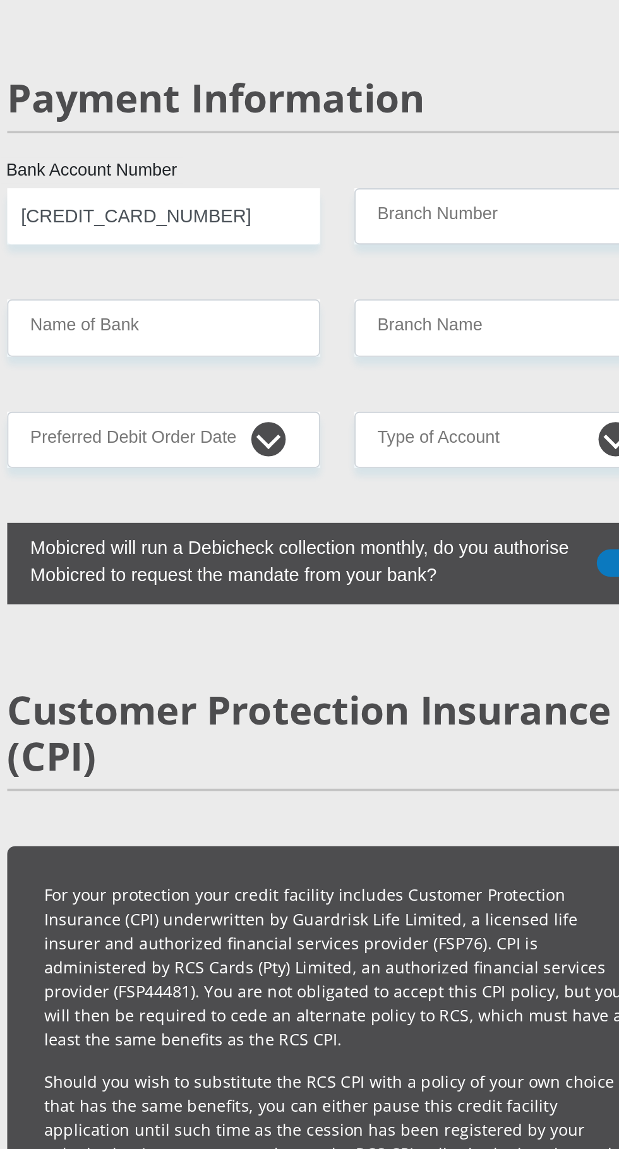
click at [176, 460] on div "Payment Information" at bounding box center [309, 491] width 383 height 63
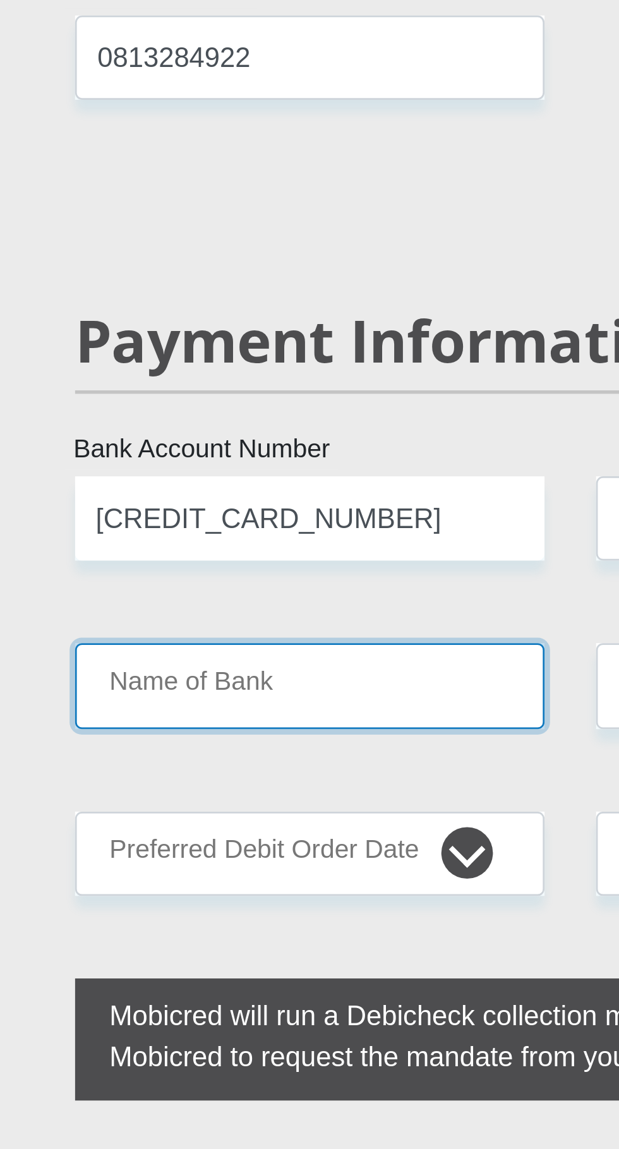
click at [201, 584] on input "Name of Bank" at bounding box center [214, 599] width 172 height 31
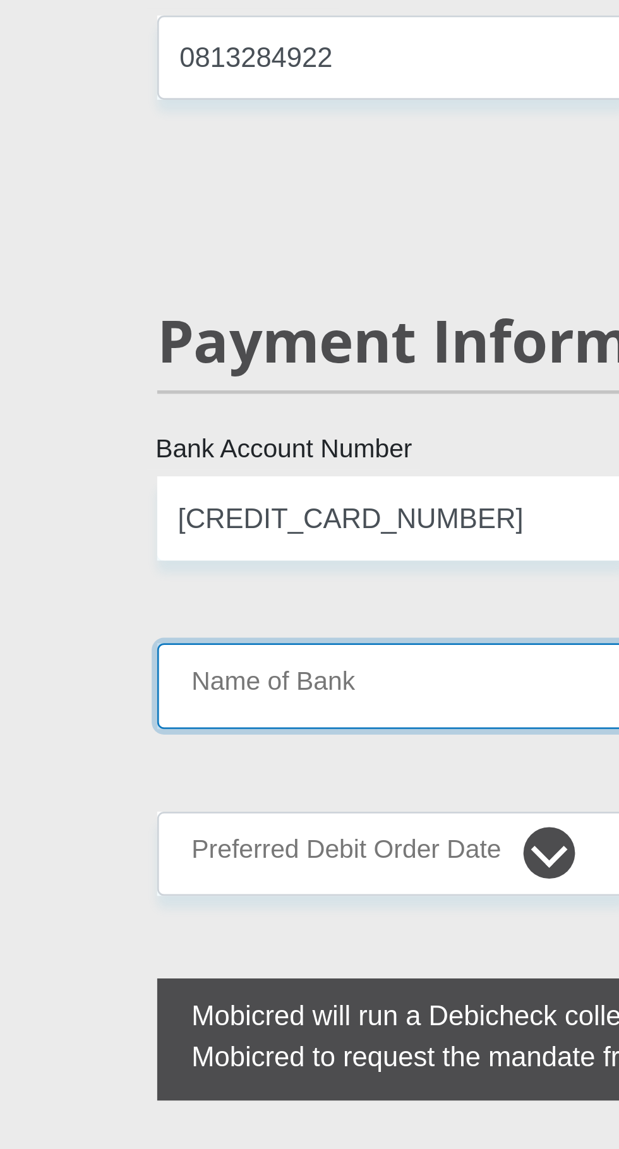
click at [164, 584] on input "Name of Bank" at bounding box center [214, 599] width 172 height 31
click at [184, 584] on input "Name of Bank" at bounding box center [214, 599] width 172 height 31
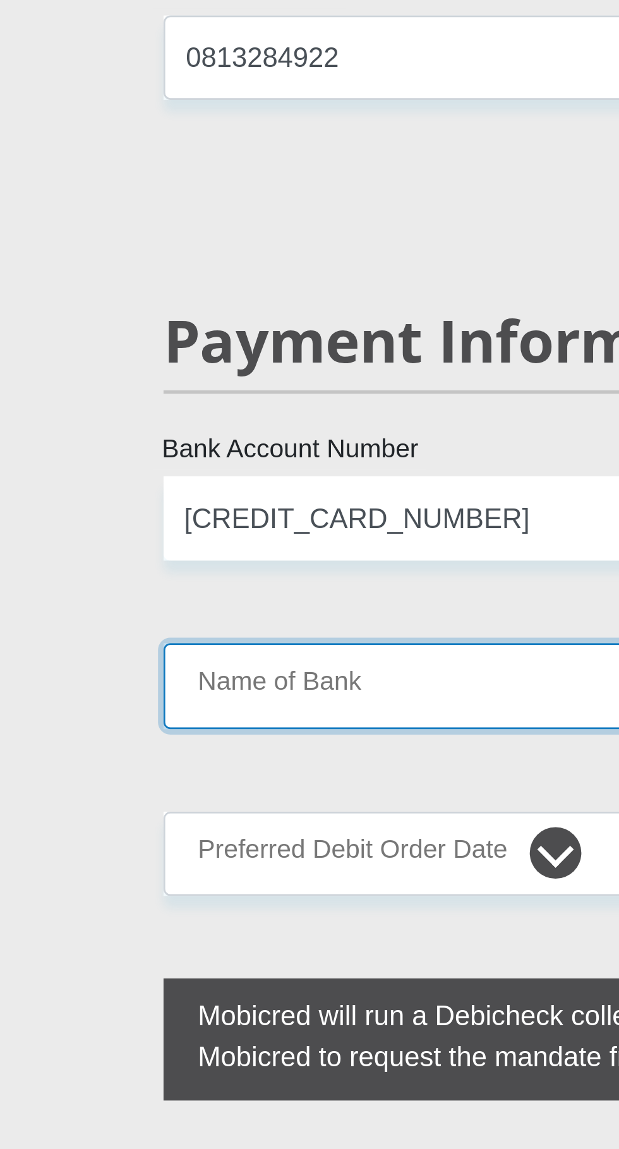
click at [171, 584] on input "Name of Bank" at bounding box center [214, 599] width 172 height 31
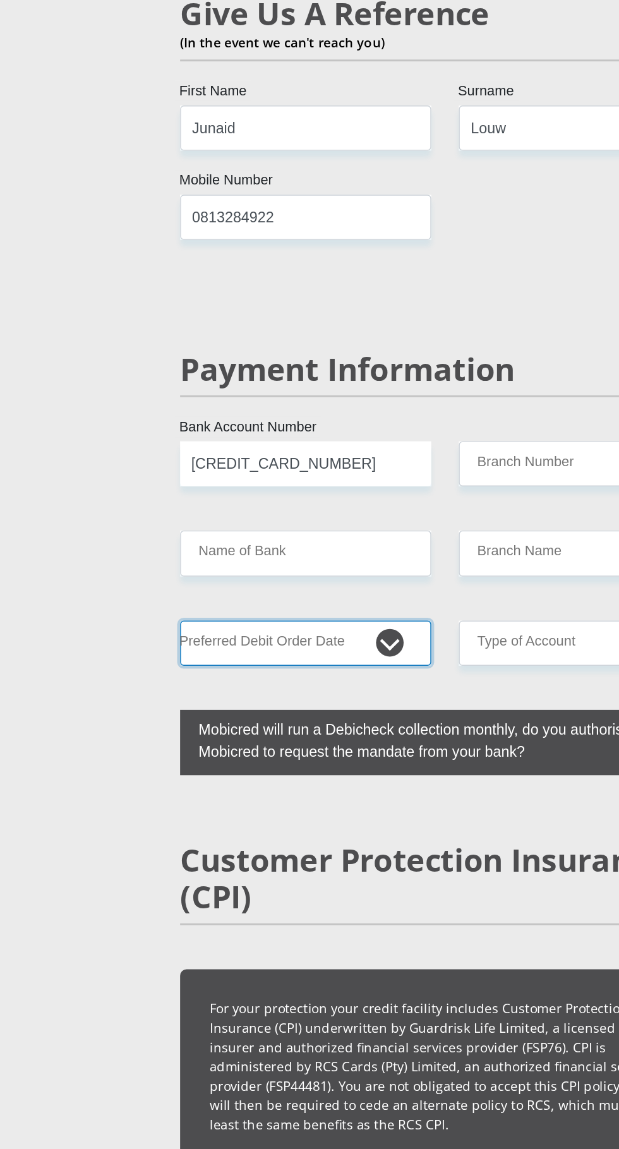
click at [268, 645] on select "1st 2nd 3rd 4th 5th 7th 18th 19th 20th 21st 22nd 23rd 24th 25th 26th 27th 28th …" at bounding box center [214, 660] width 172 height 31
click at [128, 645] on select "1st 2nd 3rd 4th 5th 7th 18th 19th 20th 21st 22nd 23rd 24th 25th 26th 27th 28th …" at bounding box center [214, 660] width 172 height 31
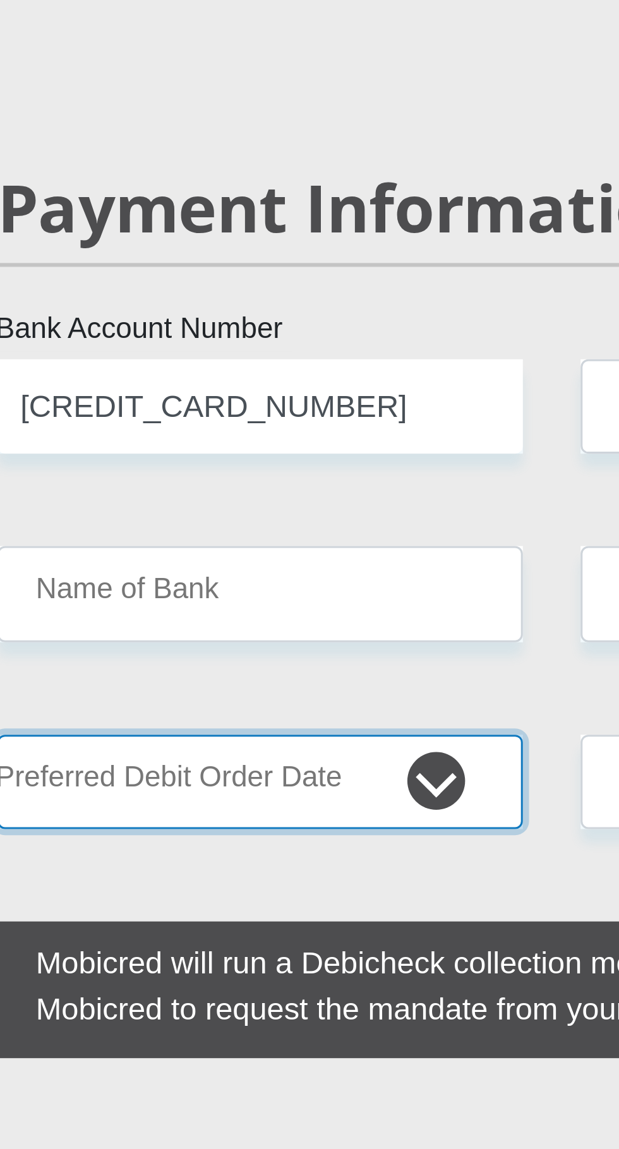
click at [269, 645] on select "1st 2nd 3rd 4th 5th 7th 18th 19th 20th 21st 22nd 23rd 24th 25th 26th 27th 28th …" at bounding box center [214, 660] width 172 height 31
select select "25"
click at [128, 645] on select "1st 2nd 3rd 4th 5th 7th 18th 19th 20th 21st 22nd 23rd 24th 25th 26th 27th 28th …" at bounding box center [214, 660] width 172 height 31
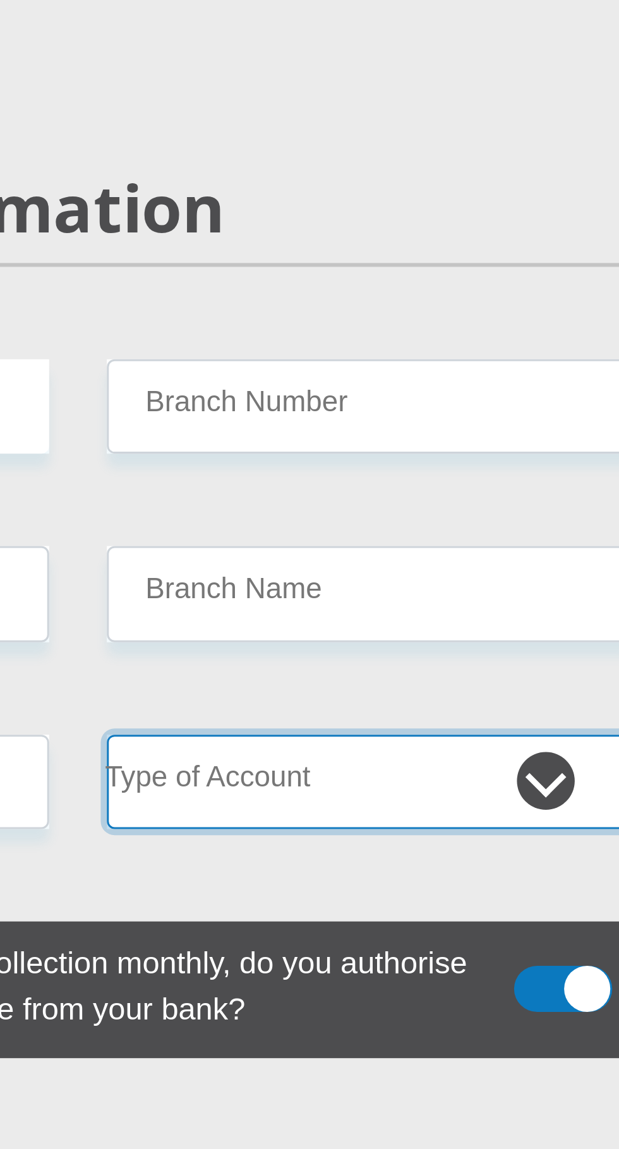
click at [455, 645] on select "Cheque Savings" at bounding box center [405, 660] width 172 height 31
select select "SAV"
click at [319, 645] on select "Cheque Savings" at bounding box center [405, 660] width 172 height 31
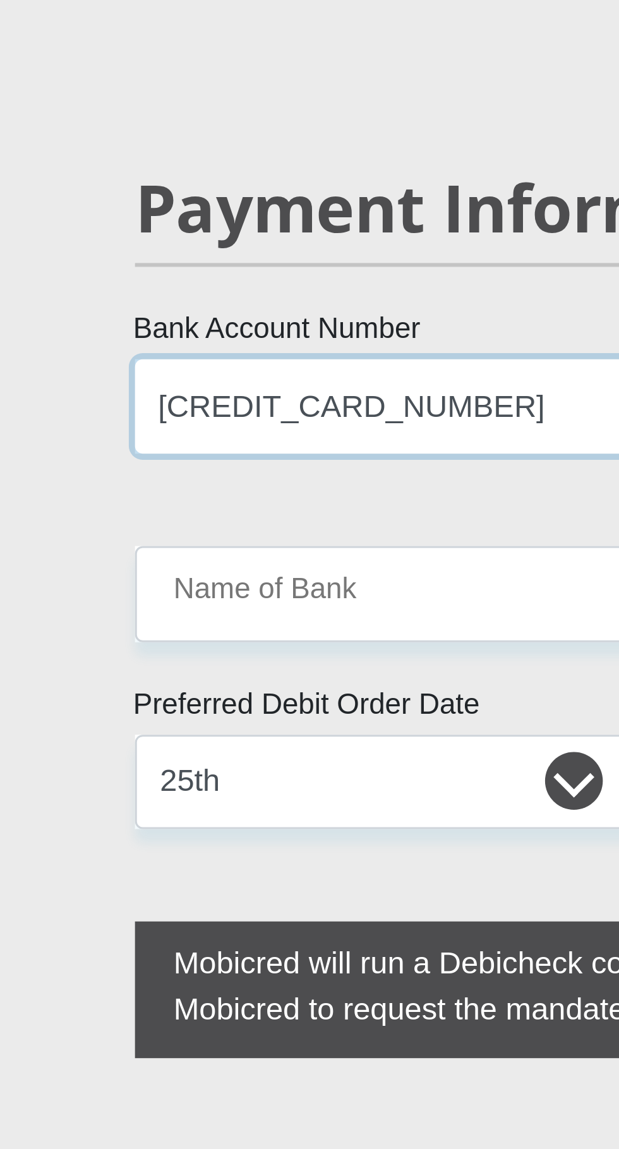
click at [286, 522] on input "[CREDIT_CARD_NUMBER]" at bounding box center [214, 537] width 172 height 31
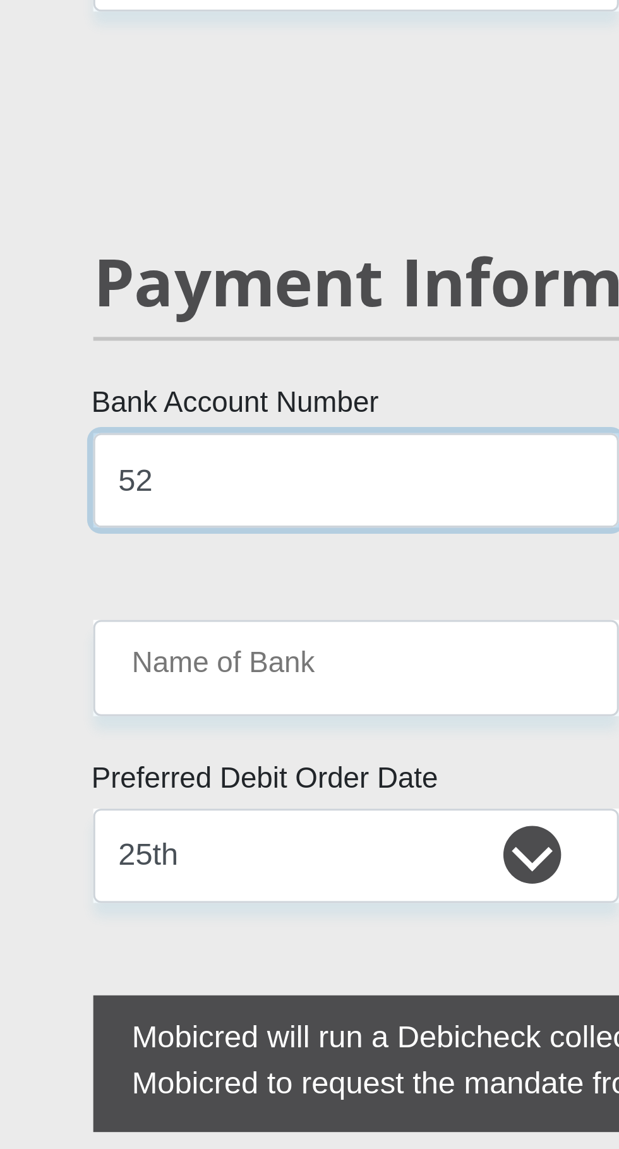
type input "5"
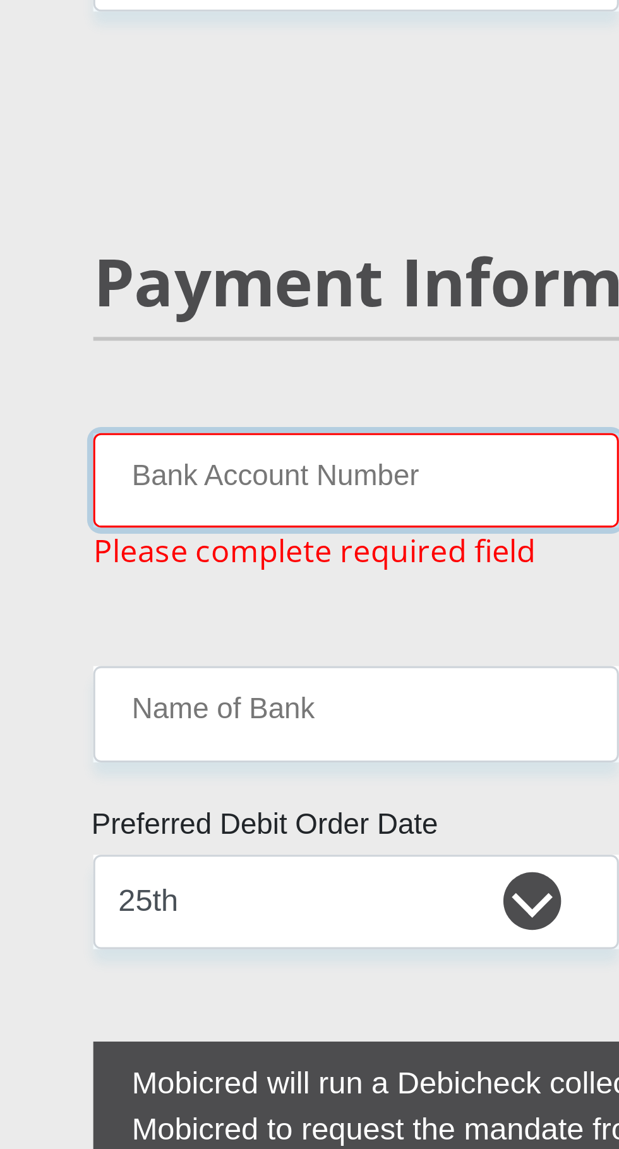
click at [245, 522] on input "Bank Account Number" at bounding box center [214, 537] width 172 height 31
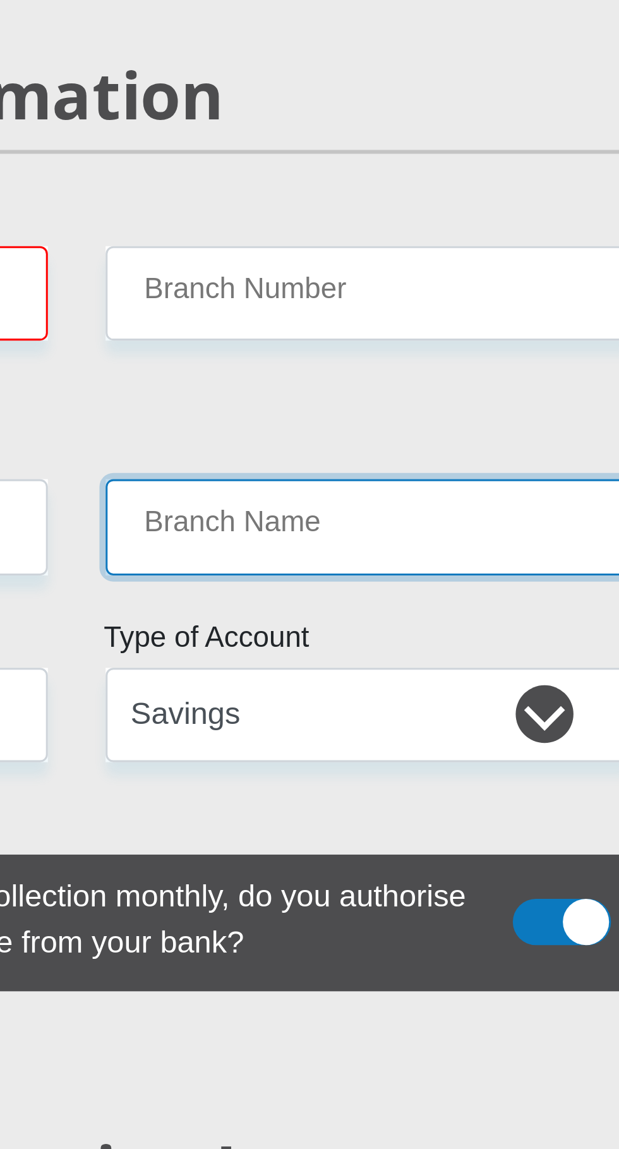
click at [416, 599] on input "Branch Name" at bounding box center [405, 614] width 172 height 31
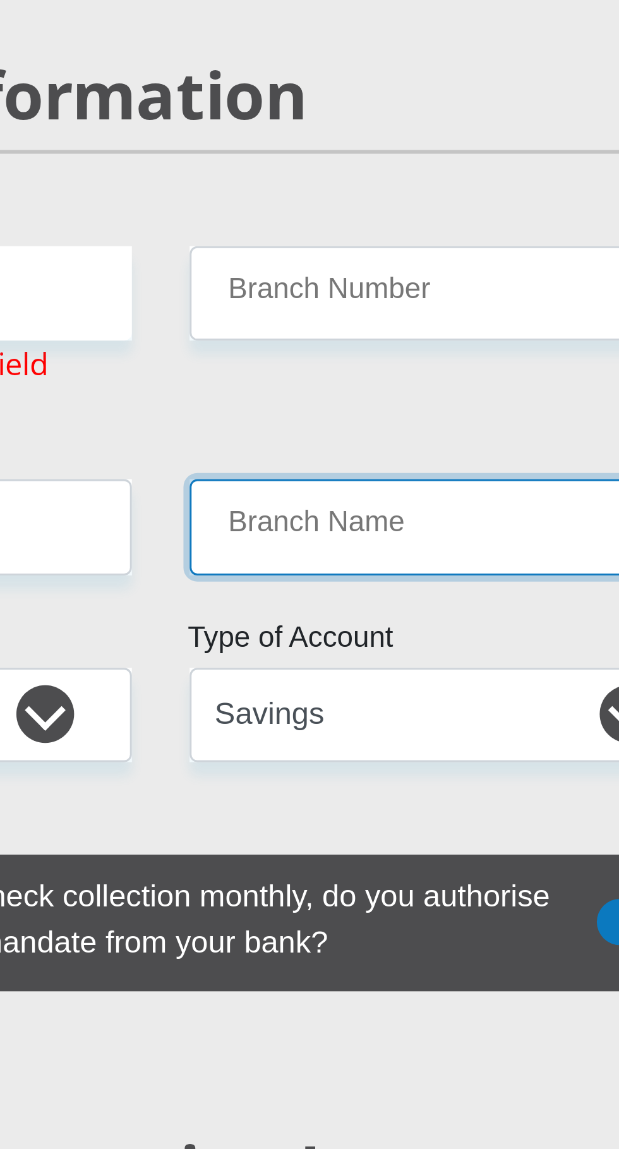
click at [398, 599] on input "Branch Name" at bounding box center [405, 614] width 172 height 31
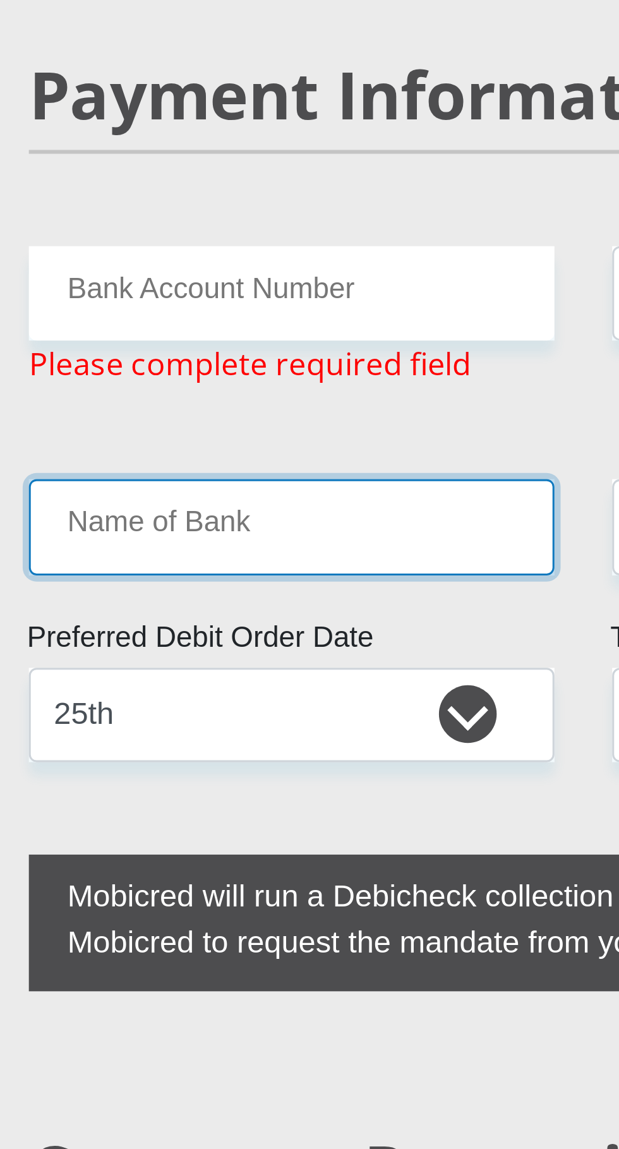
click at [260, 599] on input "Name of Bank" at bounding box center [214, 614] width 172 height 31
click at [223, 599] on input "Name of Bank" at bounding box center [214, 614] width 172 height 31
click at [190, 599] on input "Name of Bank" at bounding box center [214, 614] width 172 height 31
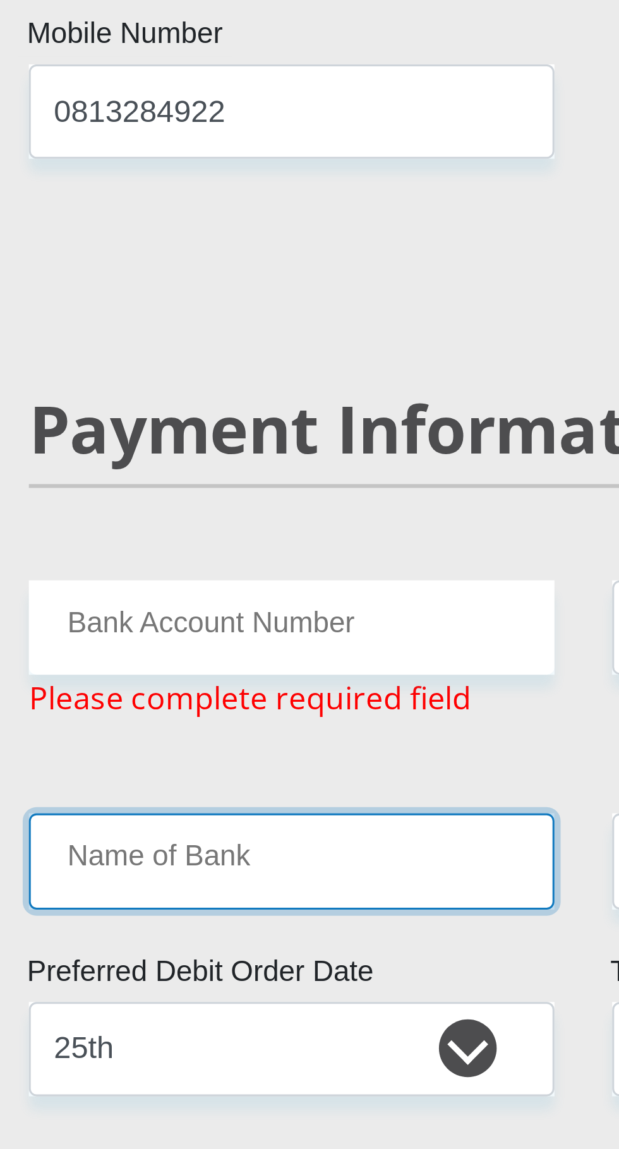
click at [242, 599] on input "Name of Bank" at bounding box center [214, 614] width 172 height 31
click at [275, 599] on input "Name of Bank" at bounding box center [214, 614] width 172 height 31
click at [143, 599] on input "Name of Bank" at bounding box center [214, 614] width 172 height 31
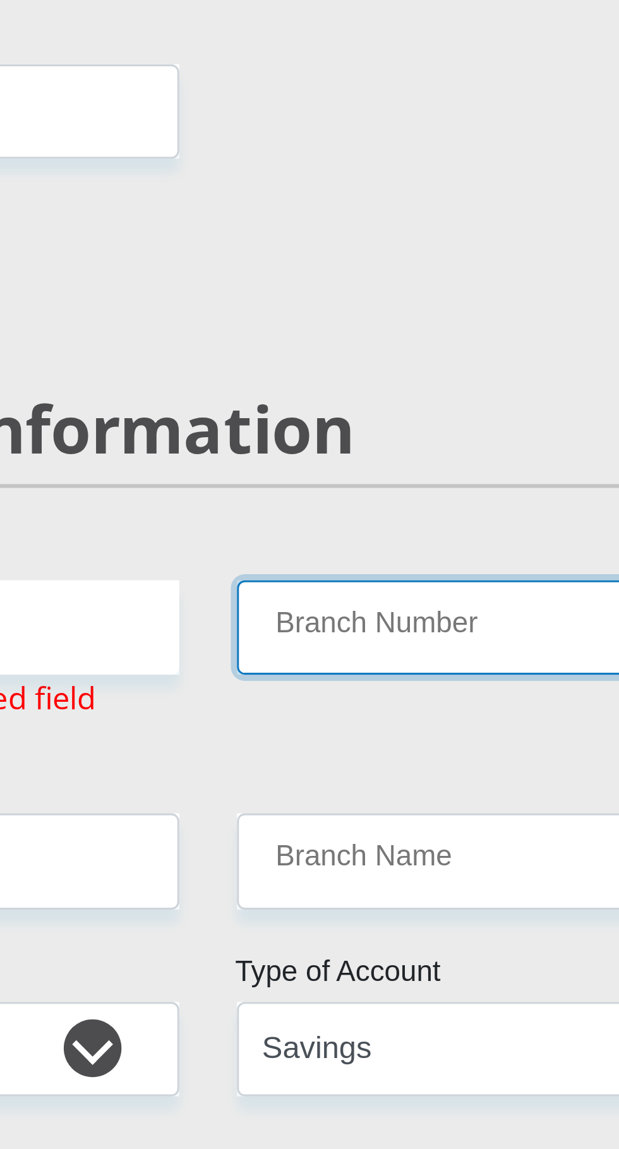
click at [399, 522] on input "Branch Number" at bounding box center [405, 537] width 172 height 31
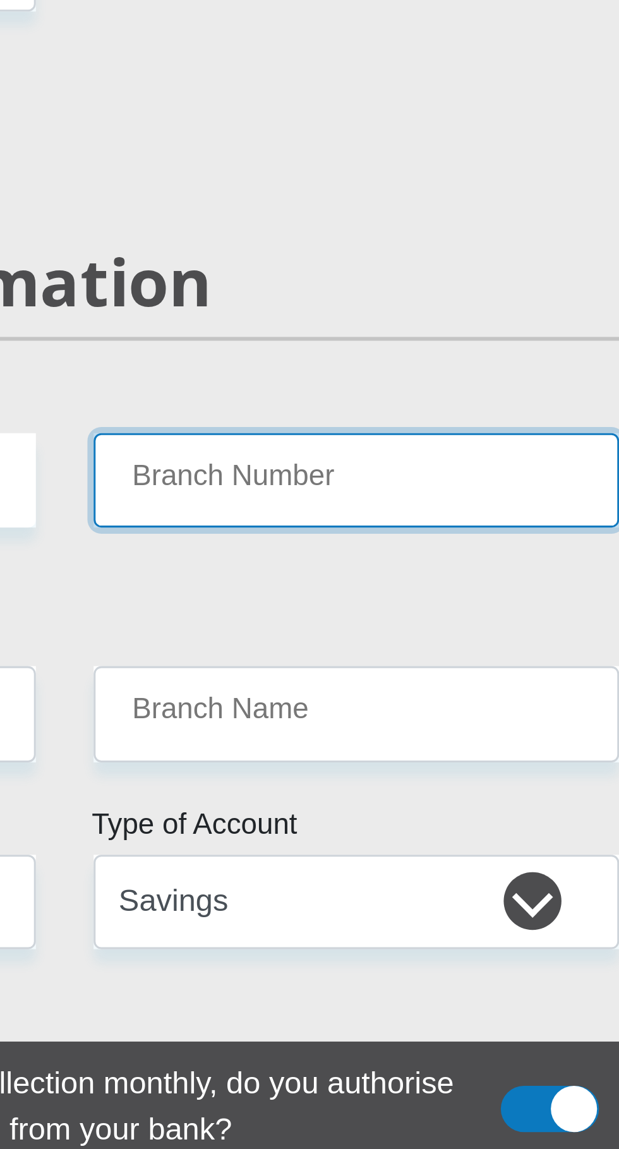
click at [433, 522] on input "Branch Number" at bounding box center [405, 537] width 172 height 31
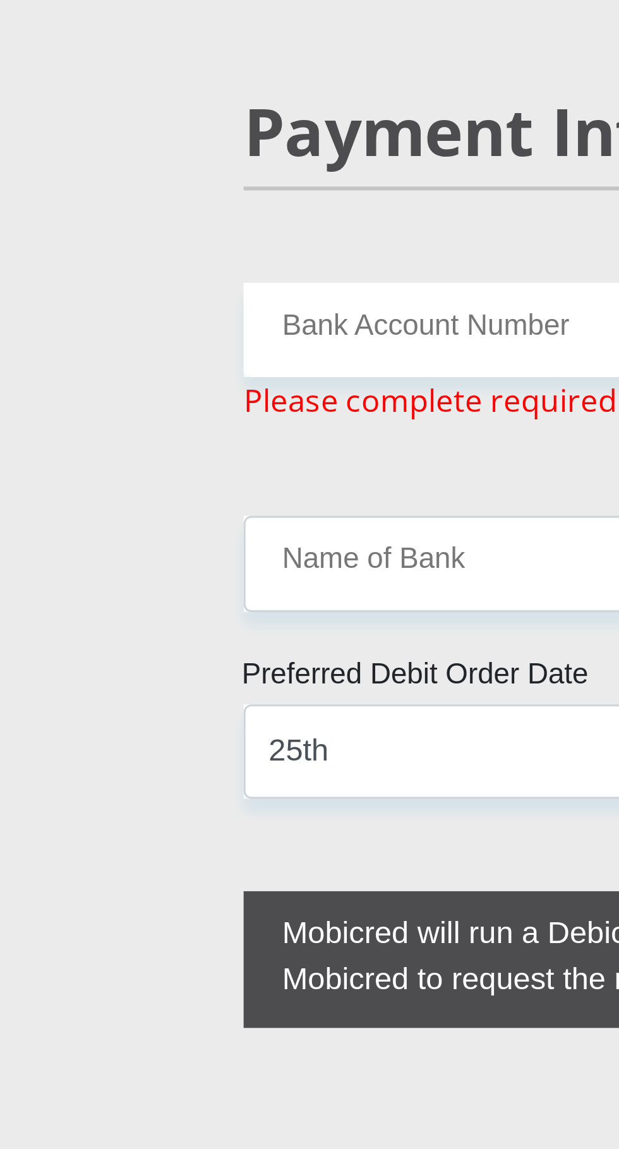
type input "470010"
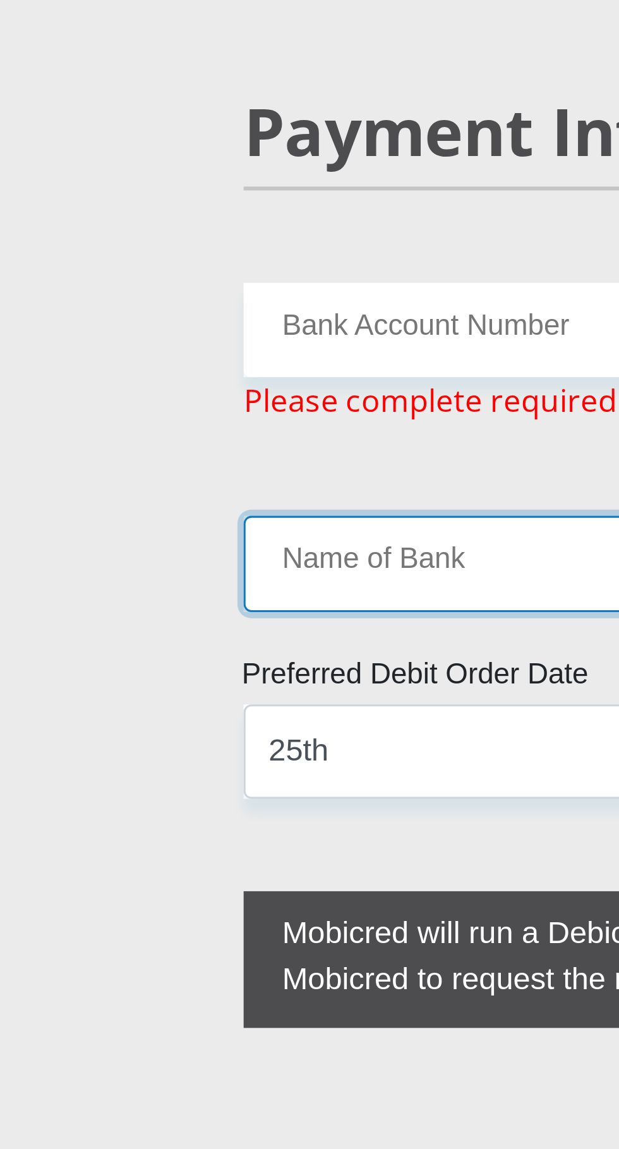
click at [201, 599] on input "Name of Bank" at bounding box center [214, 614] width 172 height 31
type input "CAPITEC BANK LIMITED"
type input "CAPITEC BANK CPC"
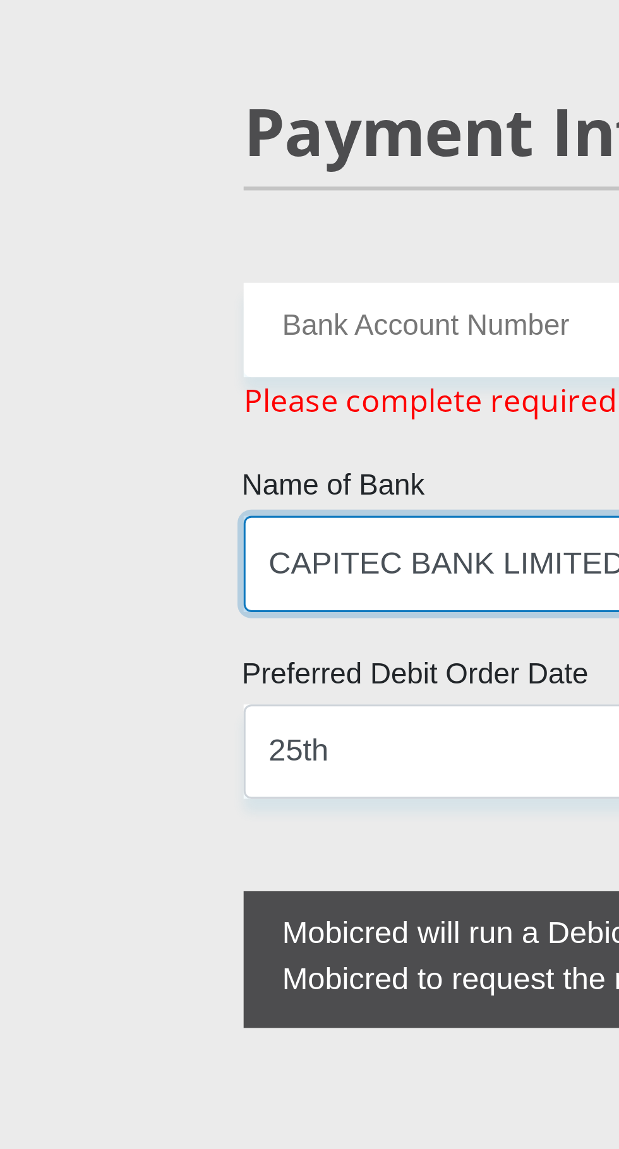
click at [202, 599] on input "CAPITEC BANK LIMITED" at bounding box center [214, 614] width 172 height 31
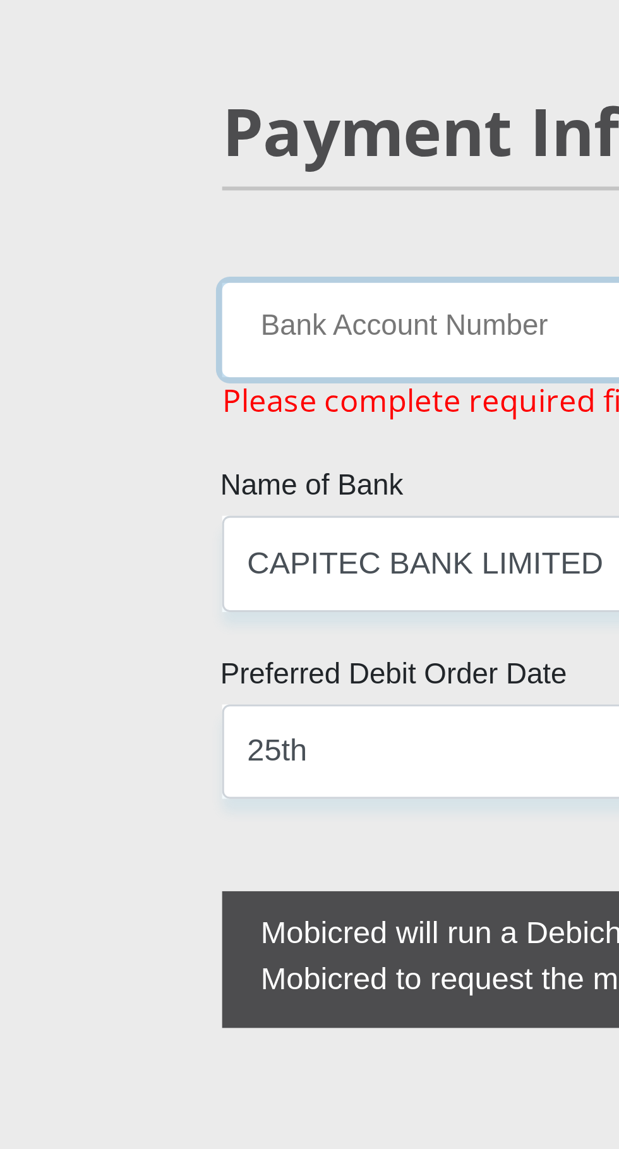
click at [212, 522] on input "Bank Account Number" at bounding box center [214, 537] width 172 height 31
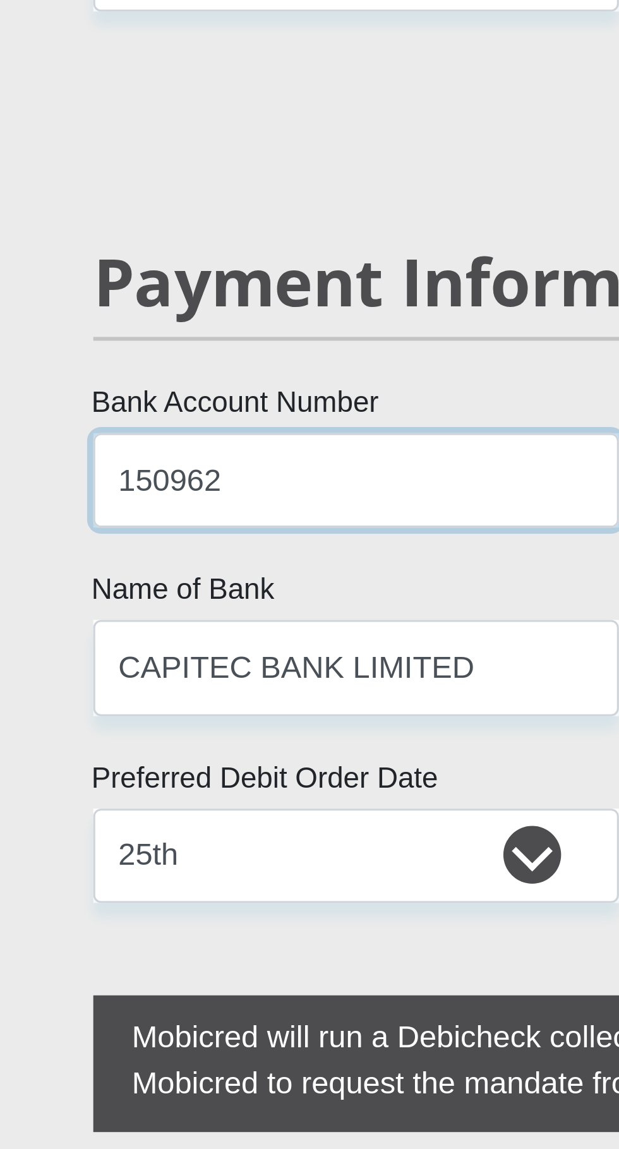
click at [229, 522] on input "150962" at bounding box center [214, 537] width 172 height 31
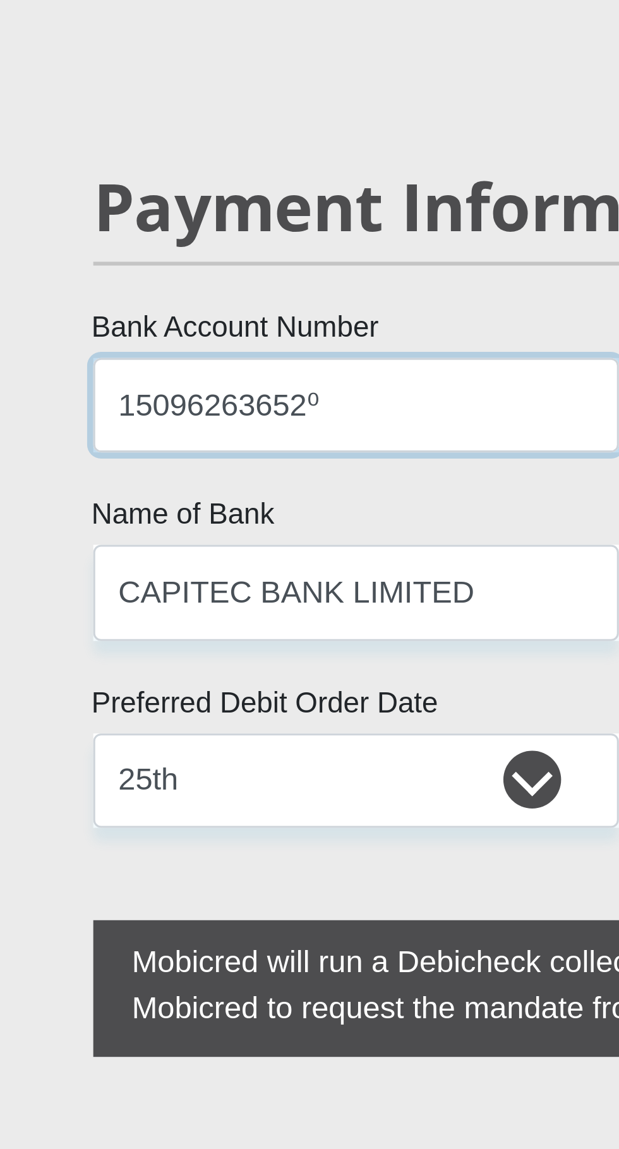
click at [263, 522] on input "15096263652⁰" at bounding box center [214, 537] width 172 height 31
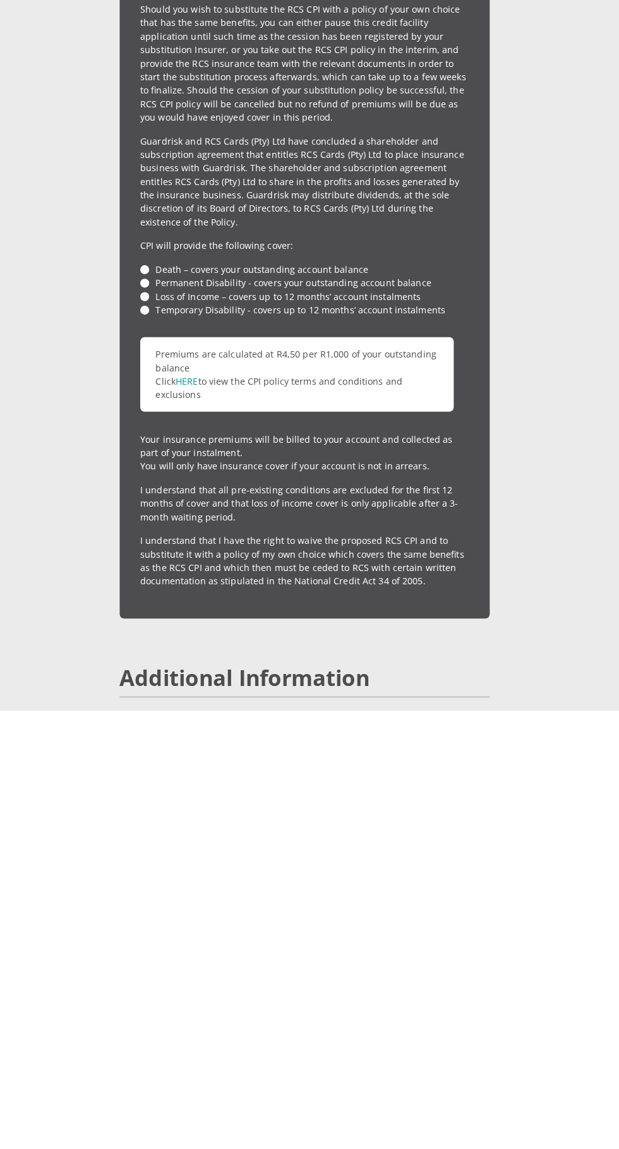
scroll to position [2787, 0]
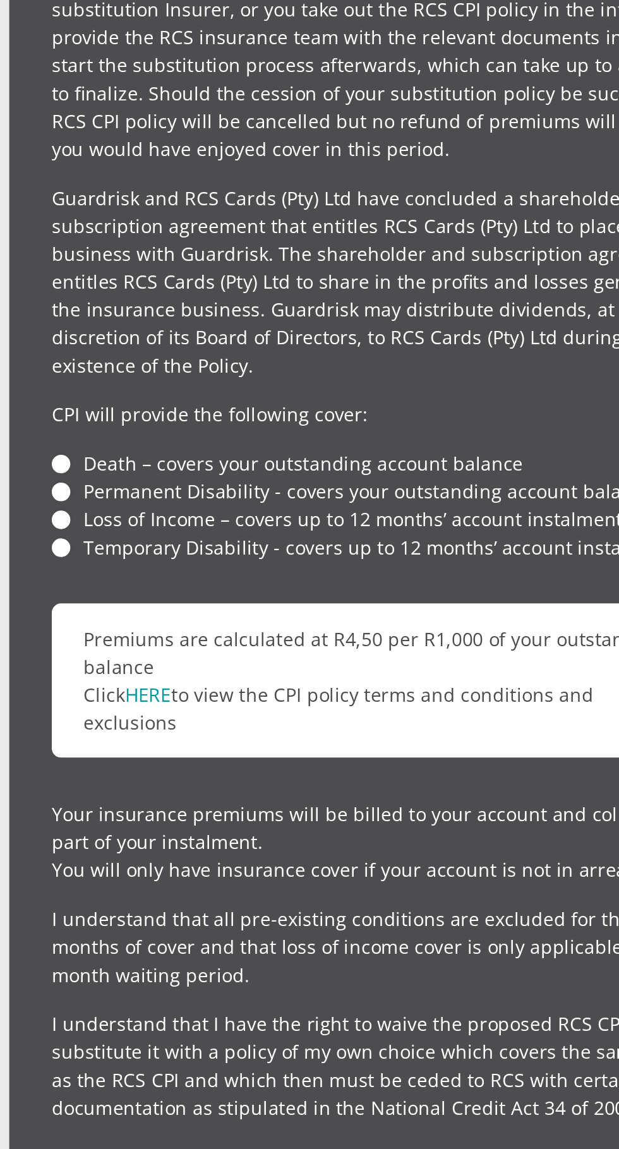
click at [152, 730] on li "Loss of Income – covers up to 12 months’ account instalments" at bounding box center [309, 736] width 323 height 13
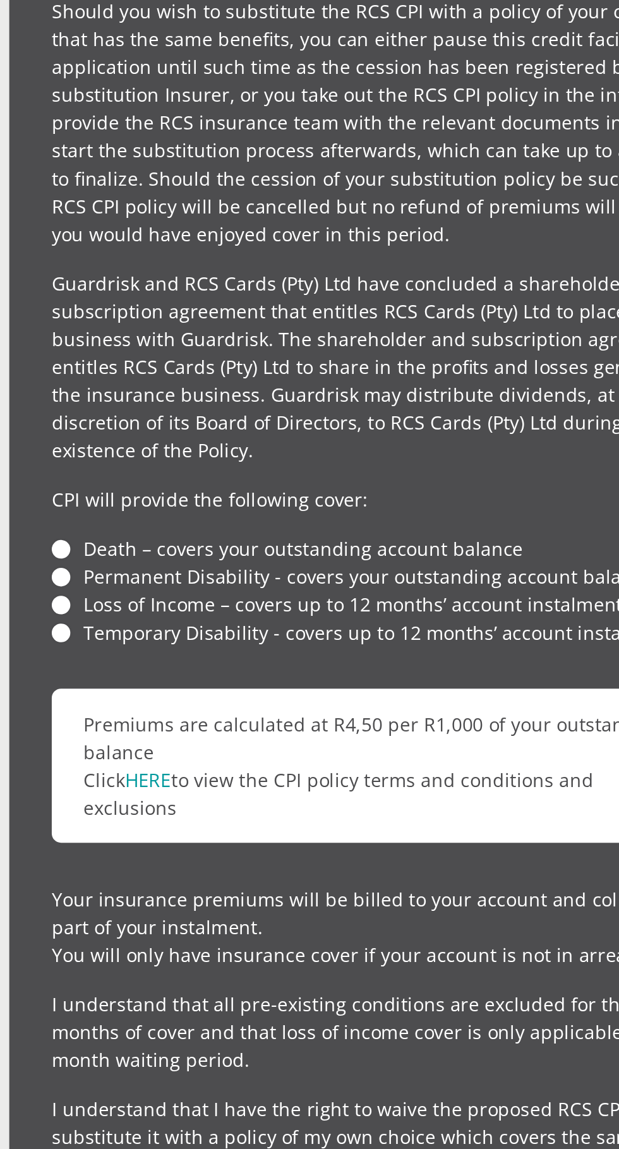
click at [158, 757] on li "Permanent Disability - covers your outstanding account balance" at bounding box center [309, 763] width 323 height 13
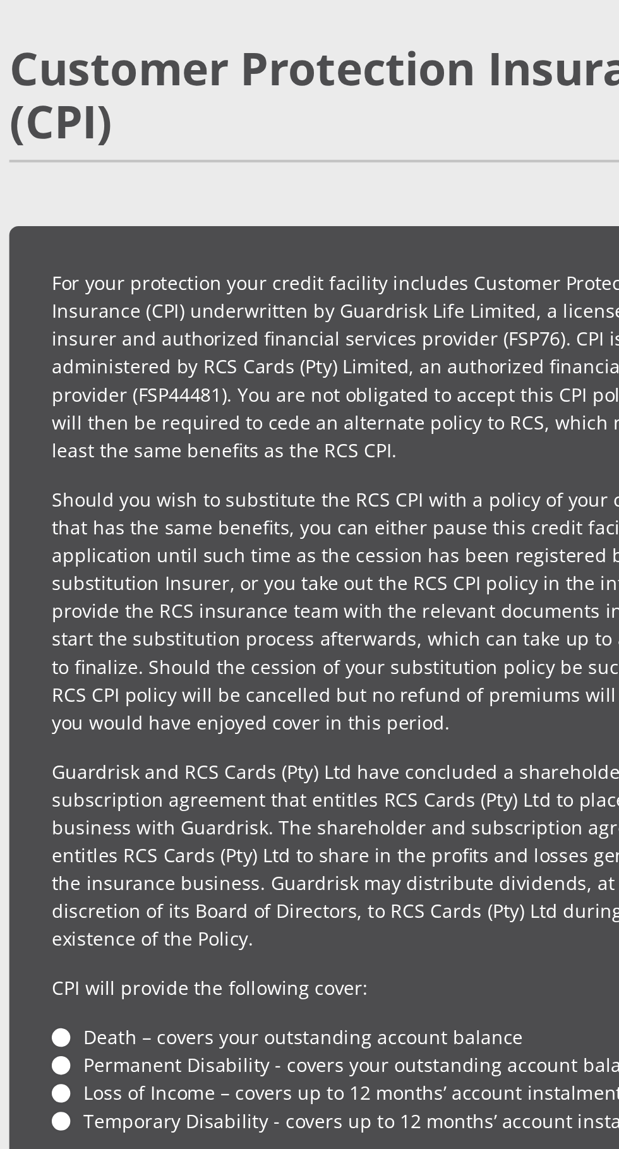
scroll to position [2549, 0]
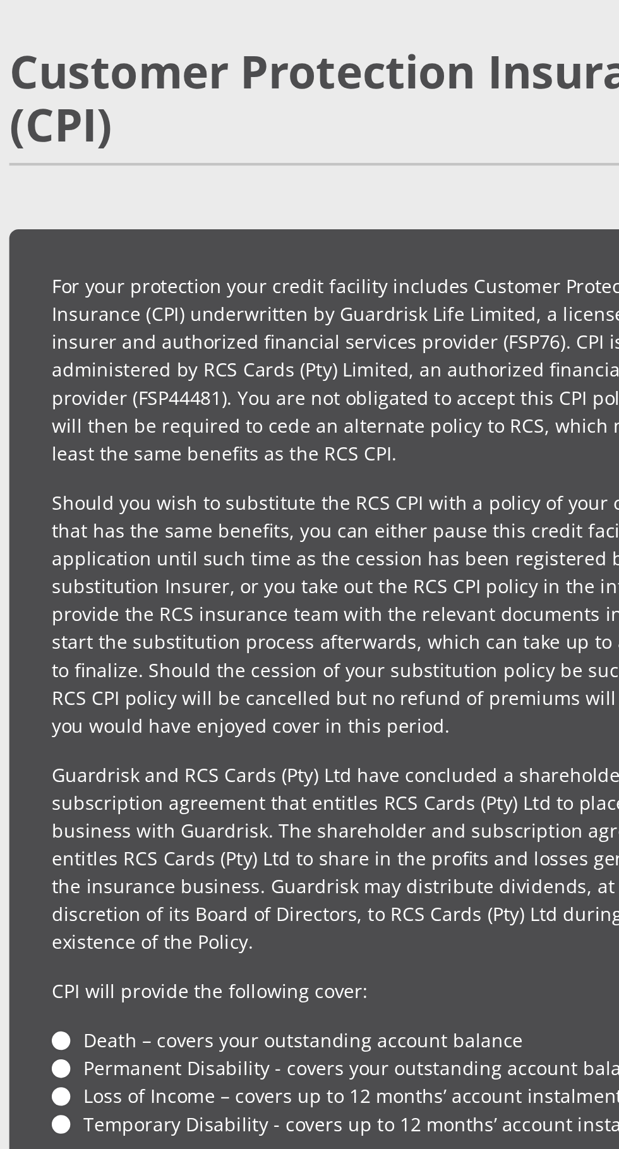
click at [249, 851] on p "Guardrisk and RCS Cards (Pty) Ltd have concluded a shareholder and subscription…" at bounding box center [309, 897] width 323 height 93
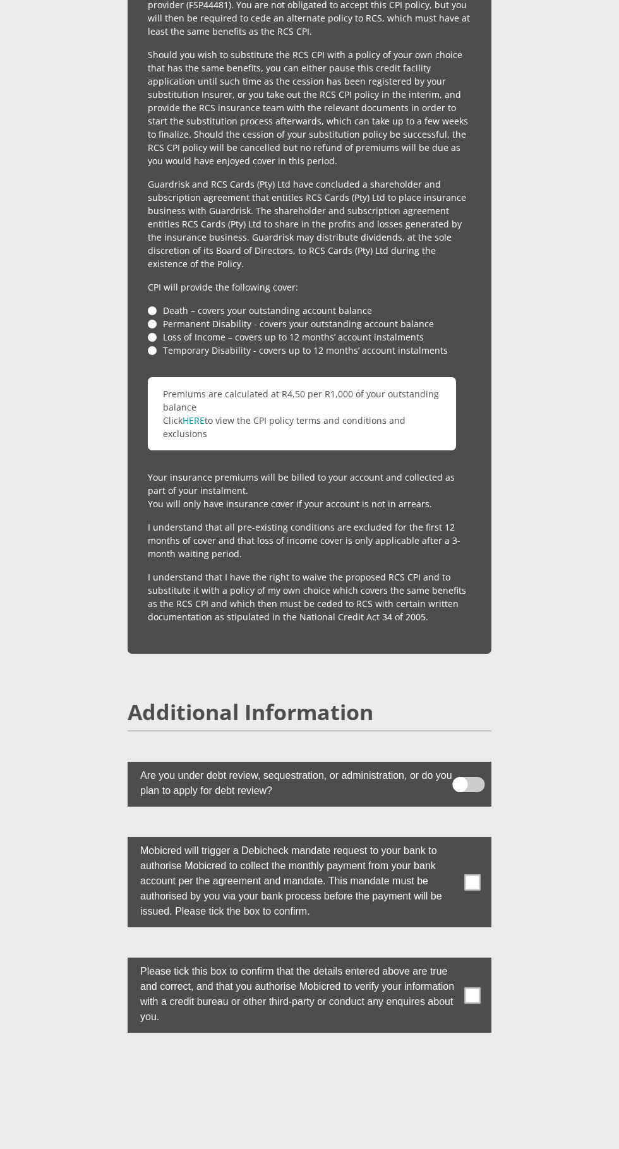
scroll to position [3225, 0]
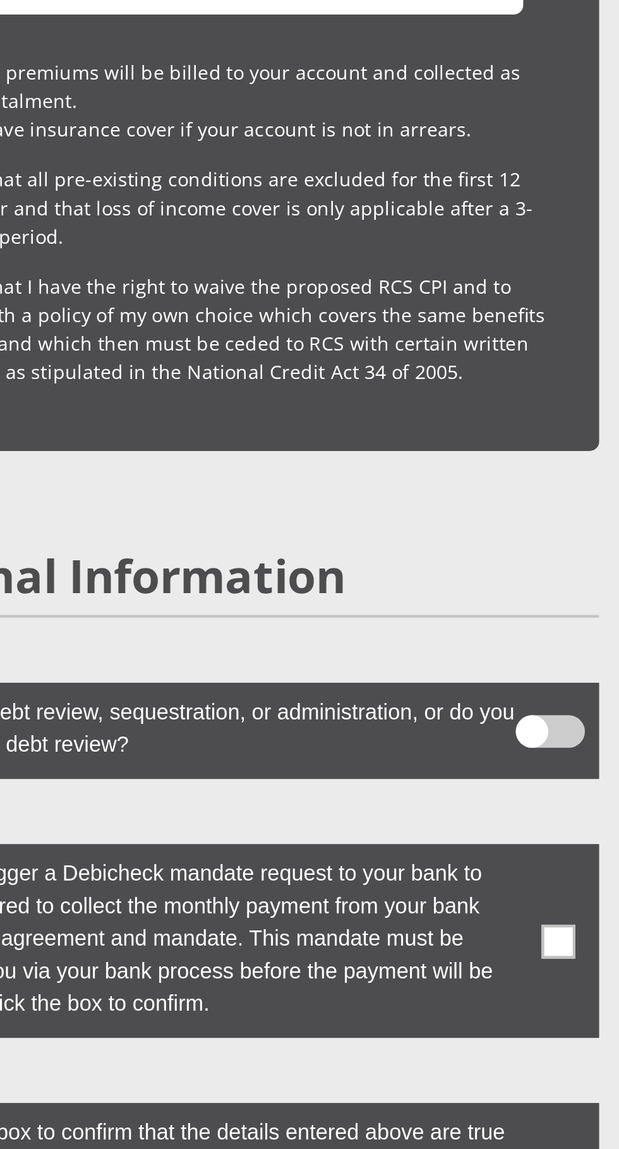
click at [465, 872] on span at bounding box center [473, 880] width 16 height 16
click at [460, 838] on input "checkbox" at bounding box center [460, 838] width 0 height 0
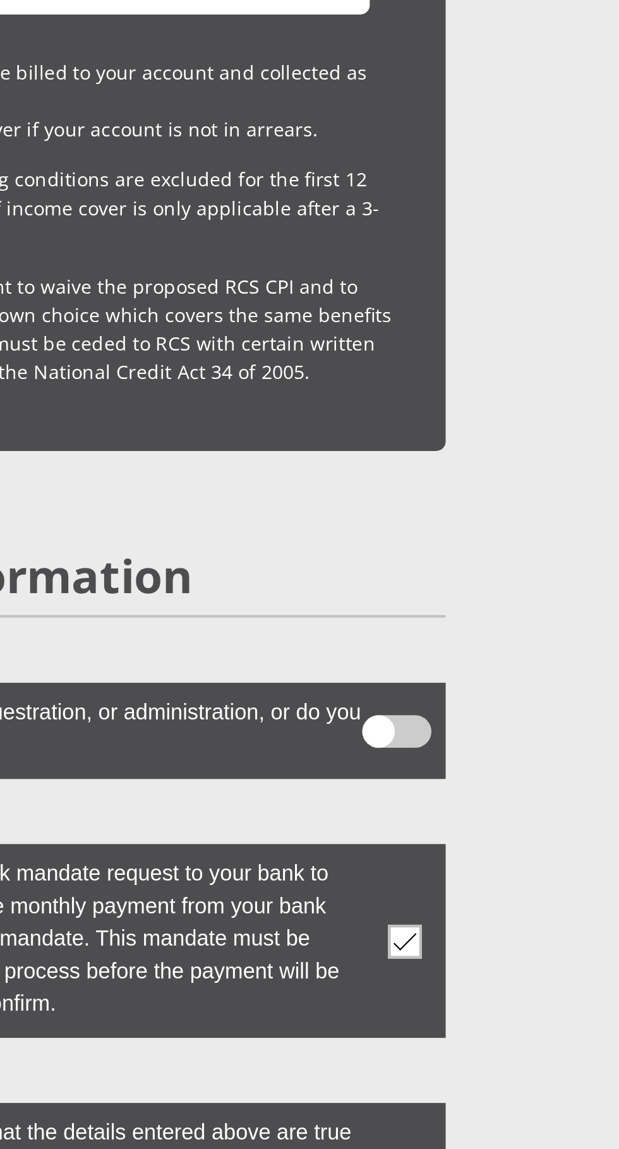
click at [477, 963] on label at bounding box center [310, 993] width 364 height 75
click at [460, 959] on input "checkbox" at bounding box center [460, 959] width 0 height 0
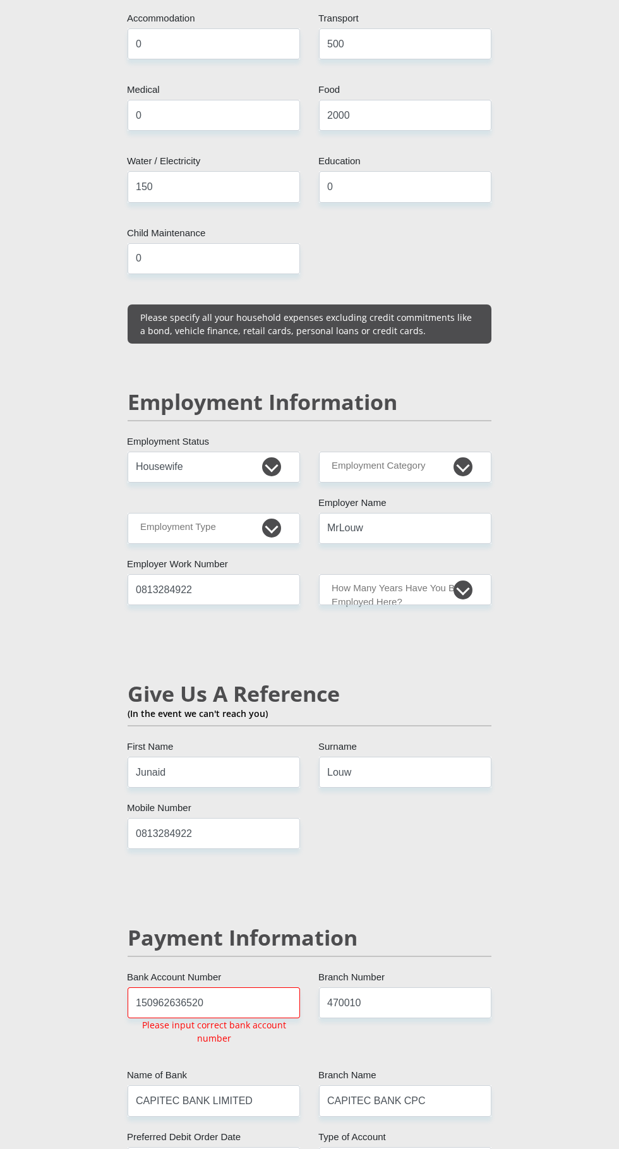
scroll to position [1770, 0]
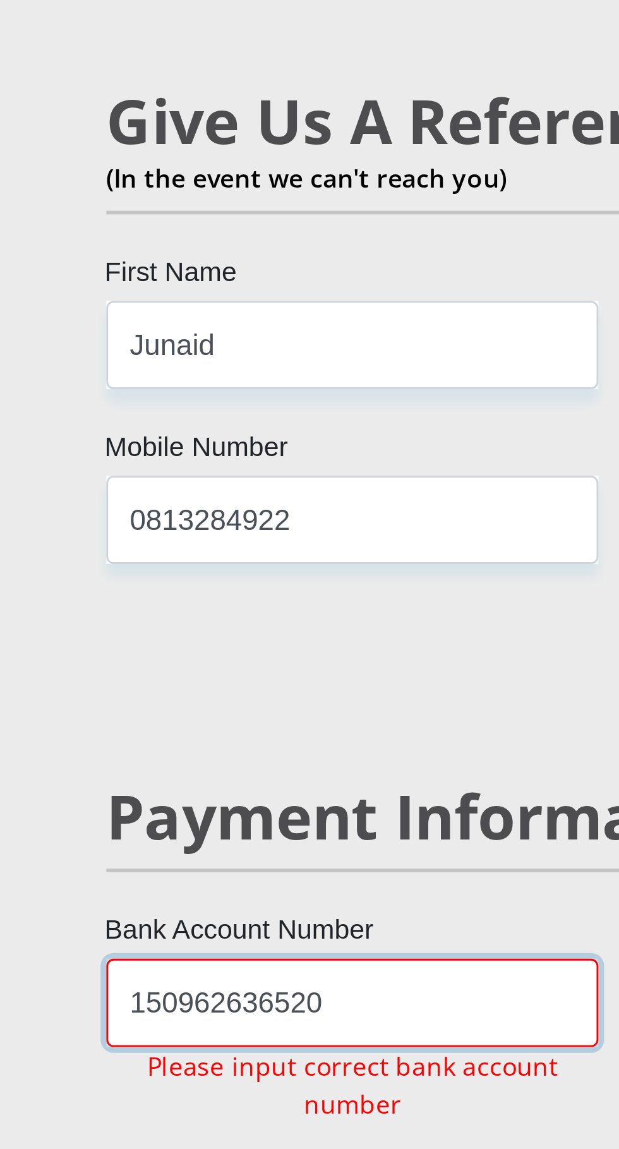
click at [252, 979] on input "150962636520" at bounding box center [214, 994] width 172 height 31
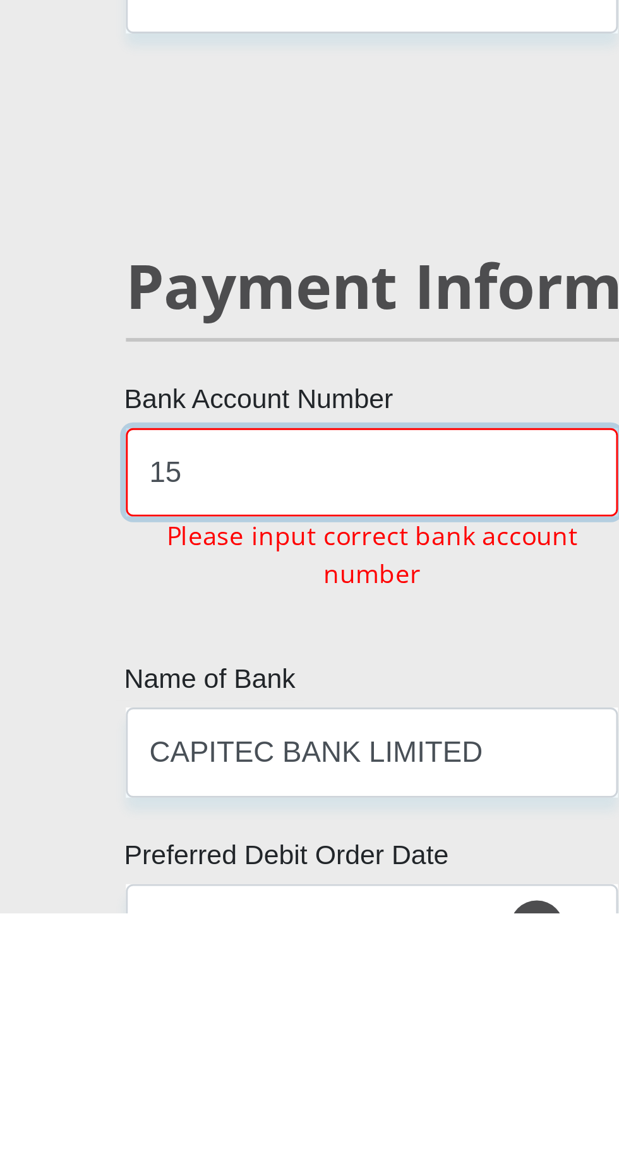
type input "1"
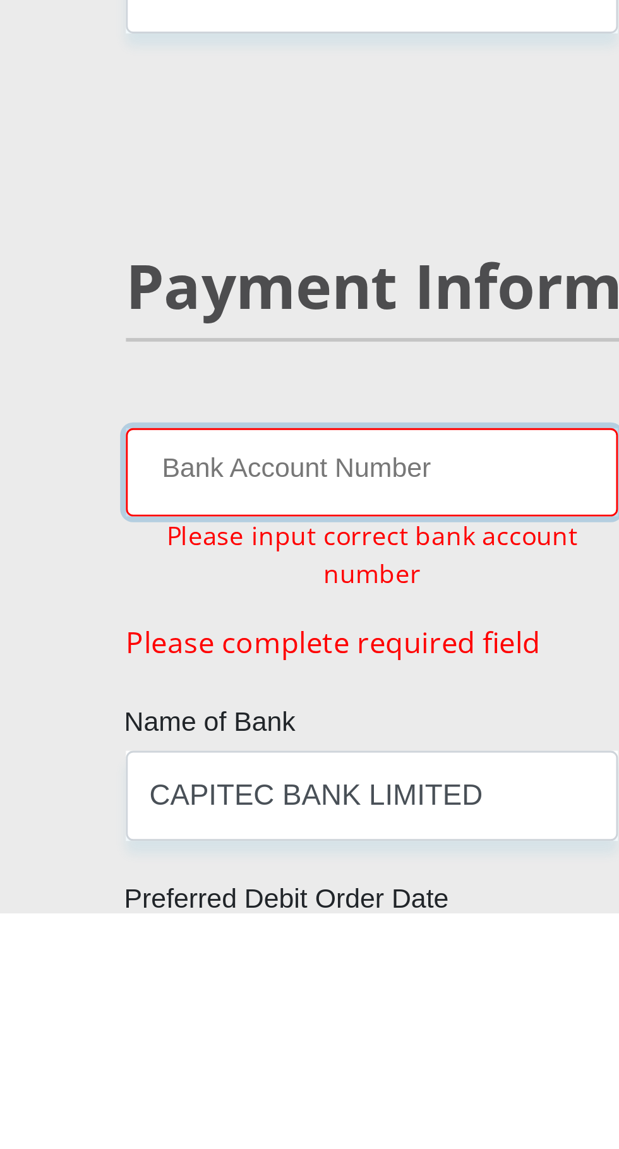
click at [231, 979] on input "Bank Account Number" at bounding box center [214, 994] width 172 height 31
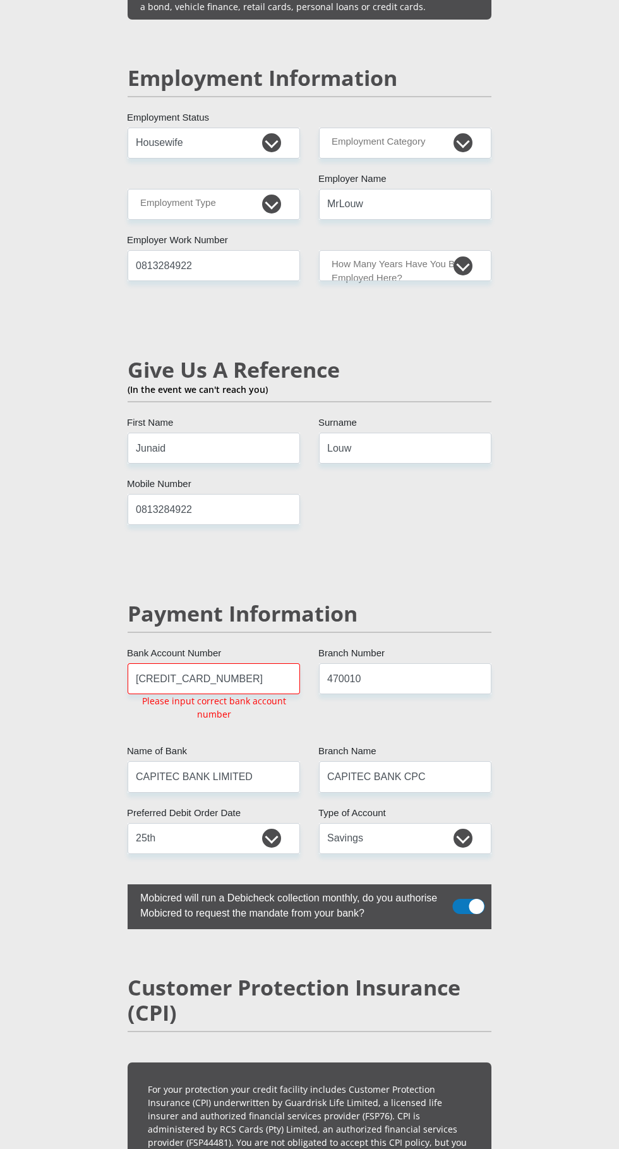
scroll to position [2089, 0]
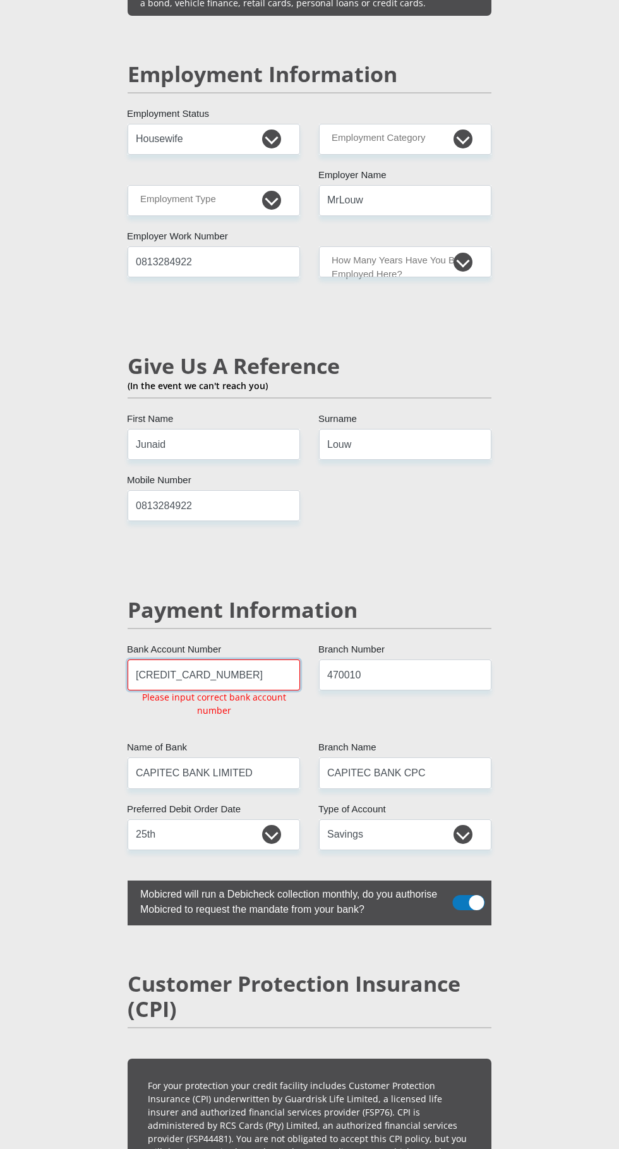
click at [270, 659] on input "[CREDIT_CARD_NUMBER]" at bounding box center [214, 674] width 172 height 31
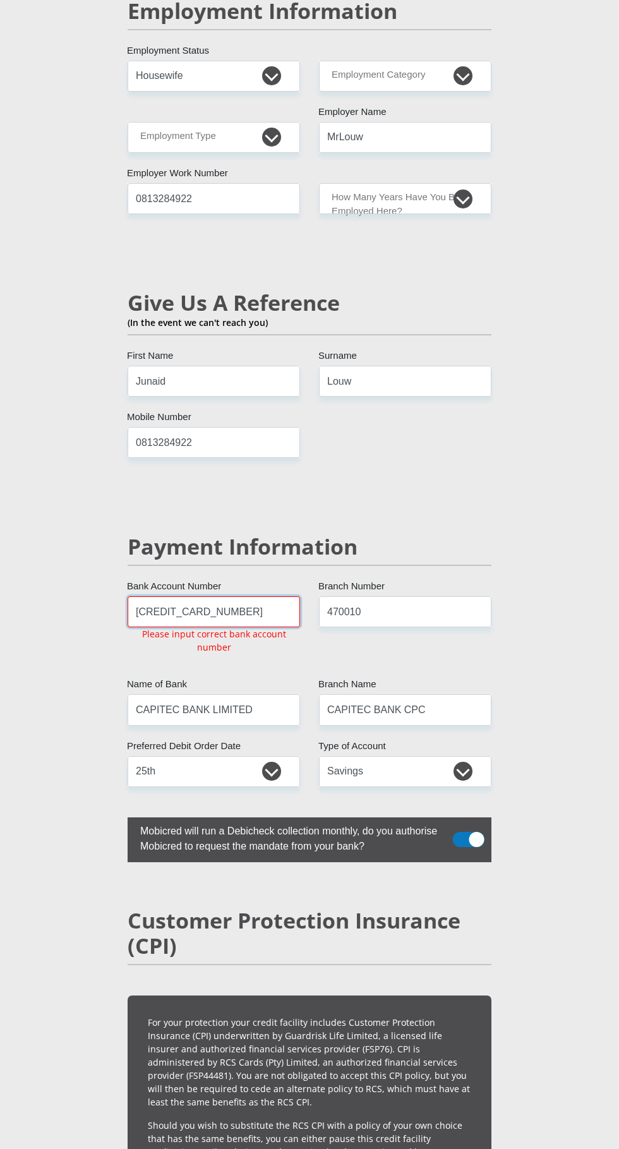
scroll to position [2185, 0]
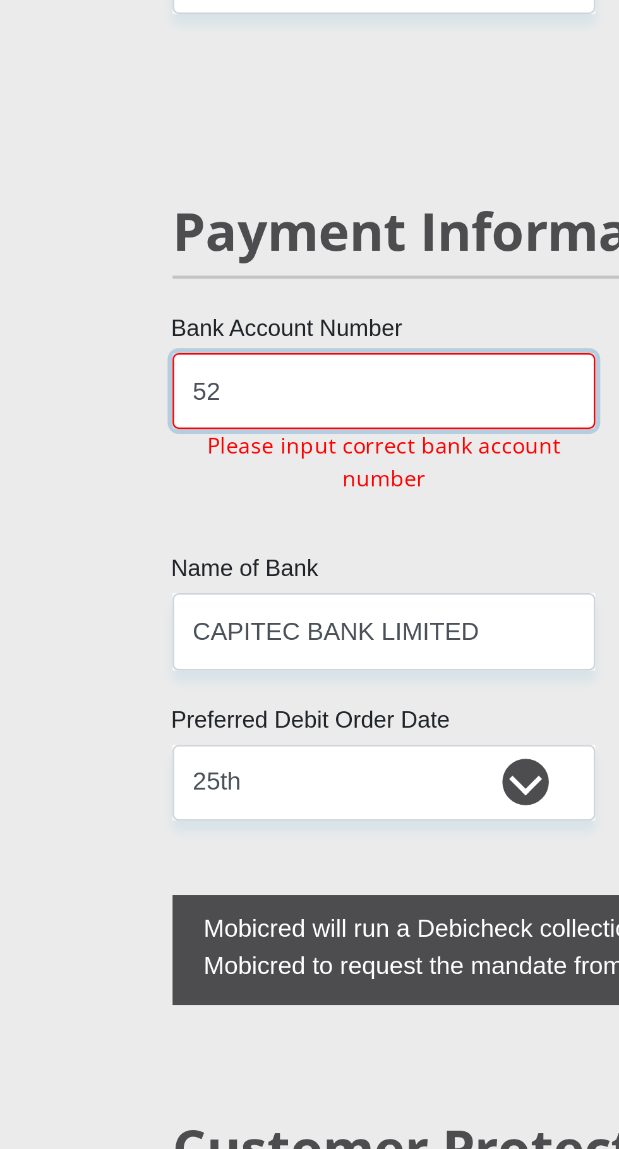
type input "5"
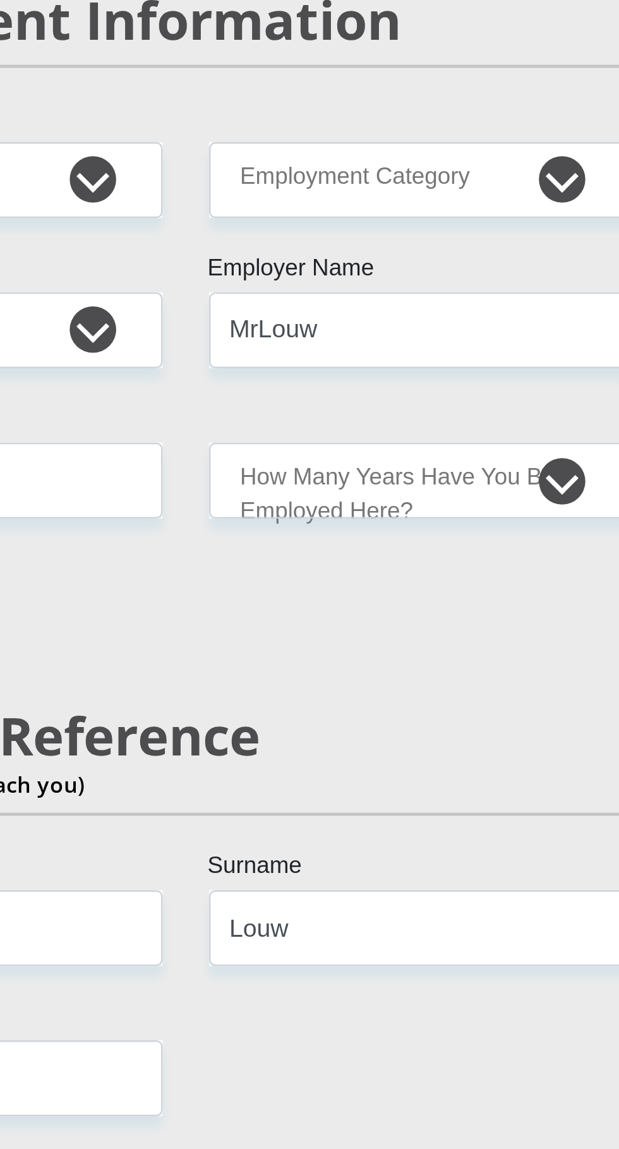
type input "1509626520"
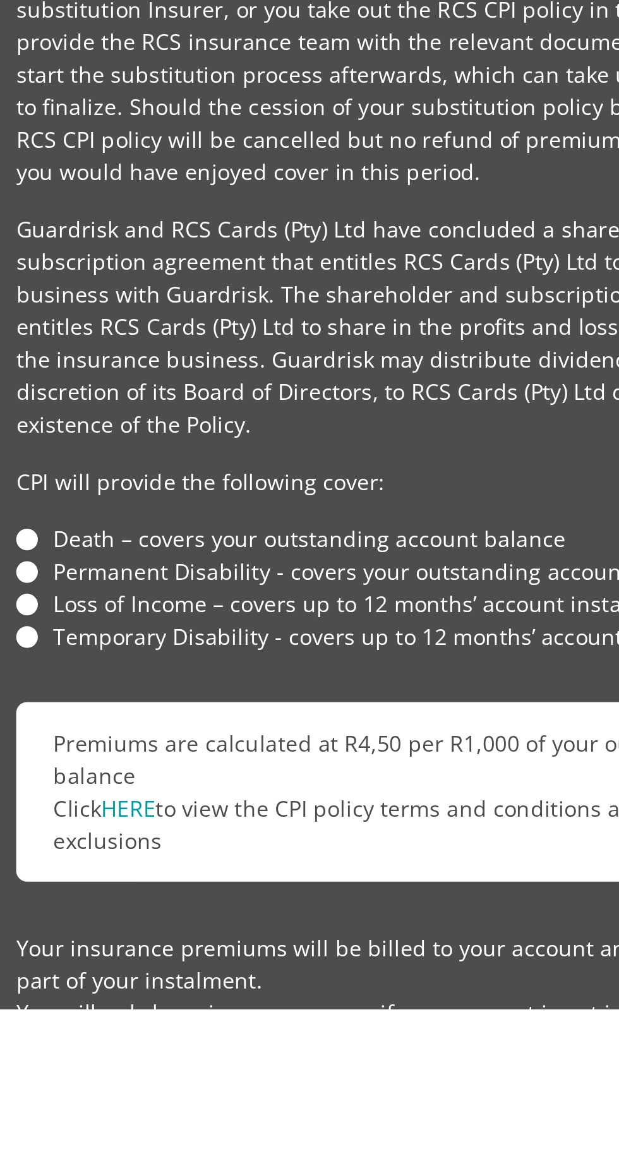
scroll to position [2543, 0]
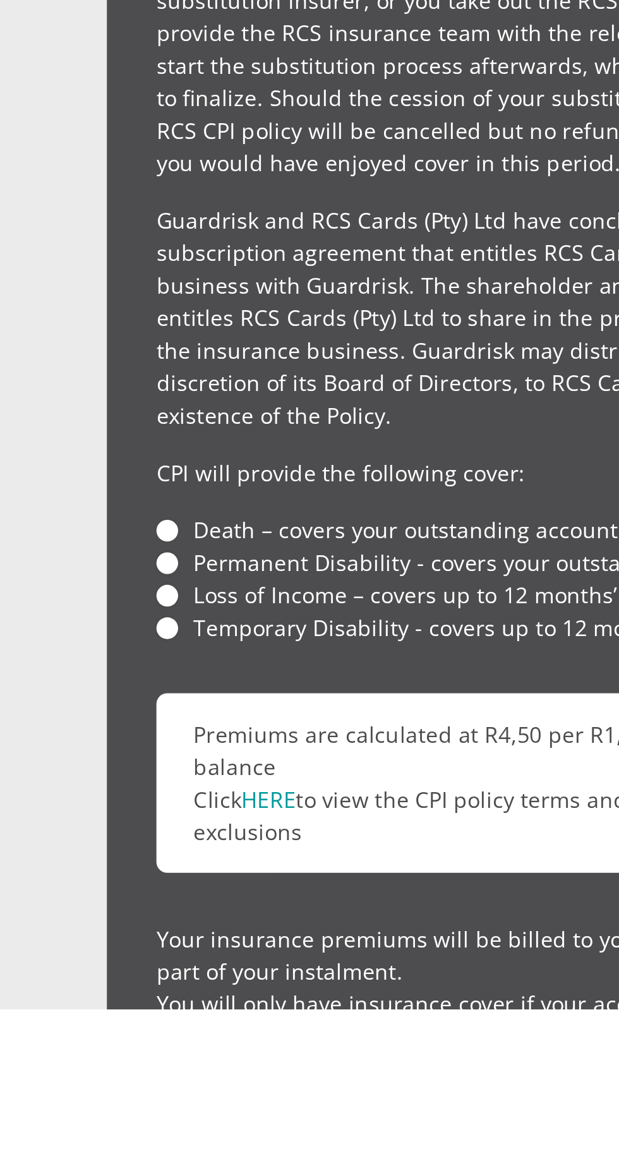
click at [200, 1057] on link "HERE" at bounding box center [194, 1063] width 22 height 12
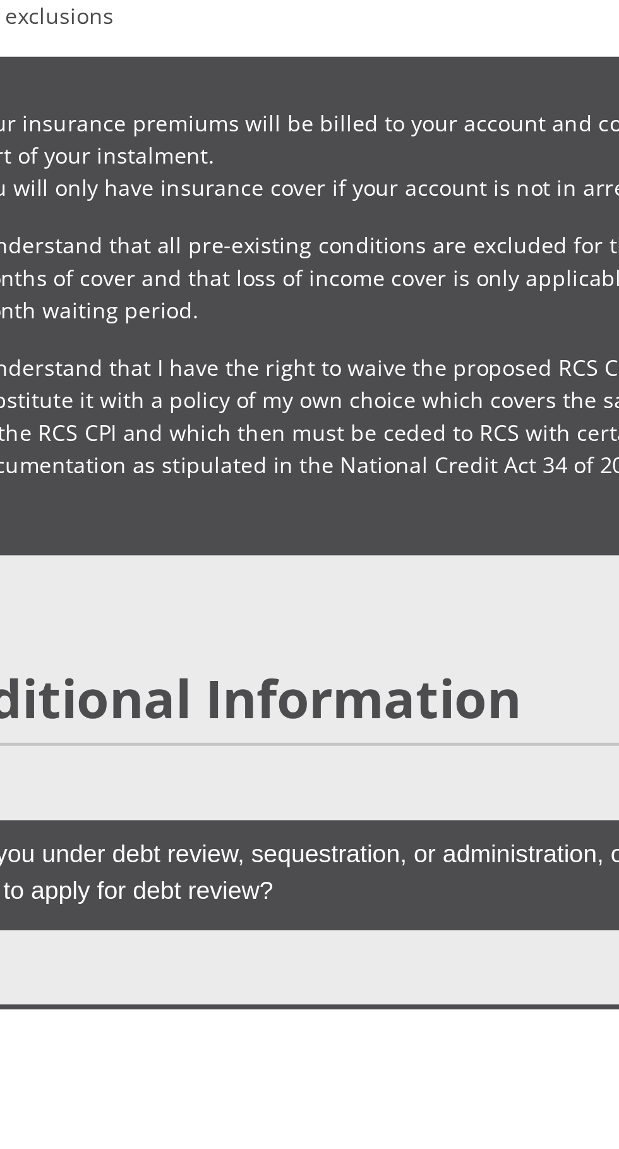
scroll to position [2879, 0]
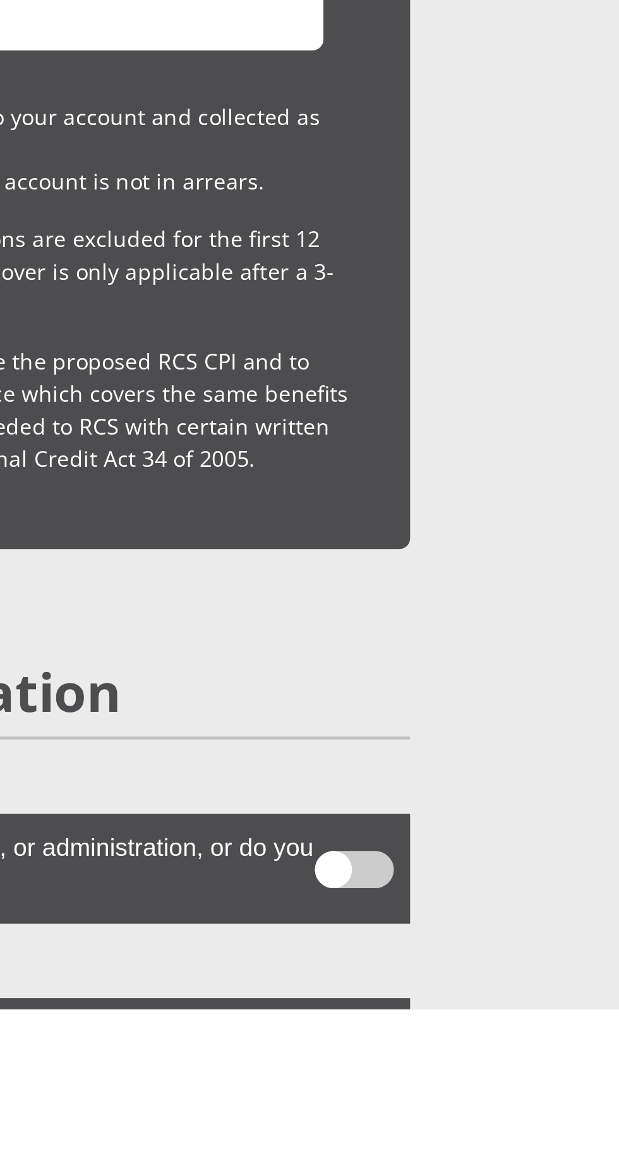
click at [458, 1084] on span at bounding box center [469, 1091] width 32 height 15
click at [473, 1080] on input "checkbox" at bounding box center [473, 1080] width 0 height 0
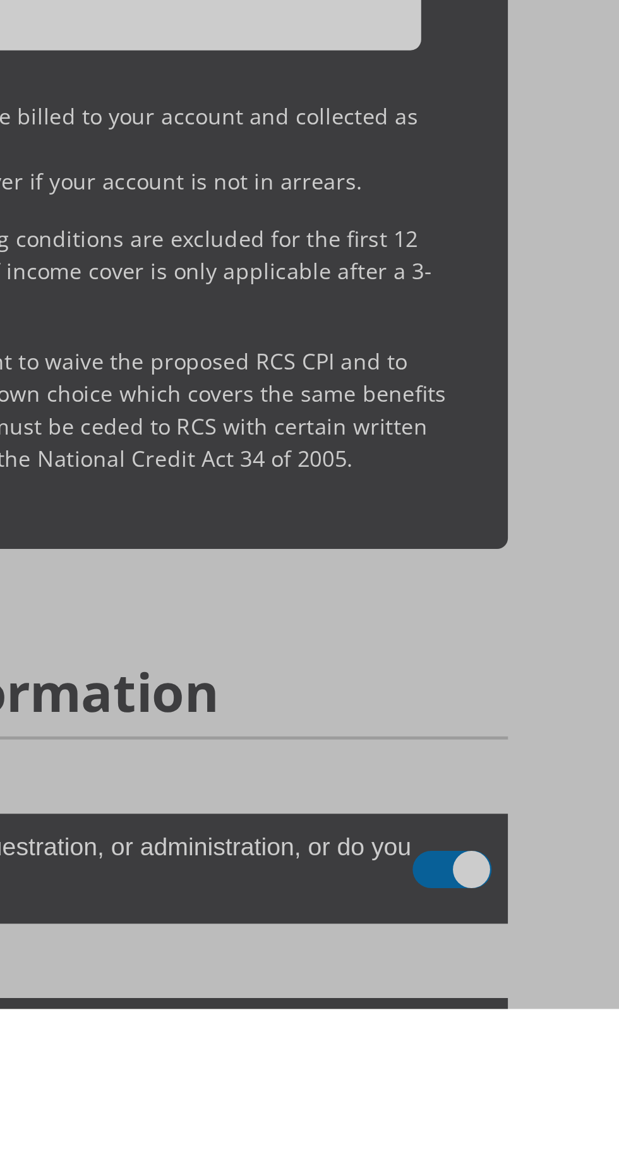
click at [462, 1052] on div "You have chosen YES for Debt Review. Can you confirm that this is correct × Thi…" at bounding box center [309, 574] width 619 height 1149
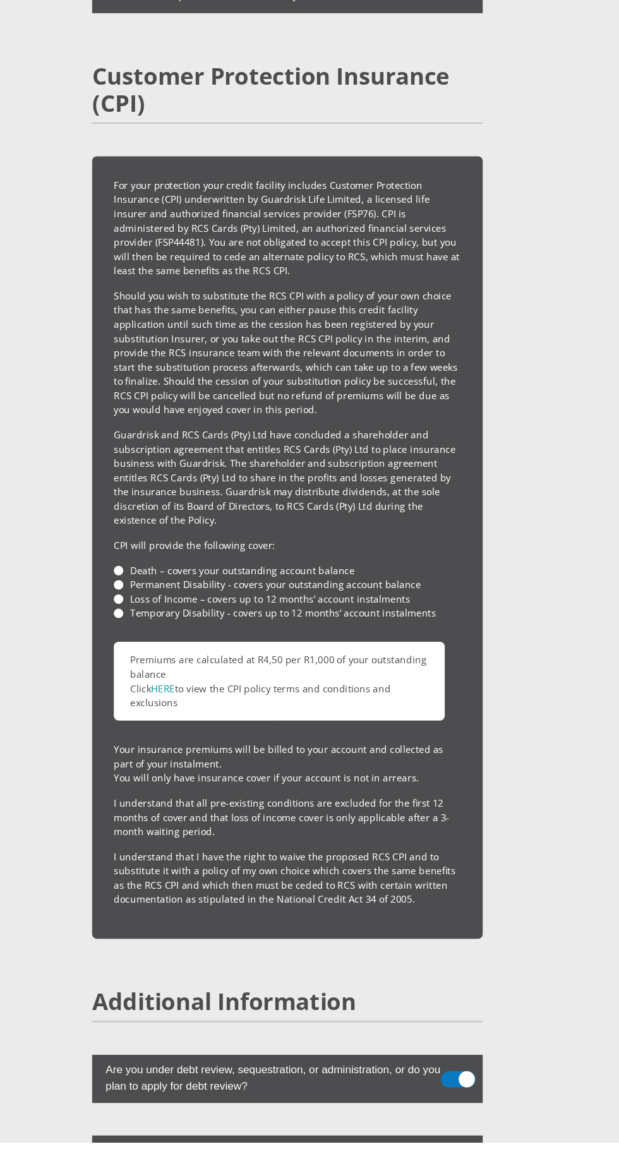
scroll to position [2880, 0]
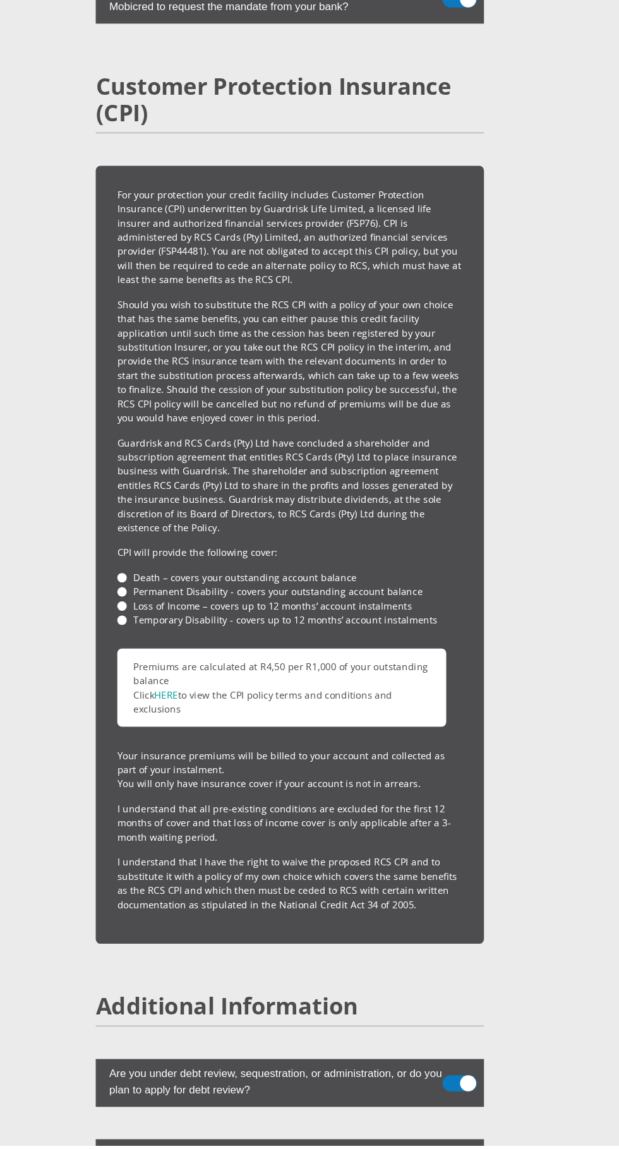
click at [478, 1083] on span at bounding box center [469, 1090] width 32 height 15
click at [473, 1079] on input "checkbox" at bounding box center [473, 1079] width 0 height 0
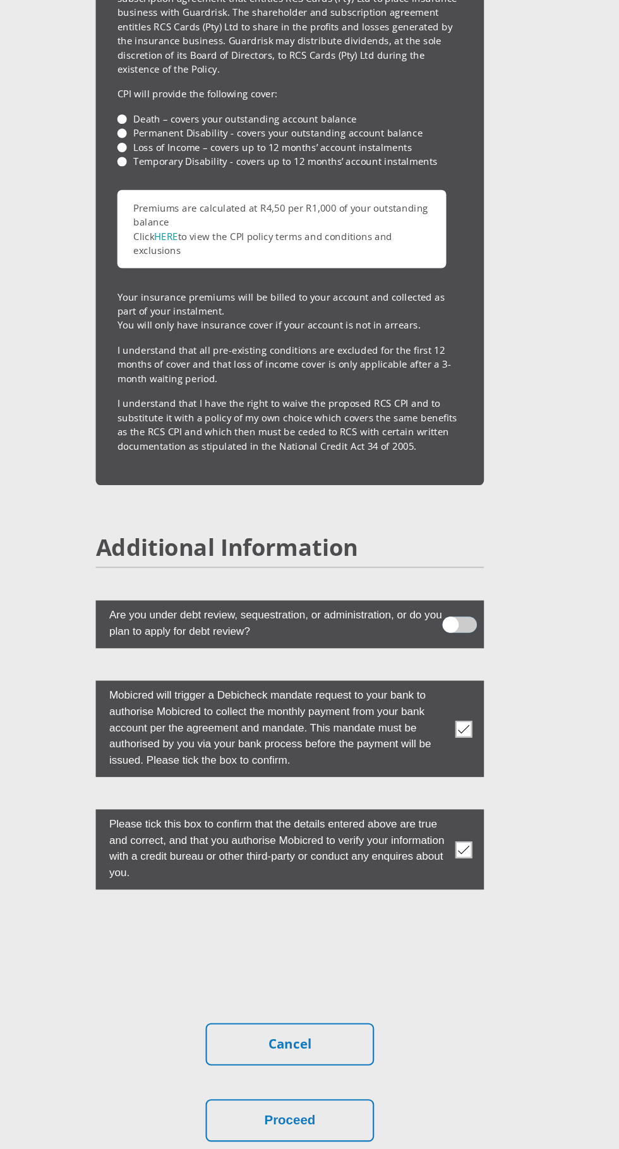
scroll to position [3327, 0]
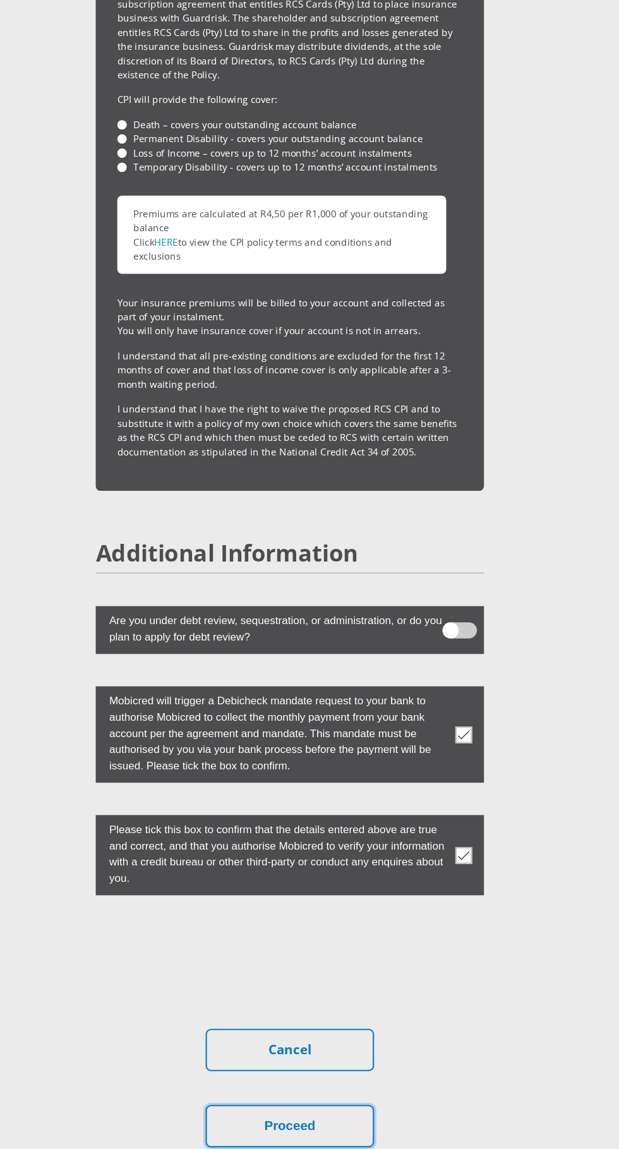
click at [352, 1088] on button "Proceed" at bounding box center [310, 1108] width 158 height 40
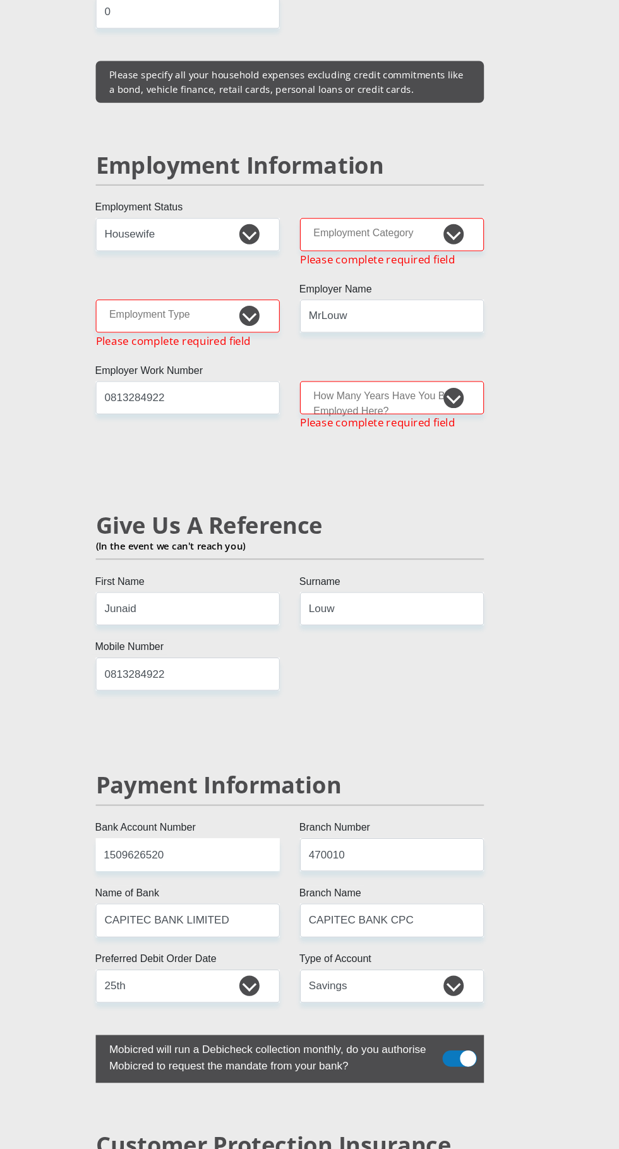
scroll to position [1998, 0]
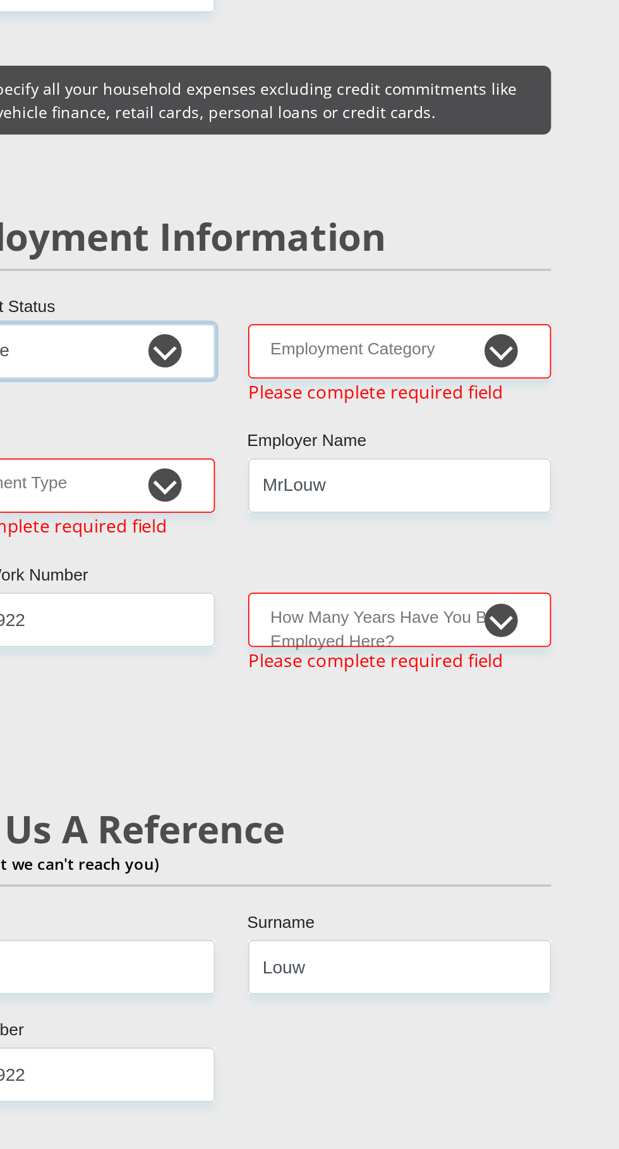
click at [276, 215] on select "Permanent/Full-time Part-time/Casual [DEMOGRAPHIC_DATA] Worker Self-Employed Ho…" at bounding box center [214, 230] width 172 height 31
click at [128, 215] on select "Permanent/Full-time Part-time/Casual [DEMOGRAPHIC_DATA] Worker Self-Employed Ho…" at bounding box center [214, 230] width 172 height 31
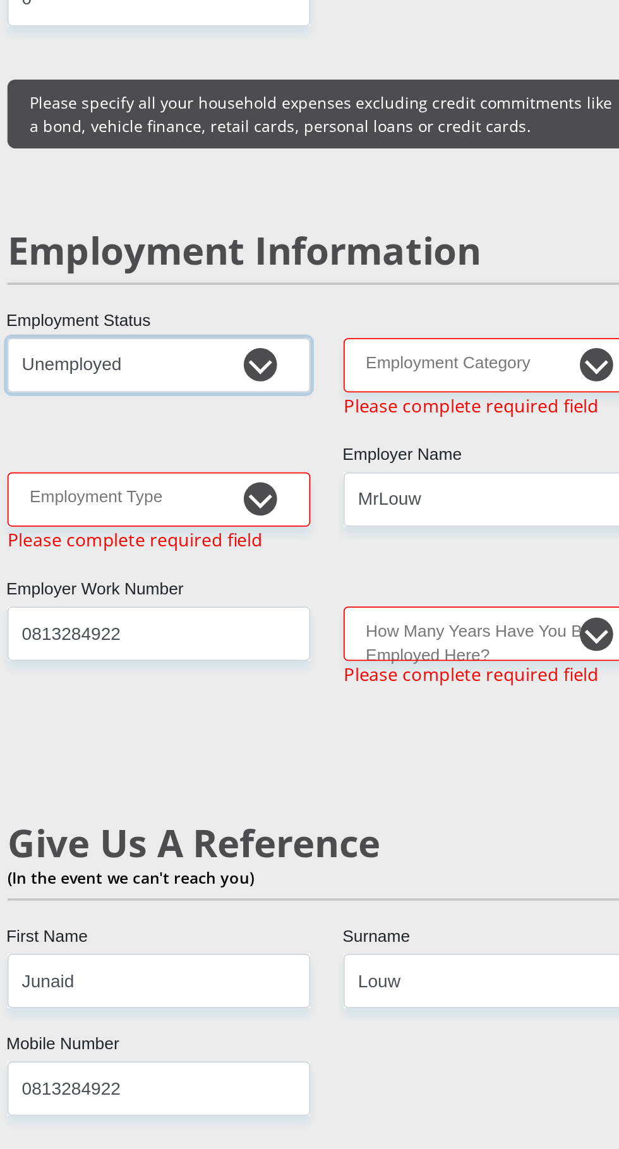
click at [248, 215] on select "Permanent/Full-time Part-time/Casual [DEMOGRAPHIC_DATA] Worker Self-Employed Ho…" at bounding box center [214, 230] width 172 height 31
click at [128, 215] on select "Permanent/Full-time Part-time/Casual [DEMOGRAPHIC_DATA] Worker Self-Employed Ho…" at bounding box center [214, 230] width 172 height 31
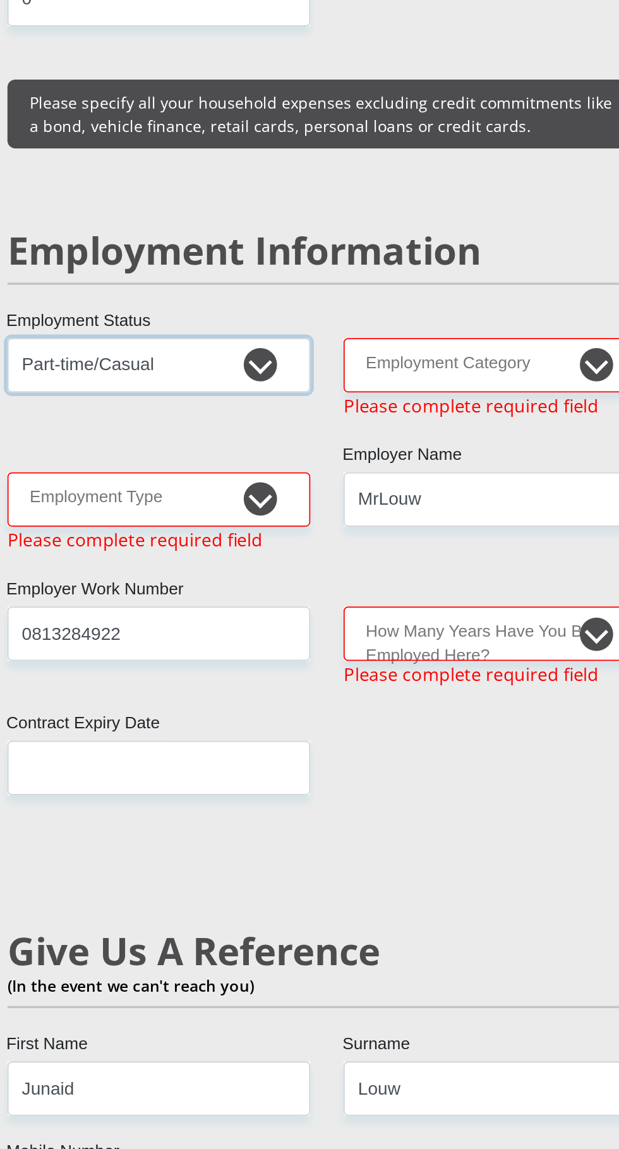
click at [268, 215] on select "Permanent/Full-time Part-time/Casual [DEMOGRAPHIC_DATA] Worker Self-Employed Ho…" at bounding box center [214, 230] width 172 height 31
select select "5"
click at [128, 215] on select "Permanent/Full-time Part-time/Casual [DEMOGRAPHIC_DATA] Worker Self-Employed Ho…" at bounding box center [214, 230] width 172 height 31
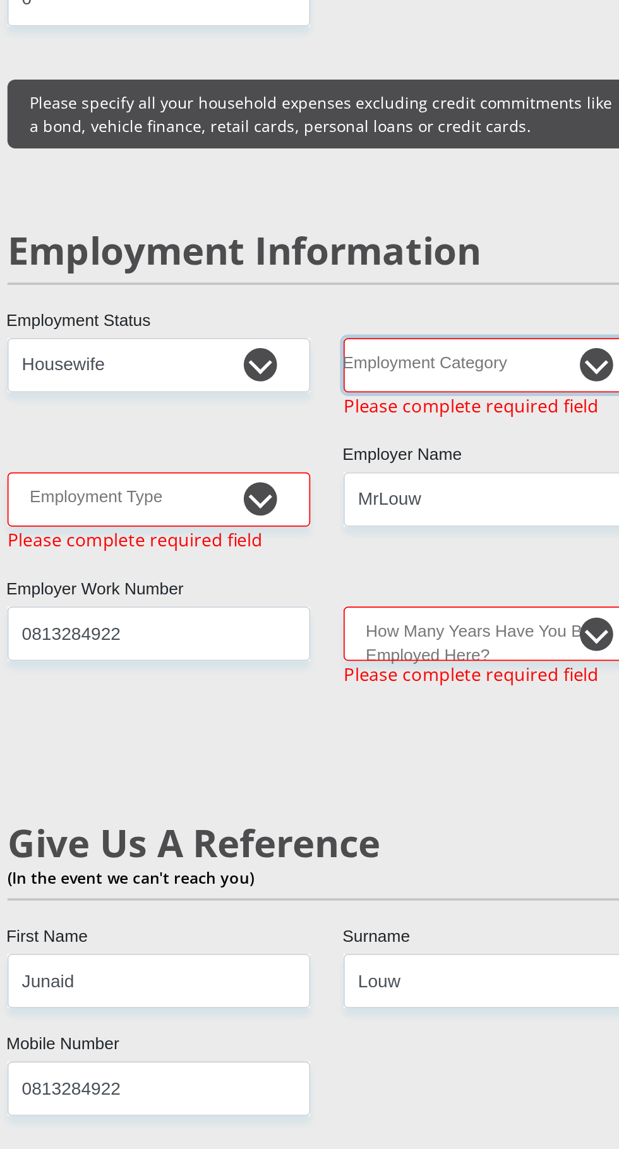
click at [442, 215] on select "AGRICULTURE ALCOHOL & TOBACCO CONSTRUCTION MATERIALS METALLURGY EQUIPMENT FOR R…" at bounding box center [405, 230] width 172 height 31
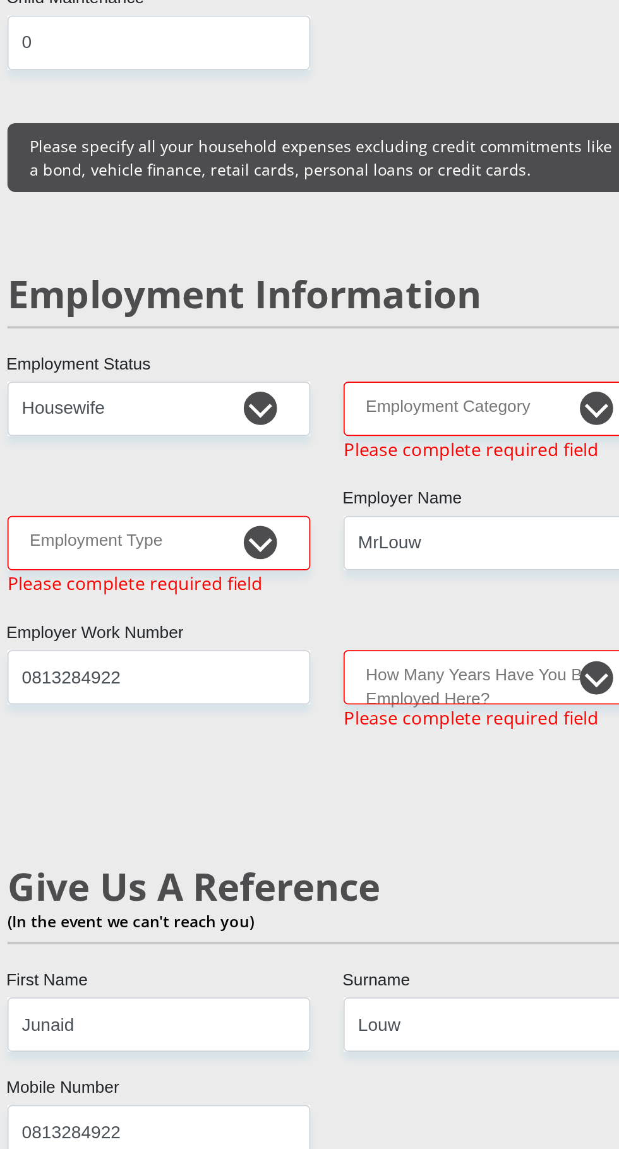
scroll to position [1993, 0]
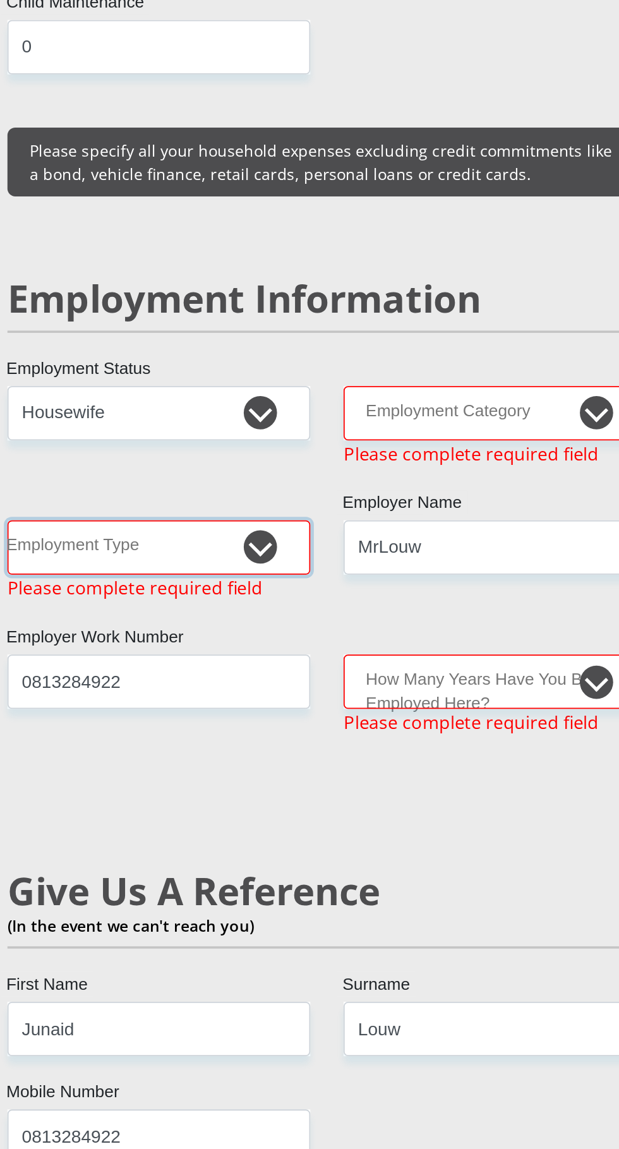
click at [280, 296] on select "College/Lecturer Craft Seller Creative Driver Executive Farmer Forces - Non Com…" at bounding box center [214, 311] width 172 height 31
click at [128, 296] on select "College/Lecturer Craft Seller Creative Driver Executive Farmer Forces - Non Com…" at bounding box center [214, 311] width 172 height 31
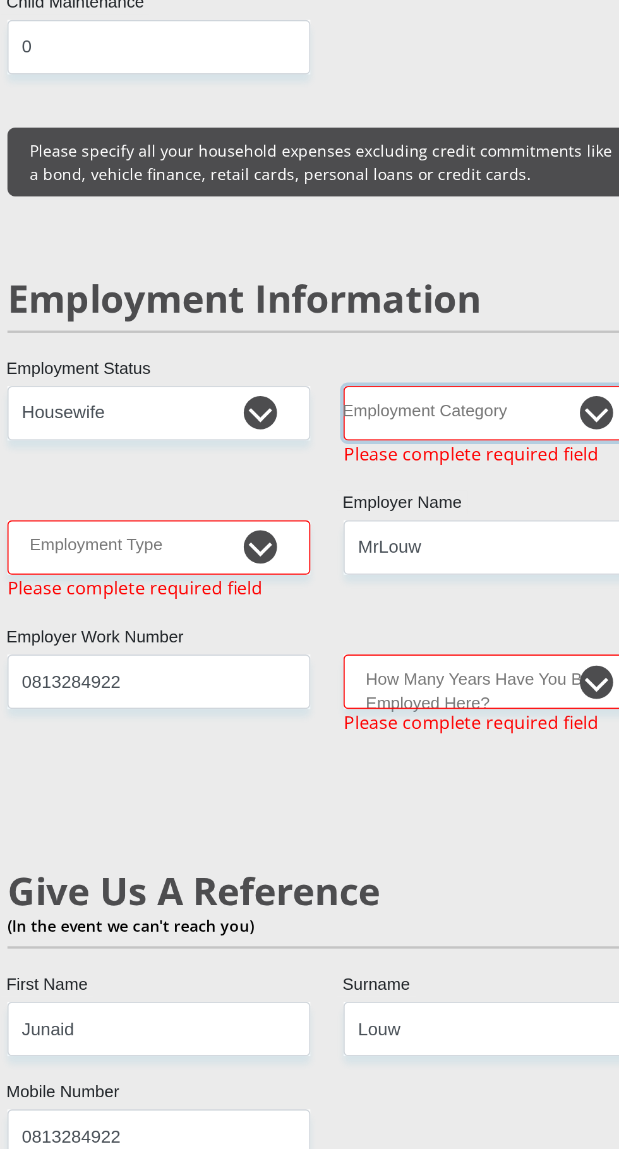
click at [437, 220] on select "AGRICULTURE ALCOHOL & TOBACCO CONSTRUCTION MATERIALS METALLURGY EQUIPMENT FOR R…" at bounding box center [405, 235] width 172 height 31
select select "76"
click at [319, 220] on select "AGRICULTURE ALCOHOL & TOBACCO CONSTRUCTION MATERIALS METALLURGY EQUIPMENT FOR R…" at bounding box center [405, 235] width 172 height 31
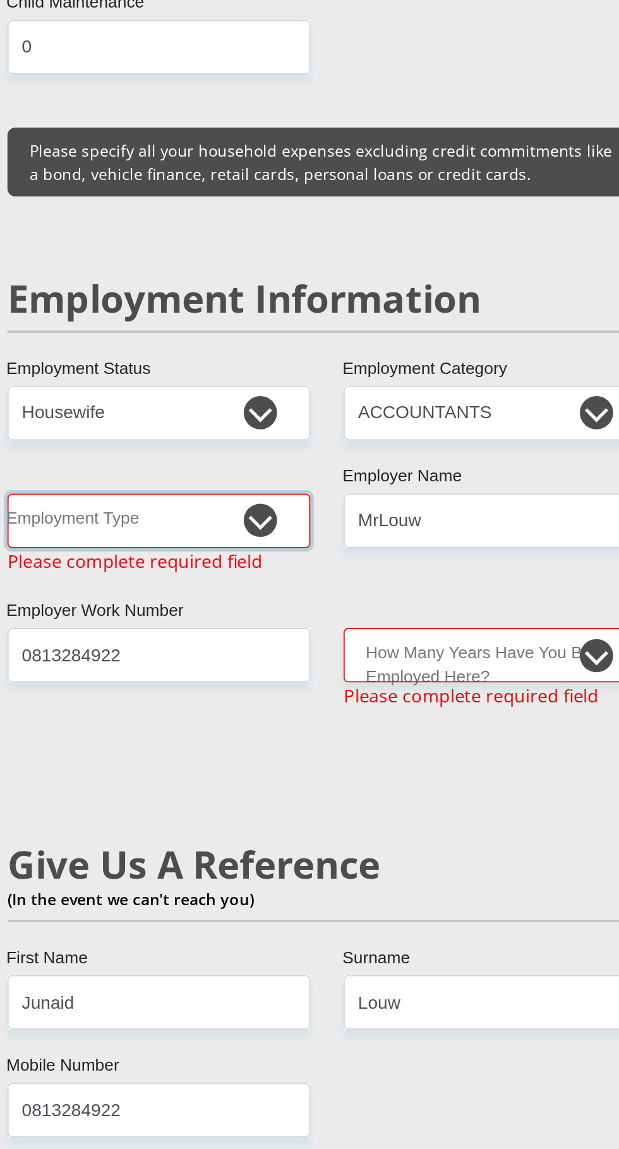
click at [265, 281] on select "College/Lecturer Craft Seller Creative Driver Executive Farmer Forces - Non Com…" at bounding box center [214, 296] width 172 height 31
select select "Housewife"
click at [128, 281] on select "College/Lecturer Craft Seller Creative Driver Executive Farmer Forces - Non Com…" at bounding box center [214, 296] width 172 height 31
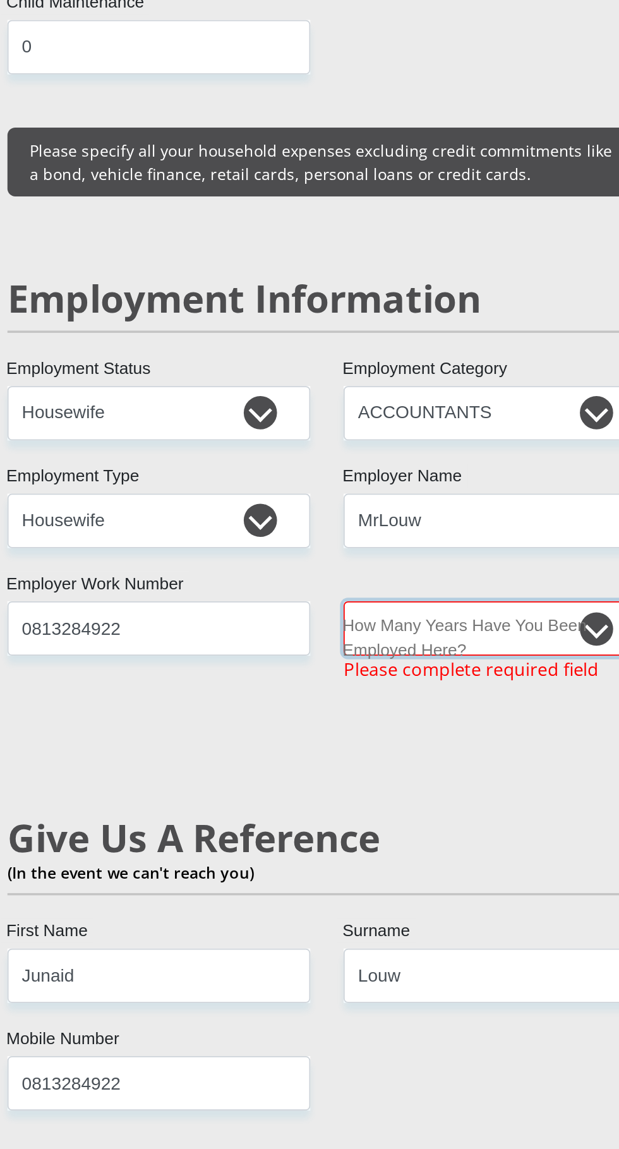
click at [435, 342] on select "less than 1 year 1-3 years 3-5 years 5+ years" at bounding box center [405, 357] width 172 height 31
select select "24"
click at [319, 342] on select "less than 1 year 1-3 years 3-5 years 5+ years" at bounding box center [405, 357] width 172 height 31
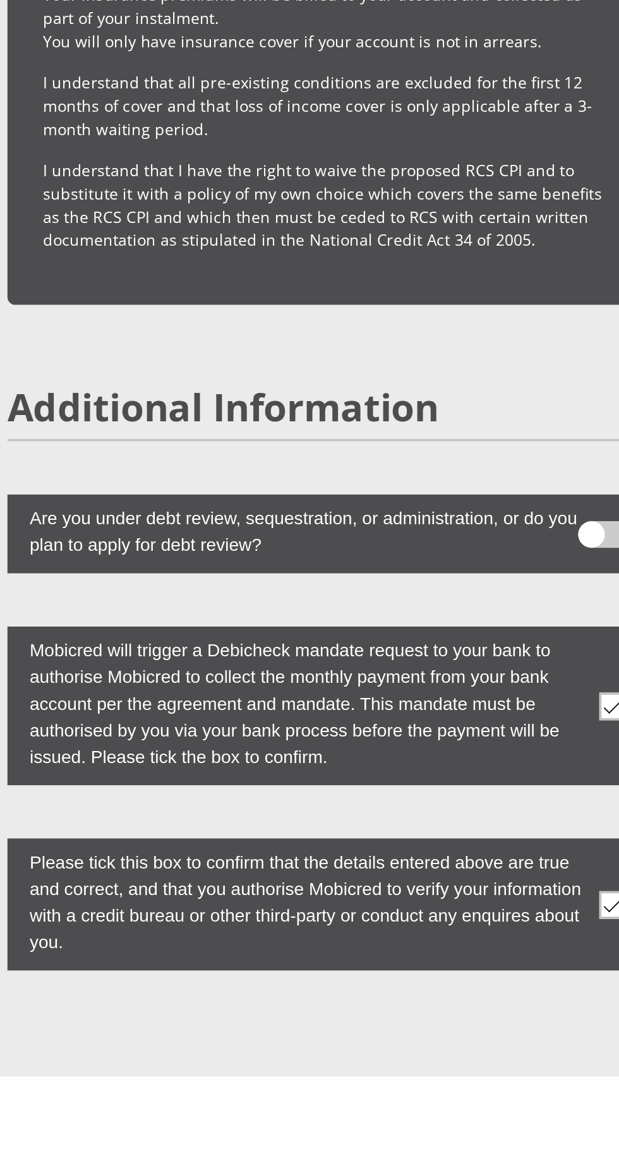
scroll to position [3327, 0]
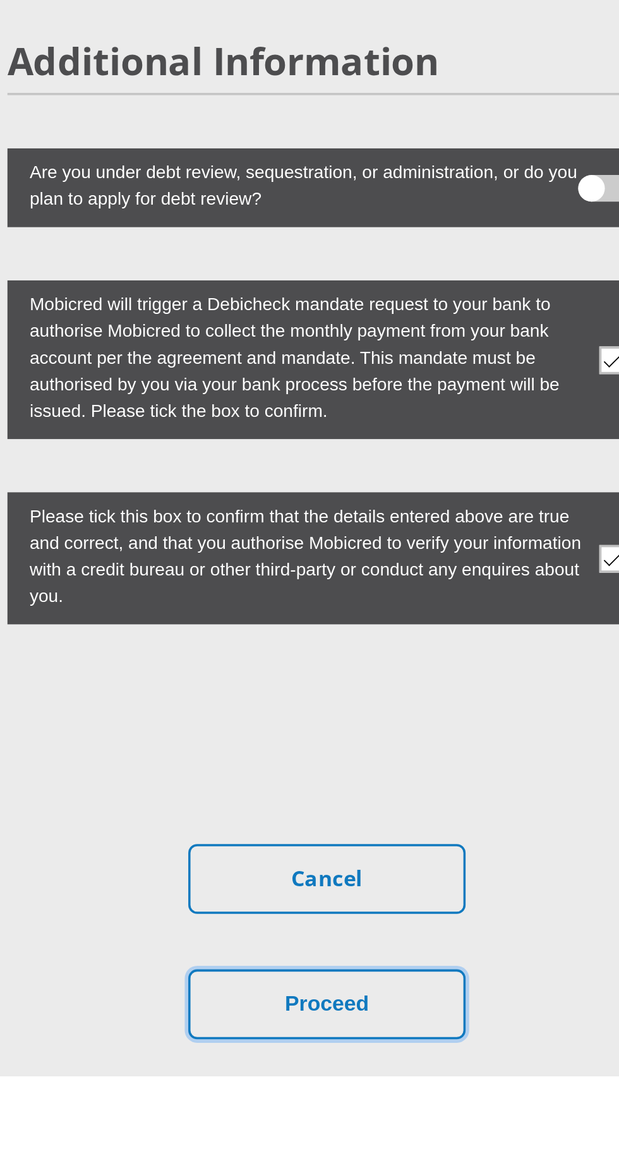
click at [356, 1088] on button "Proceed" at bounding box center [310, 1108] width 158 height 40
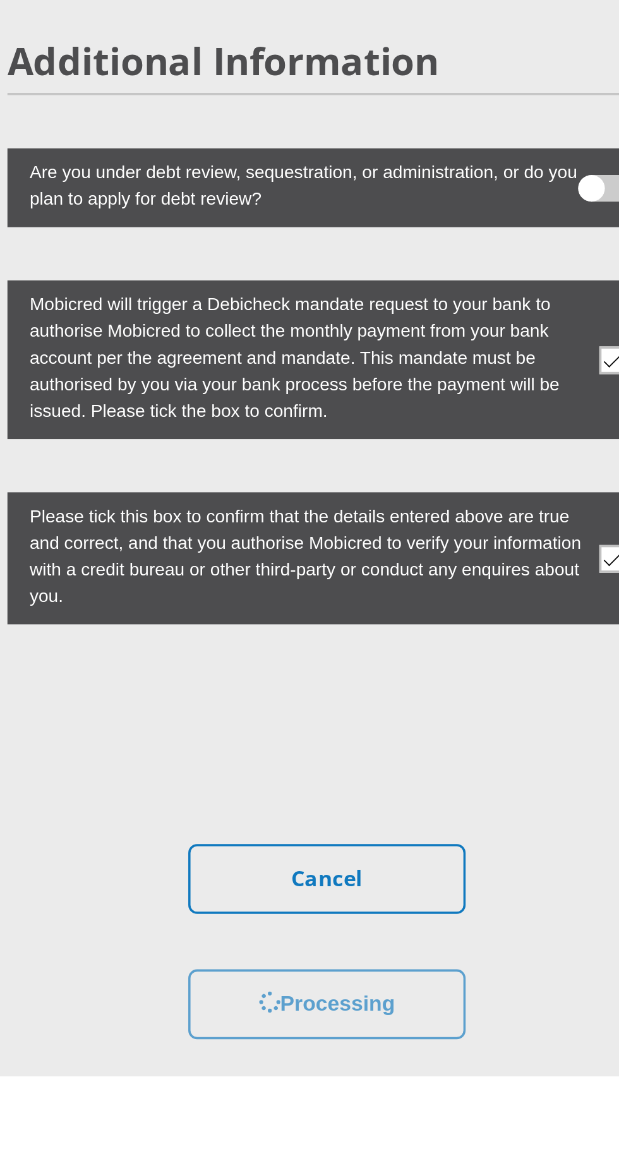
scroll to position [3418, 0]
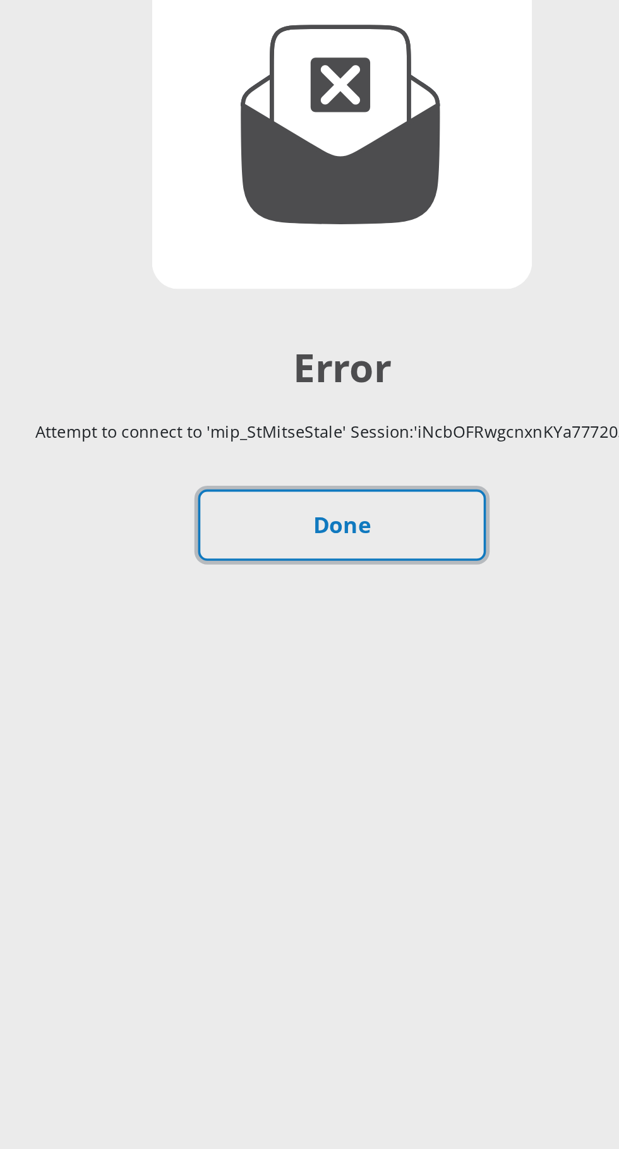
click at [342, 503] on link "Done" at bounding box center [310, 504] width 158 height 40
